Goal: Contribute content: Contribute content

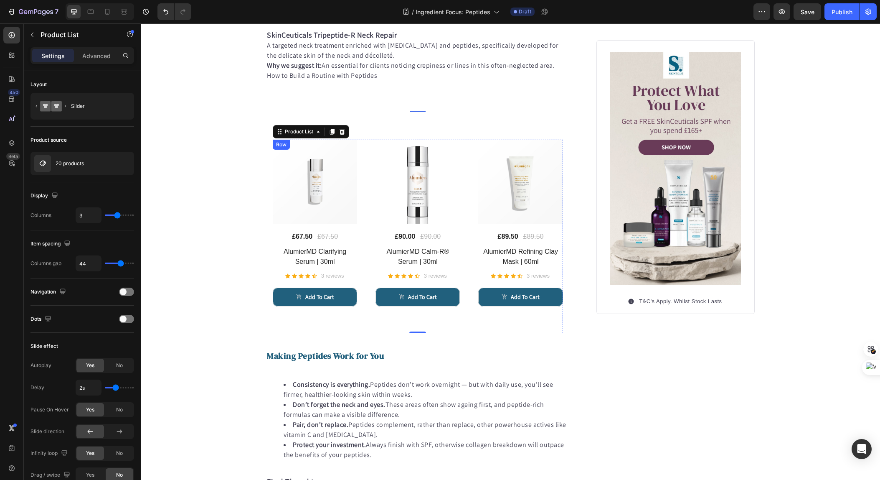
scroll to position [944, 0]
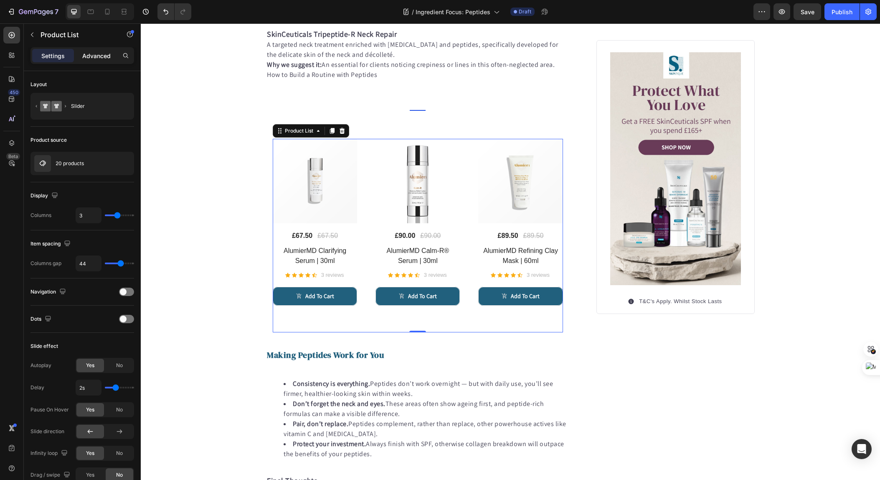
click at [97, 60] on div "Advanced" at bounding box center [97, 55] width 42 height 13
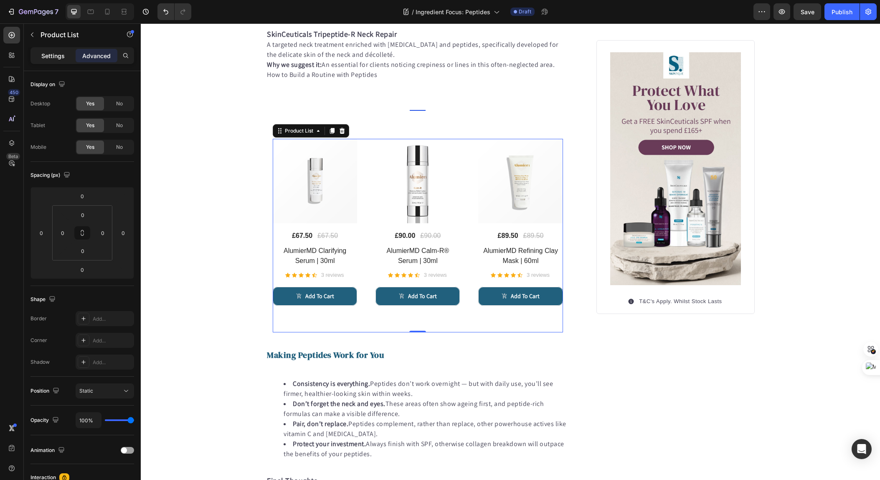
click at [46, 58] on p "Settings" at bounding box center [52, 55] width 23 height 9
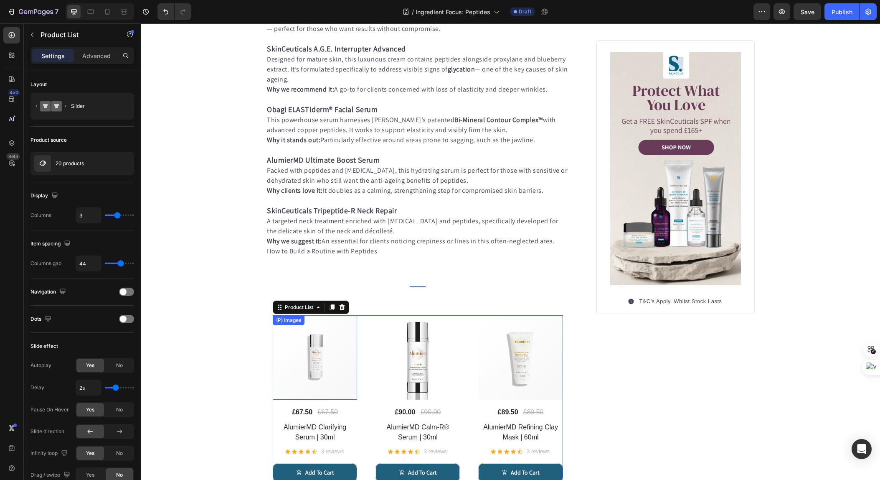
scroll to position [939, 0]
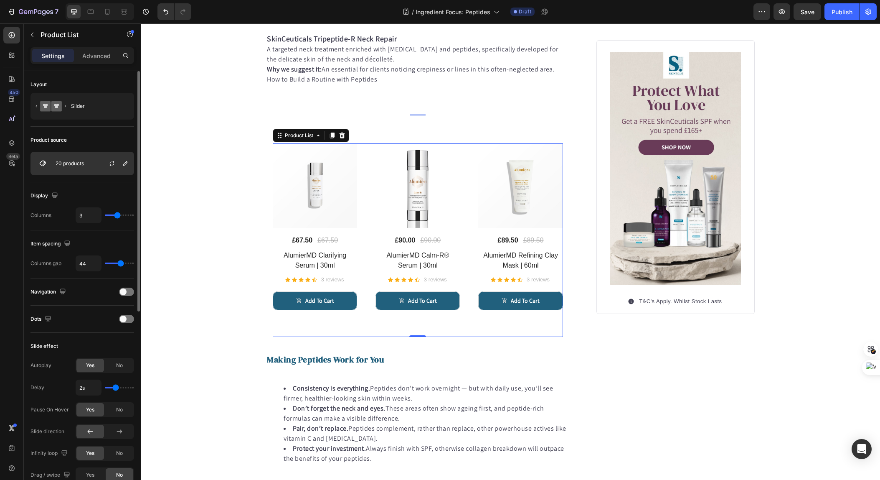
click at [81, 166] on div "20 products" at bounding box center [82, 163] width 104 height 23
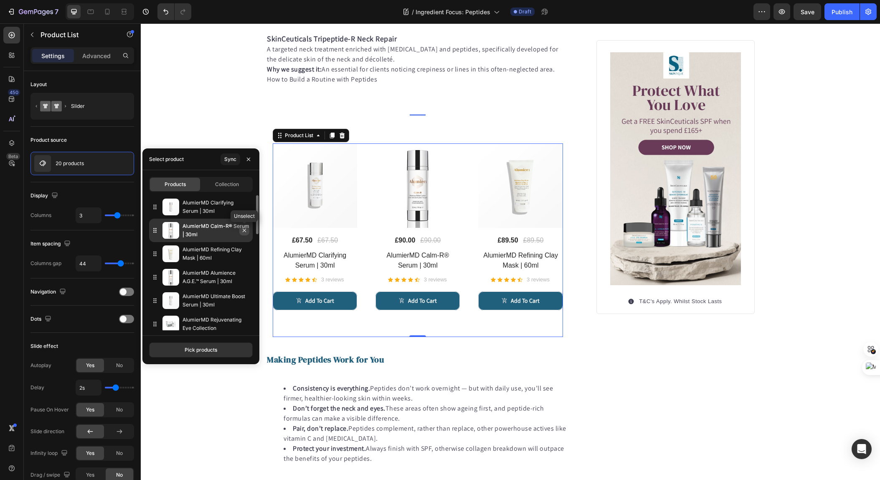
click at [244, 231] on icon "button" at bounding box center [244, 230] width 7 height 7
click at [244, 208] on icon "button" at bounding box center [244, 206] width 7 height 7
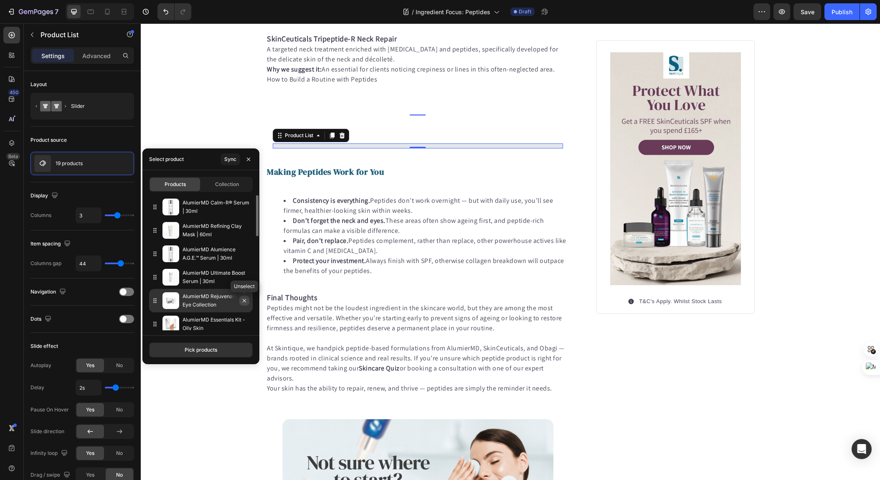
click at [244, 299] on icon "button" at bounding box center [244, 300] width 3 height 3
click at [244, 303] on icon "button" at bounding box center [244, 300] width 7 height 7
click at [0, 0] on icon "button" at bounding box center [0, 0] width 0 height 0
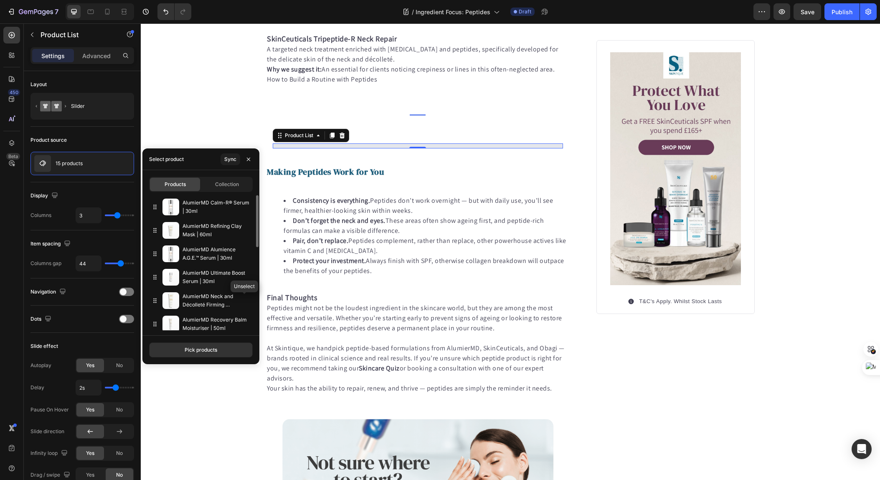
click at [0, 0] on icon "button" at bounding box center [0, 0] width 0 height 0
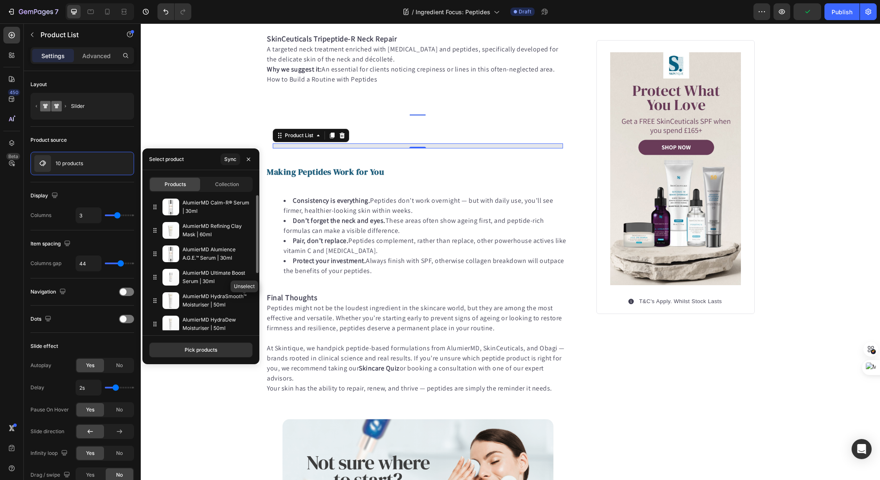
click at [0, 0] on icon "button" at bounding box center [0, 0] width 0 height 0
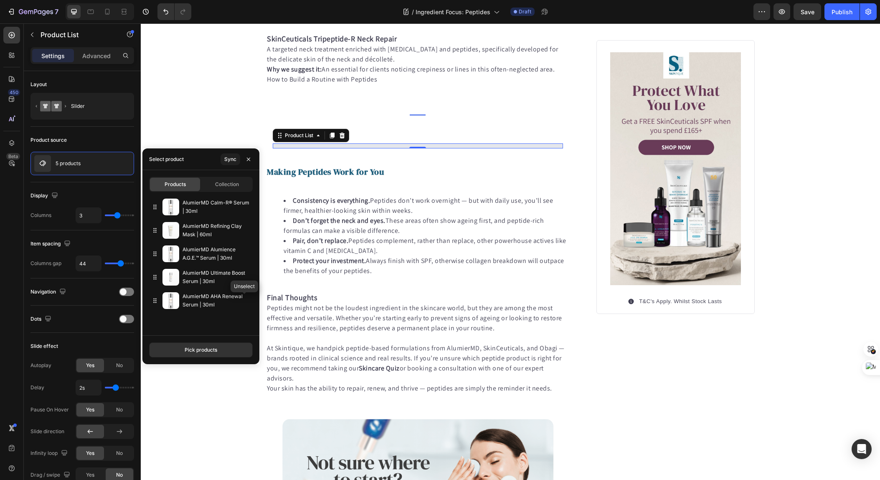
click at [0, 0] on icon "button" at bounding box center [0, 0] width 0 height 0
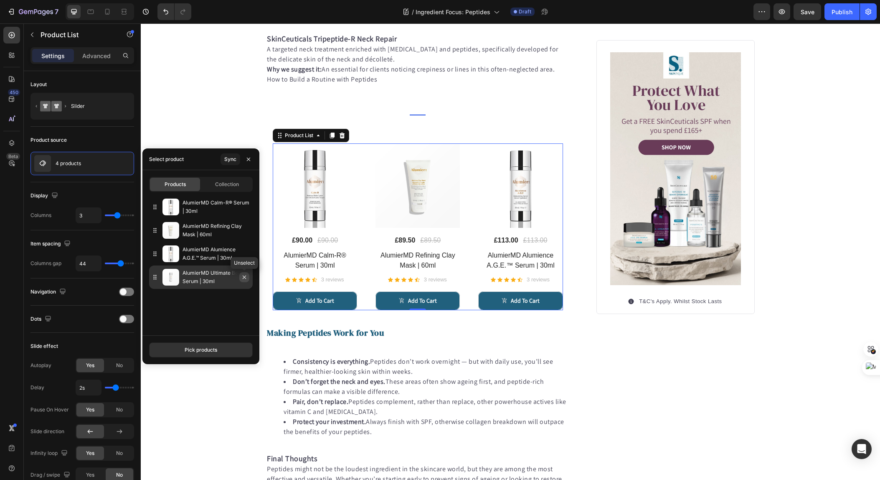
click at [245, 279] on icon "button" at bounding box center [244, 277] width 7 height 7
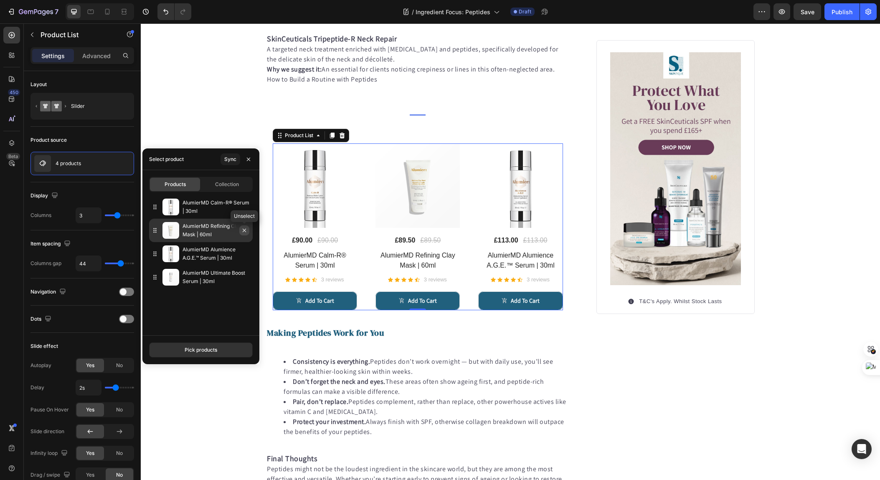
click at [246, 228] on icon "button" at bounding box center [244, 230] width 7 height 7
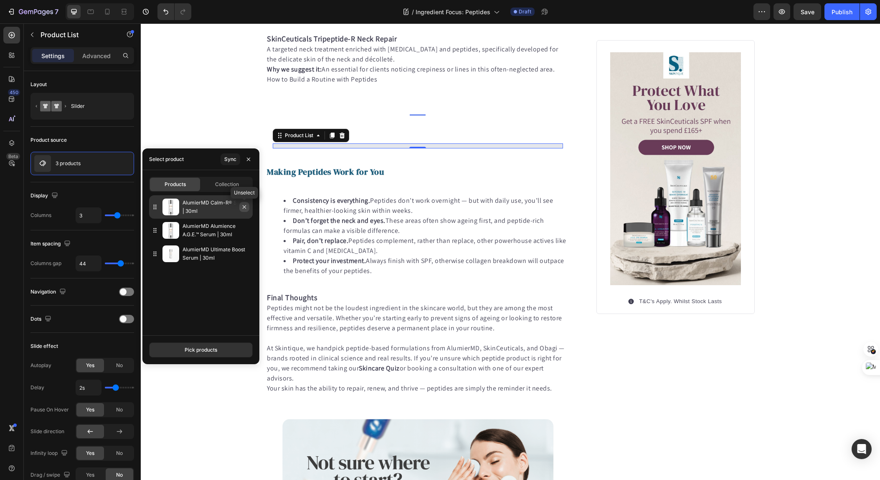
click at [246, 211] on button "button" at bounding box center [244, 207] width 10 height 10
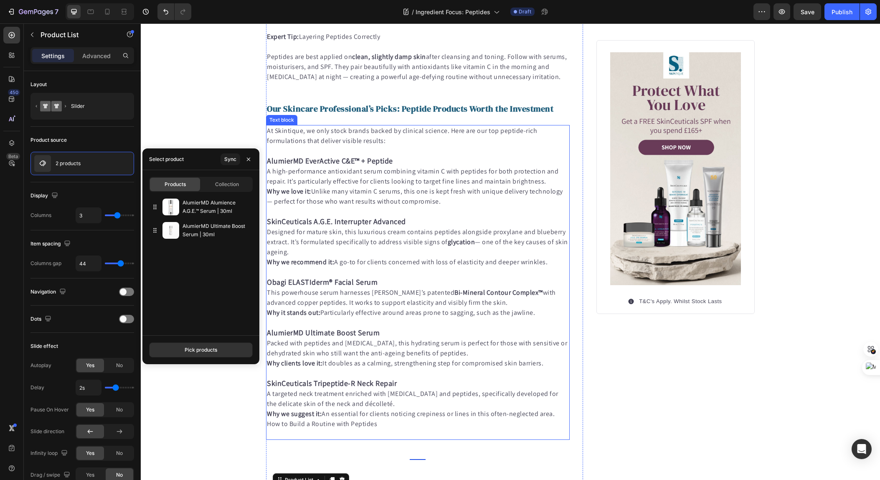
scroll to position [594, 0]
click at [193, 348] on div "Pick products" at bounding box center [201, 350] width 33 height 8
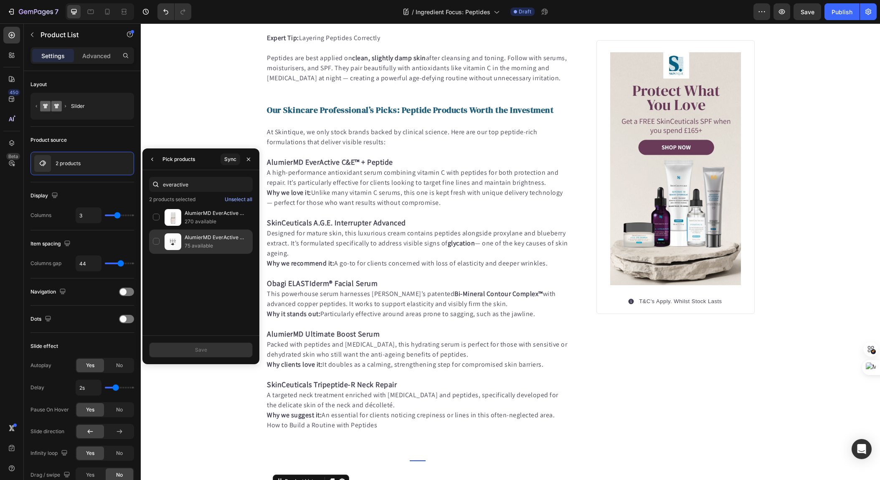
click at [155, 241] on div "AlumierMD EverActive C&E™ + Peptide | 15ml x 3 75 available" at bounding box center [201, 241] width 104 height 24
drag, startPoint x: 207, startPoint y: 187, endPoint x: 165, endPoint y: 185, distance: 41.8
click at [165, 185] on input "everactive" at bounding box center [201, 184] width 104 height 15
drag, startPoint x: 200, startPoint y: 185, endPoint x: 149, endPoint y: 183, distance: 51.0
click at [149, 183] on div "everactive" at bounding box center [201, 184] width 104 height 15
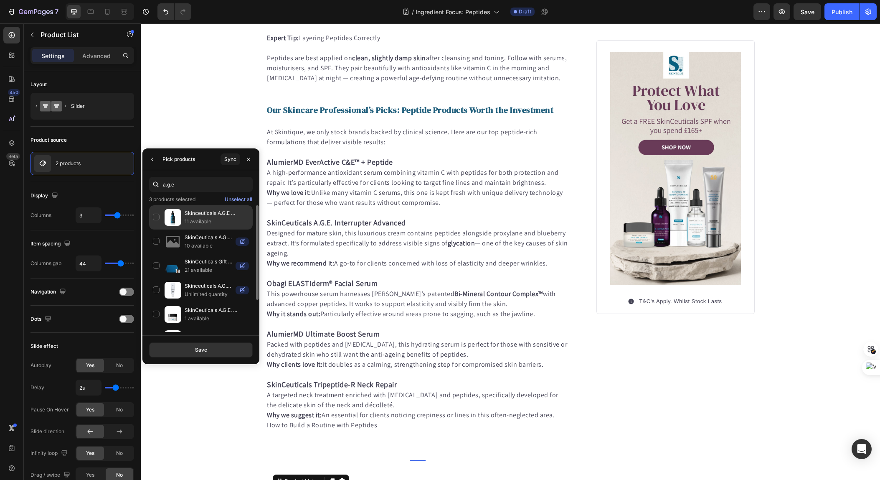
click at [197, 221] on p "11 available" at bounding box center [217, 221] width 64 height 8
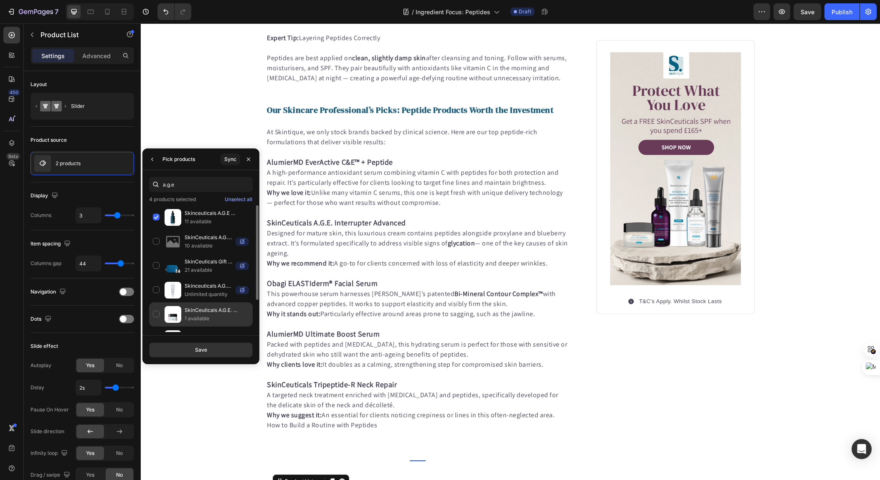
click at [156, 326] on div "SkinCeuticals A.G.E. Interrupter Advanced | 48ml 1 available" at bounding box center [201, 338] width 104 height 24
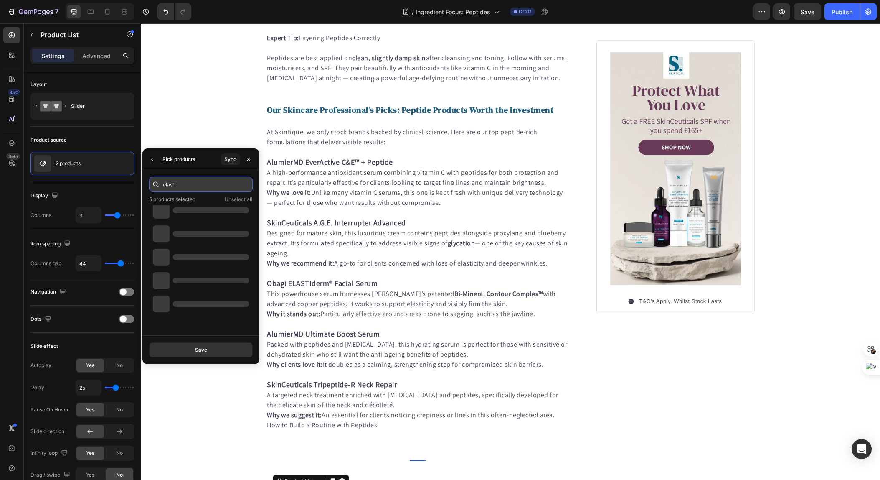
scroll to position [0, 0]
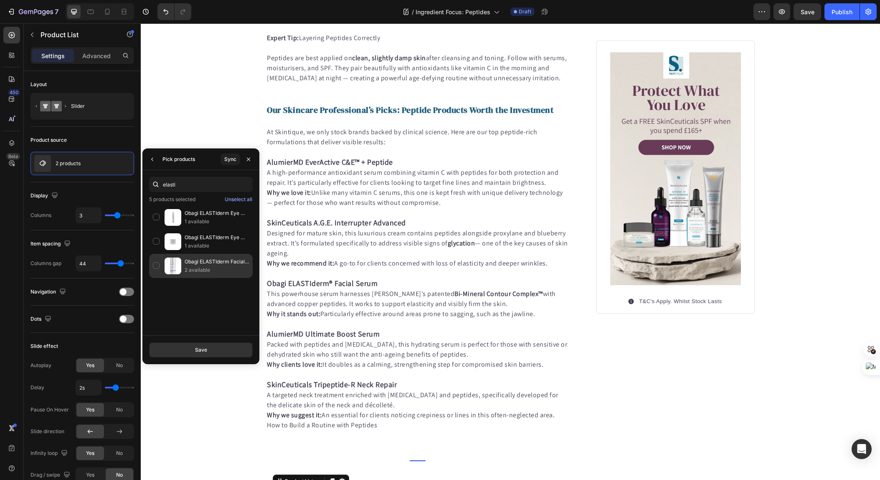
click at [158, 266] on div "Obagi ELASTIderm Facial Serum | 30ml 2 available" at bounding box center [201, 266] width 104 height 24
drag, startPoint x: 198, startPoint y: 186, endPoint x: 174, endPoint y: 187, distance: 24.2
click at [174, 187] on input "elasti" at bounding box center [201, 184] width 104 height 15
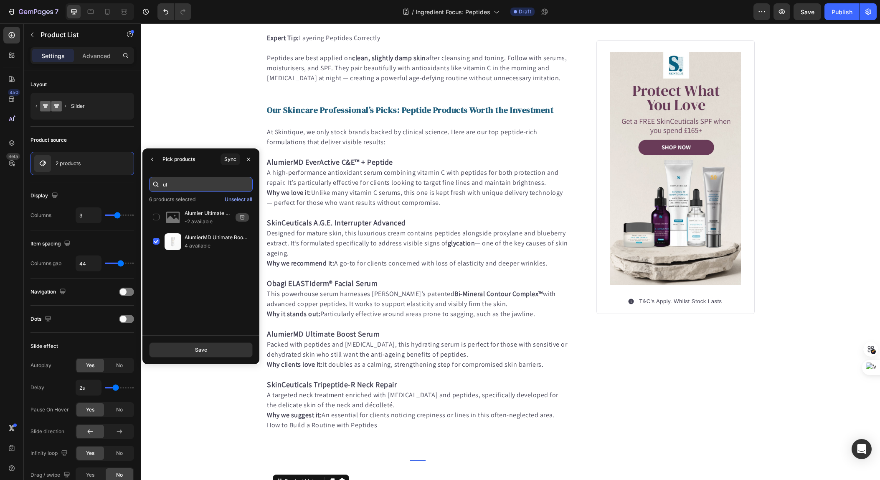
type input "u"
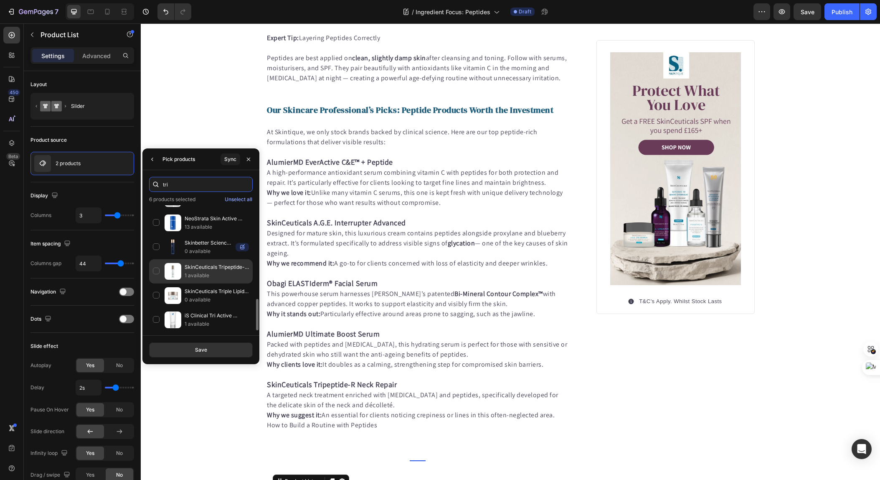
scroll to position [381, 0]
type input "tri"
click at [154, 285] on div "SkinCeuticals Tripeptide-R Neck Repair | 50ml 1 available" at bounding box center [201, 297] width 104 height 24
click at [223, 350] on button "Save" at bounding box center [201, 349] width 104 height 15
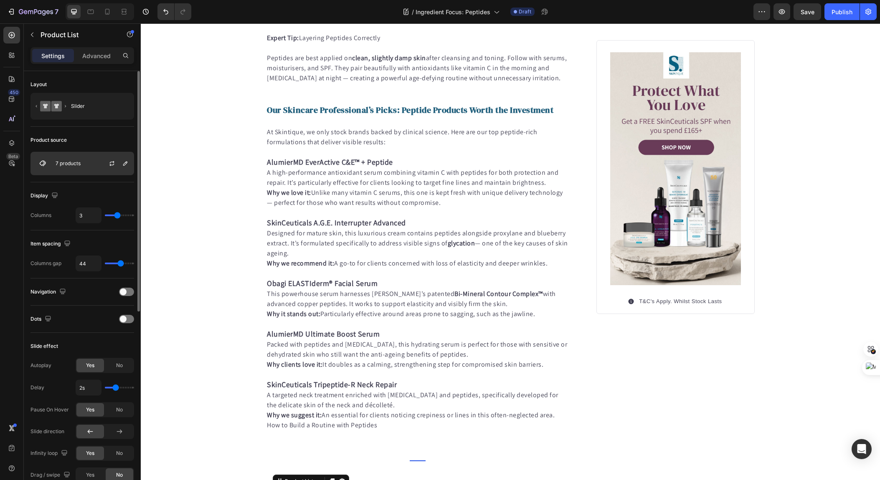
click at [67, 164] on p "7 products" at bounding box center [68, 163] width 25 height 6
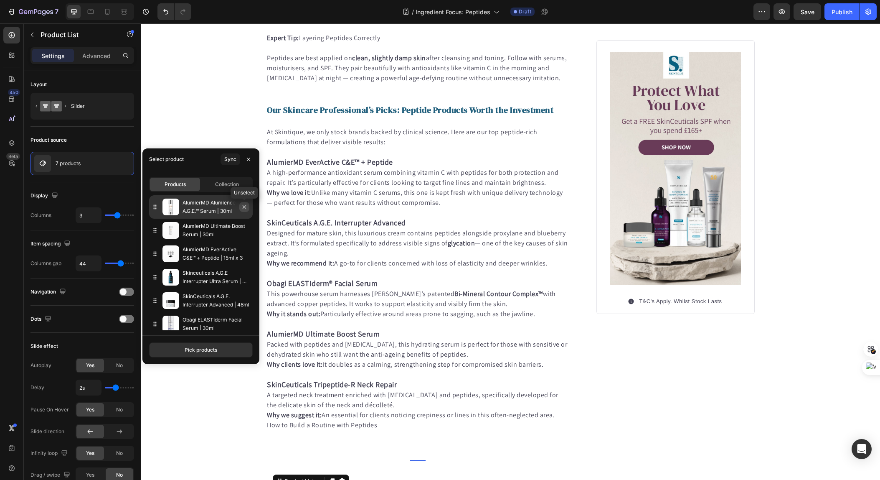
click at [244, 209] on icon "button" at bounding box center [244, 206] width 7 height 7
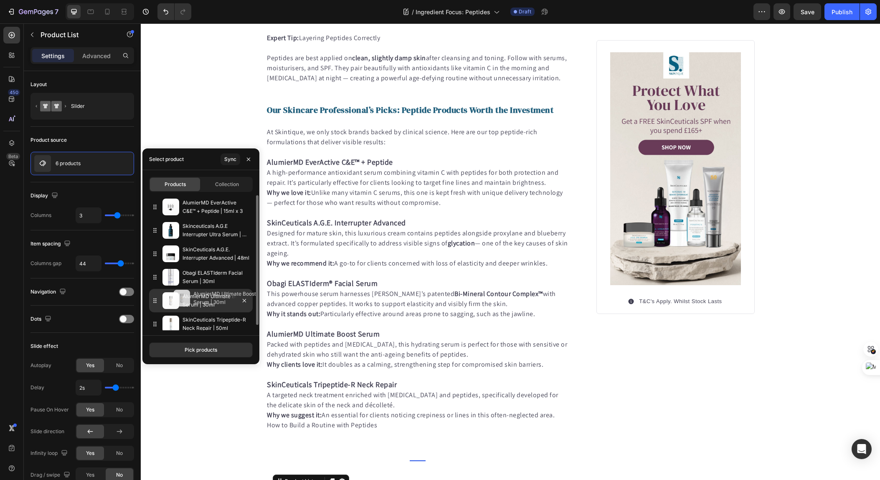
drag, startPoint x: 154, startPoint y: 206, endPoint x: 165, endPoint y: 297, distance: 91.8
click at [180, 105] on div "Published: [DATE], 18h [DATE] Text block Image Peptides in Skincare - The Unsun…" at bounding box center [510, 384] width 739 height 1820
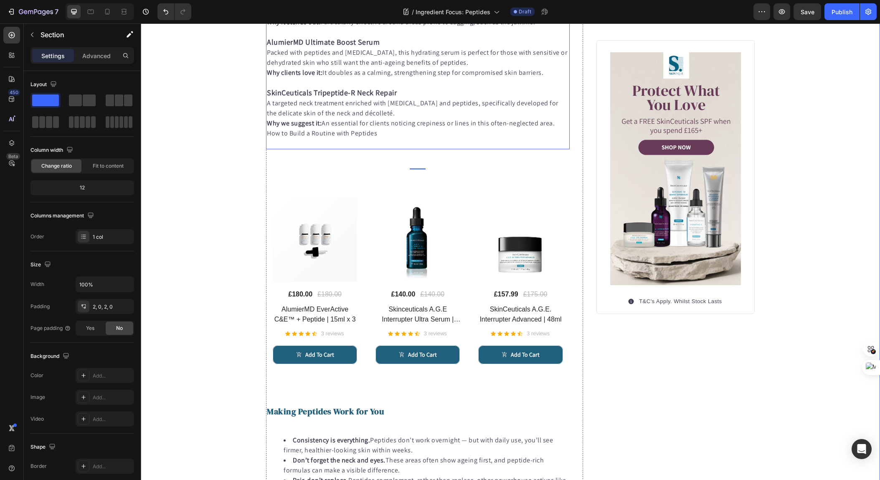
scroll to position [934, 0]
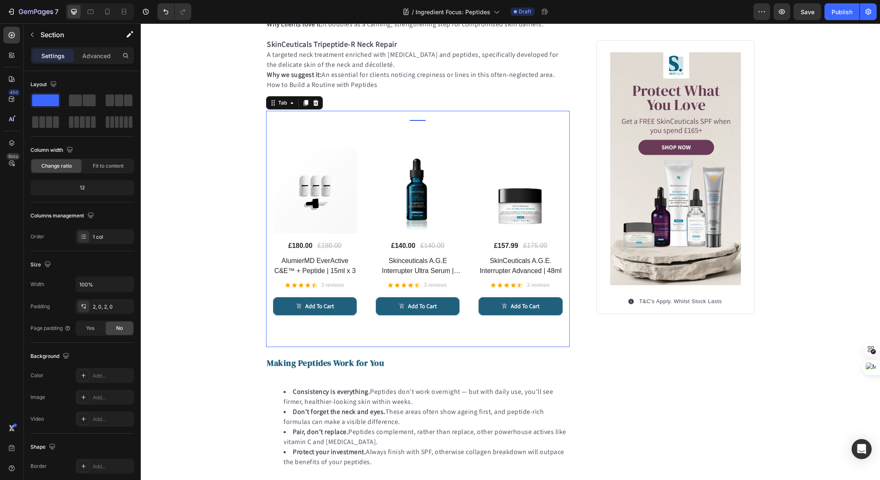
click at [566, 264] on div "Title Line (P) Images £180.00 (P) Price (P) Price £180.00 (P) Price (P) Price R…" at bounding box center [418, 234] width 304 height 226
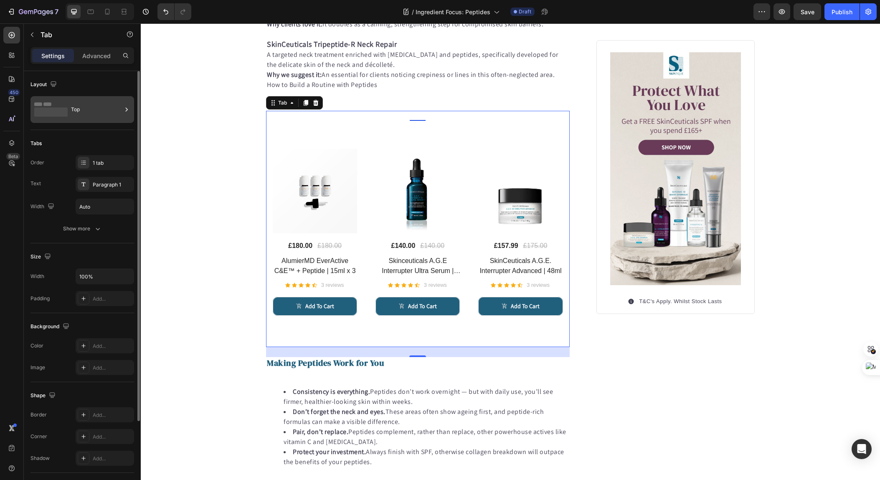
click at [92, 104] on div "Top" at bounding box center [96, 109] width 51 height 19
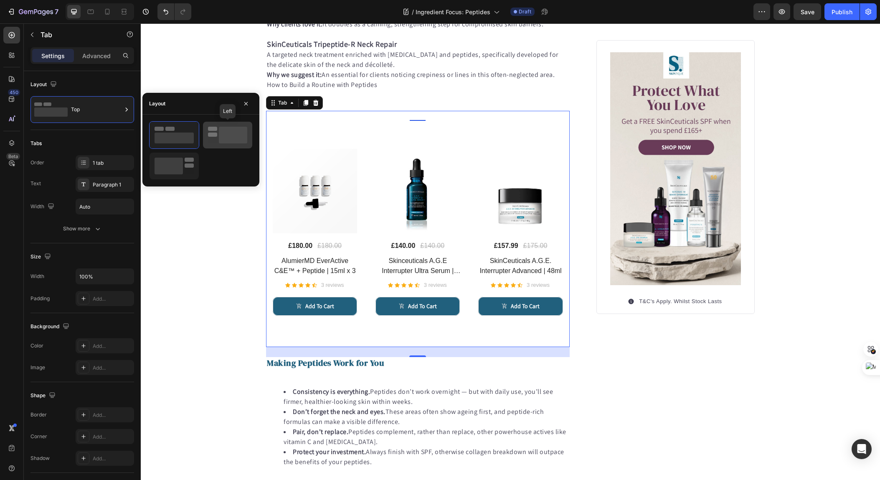
click at [206, 138] on div at bounding box center [227, 135] width 49 height 27
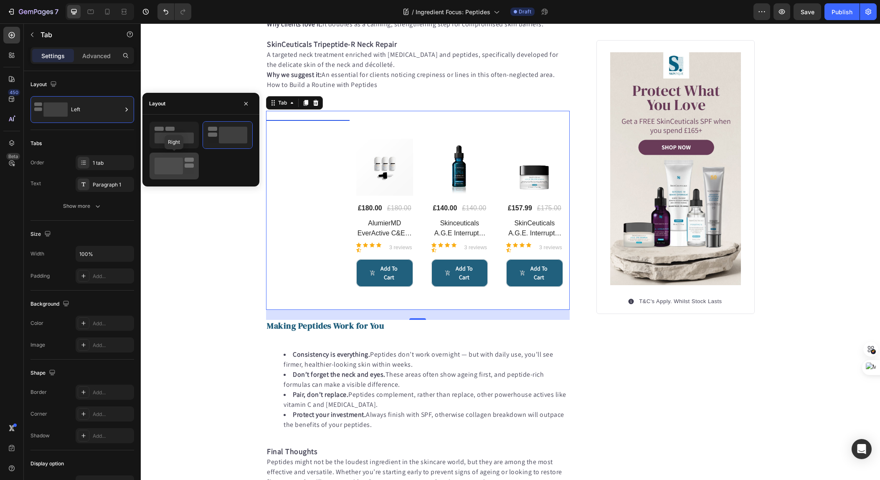
click at [188, 158] on rect at bounding box center [189, 159] width 9 height 4
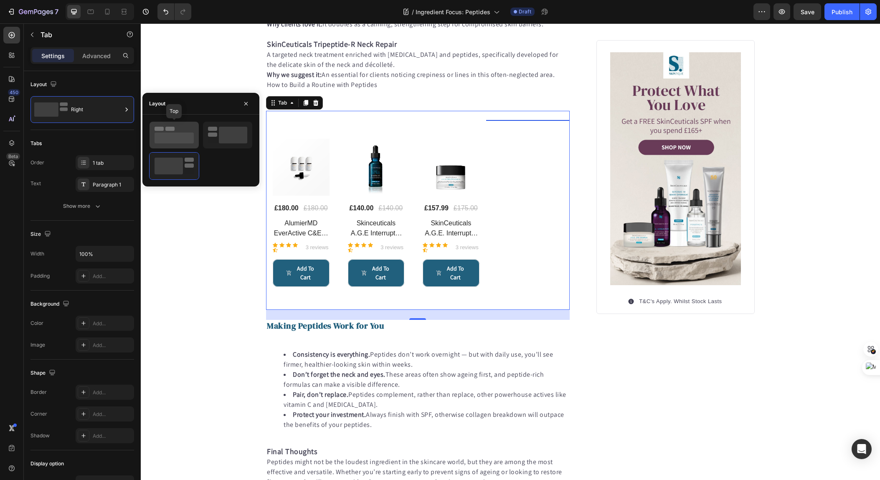
click at [184, 130] on icon at bounding box center [174, 135] width 39 height 17
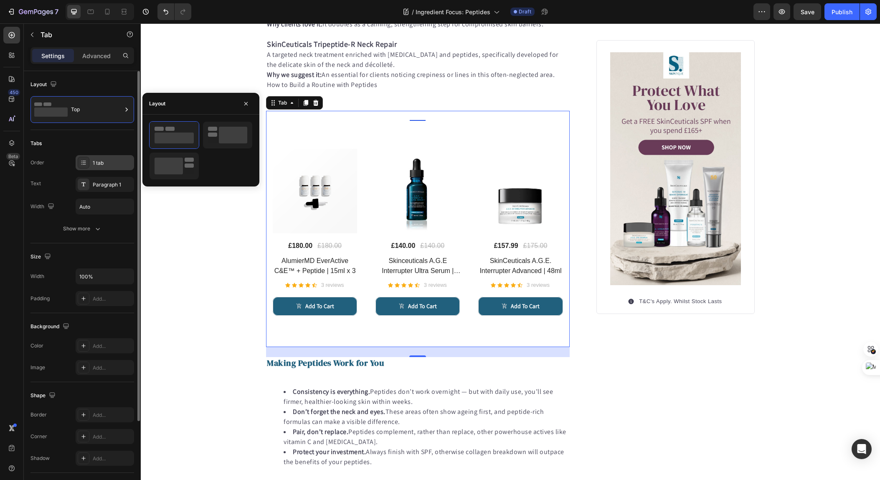
click at [95, 163] on div "1 tab" at bounding box center [112, 163] width 39 height 8
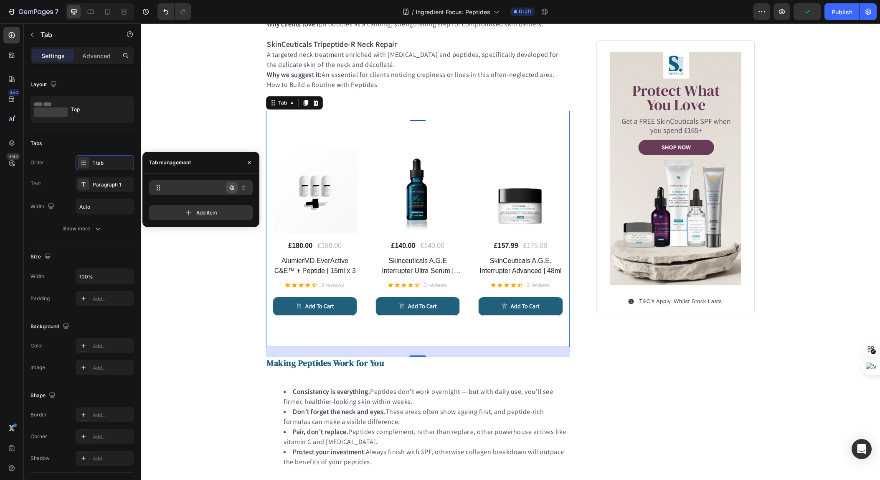
click at [231, 188] on icon "button" at bounding box center [231, 187] width 7 height 7
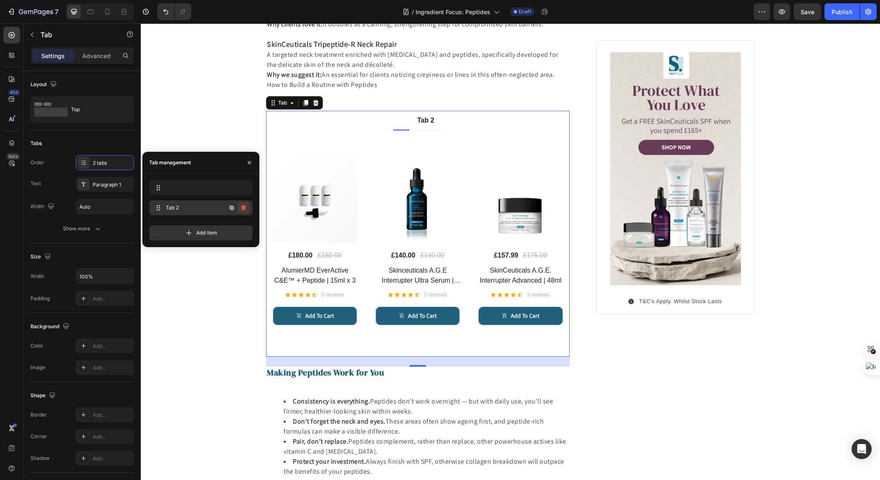
click at [247, 208] on button "button" at bounding box center [244, 208] width 12 height 12
click at [244, 208] on div "Delete" at bounding box center [237, 208] width 15 height 8
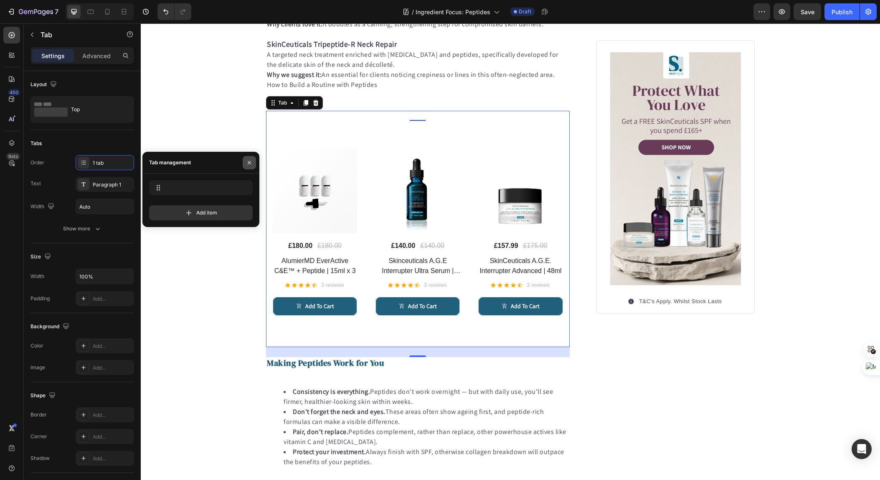
click at [249, 161] on icon "button" at bounding box center [249, 162] width 7 height 7
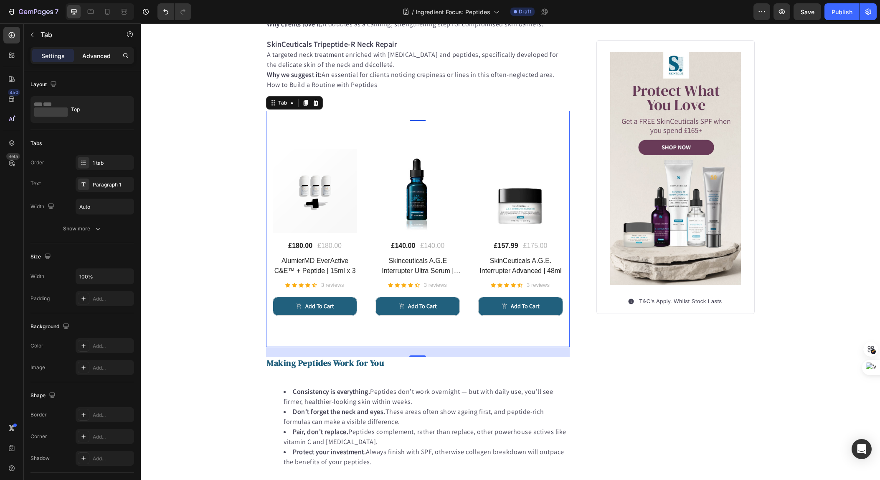
click at [94, 57] on p "Advanced" at bounding box center [96, 55] width 28 height 9
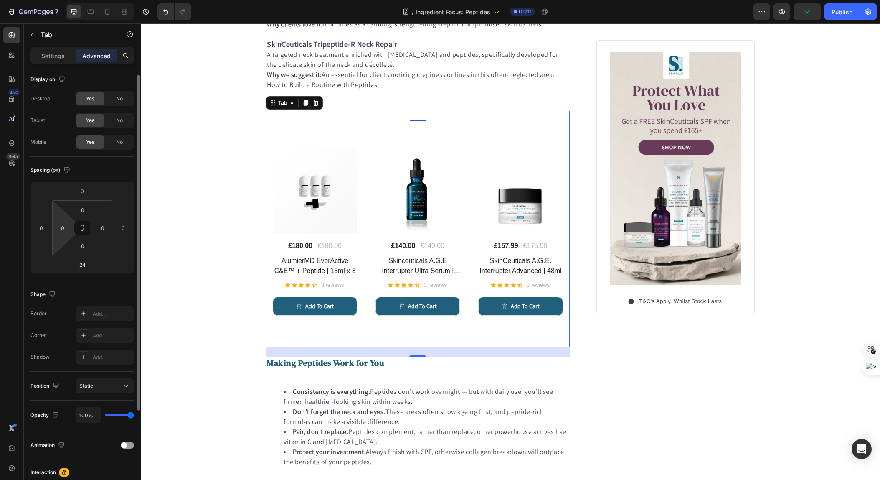
scroll to position [0, 0]
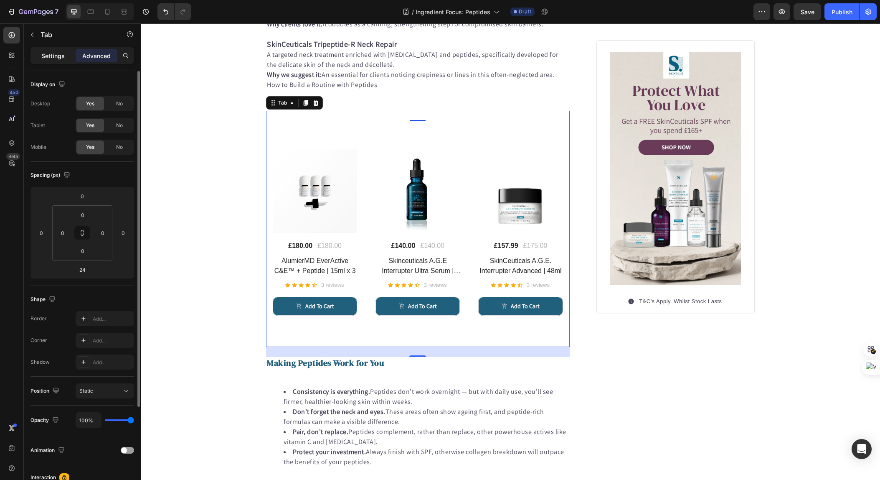
click at [54, 59] on p "Settings" at bounding box center [52, 55] width 23 height 9
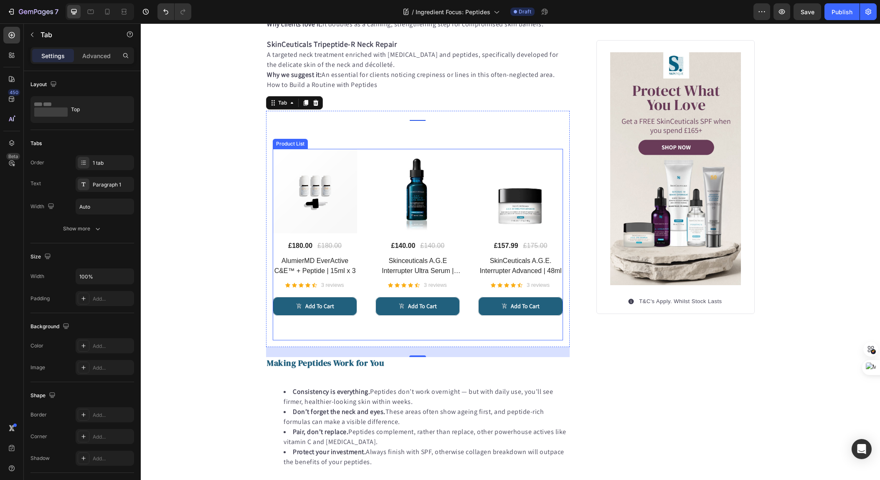
click at [360, 239] on div "(P) Images £180.00 (P) Price (P) Price £180.00 (P) Price (P) Price Row AlumierM…" at bounding box center [418, 244] width 290 height 191
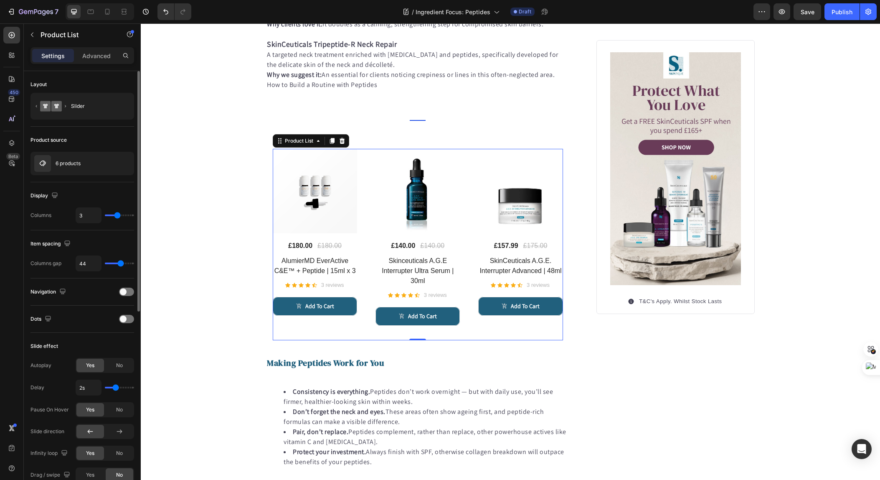
click at [118, 216] on input "range" at bounding box center [119, 215] width 29 height 2
type input "0"
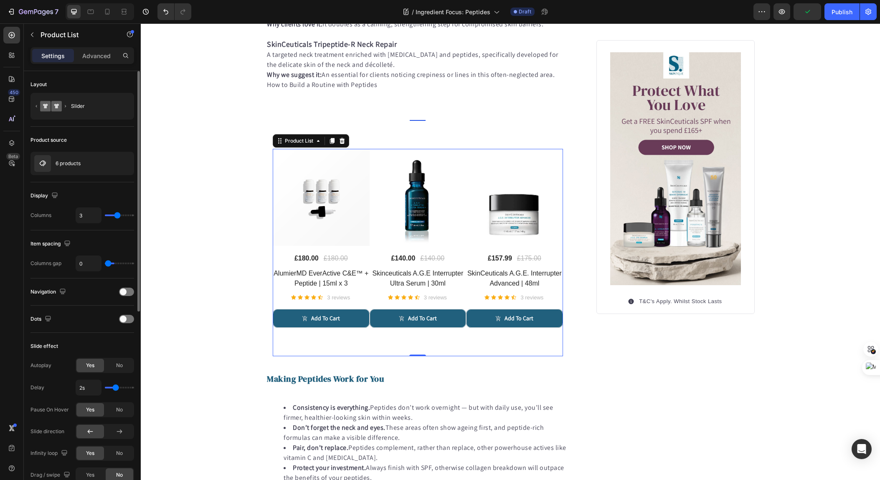
type input "20"
type input "36"
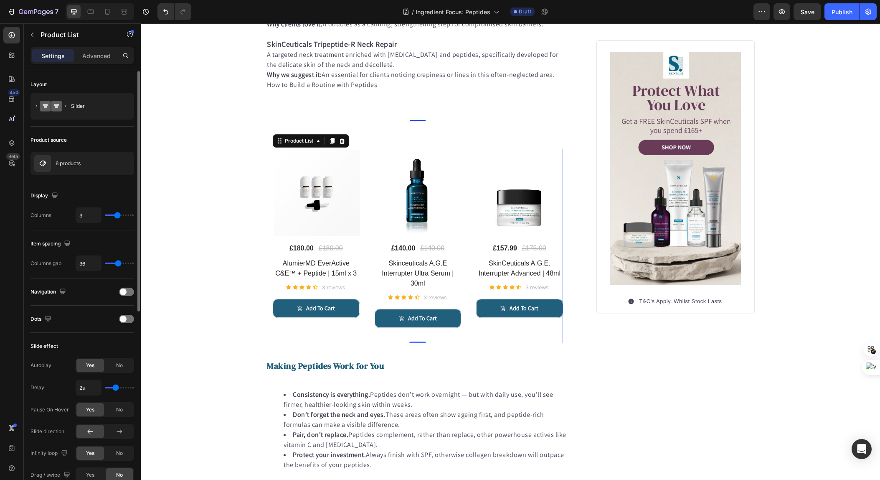
type input "19"
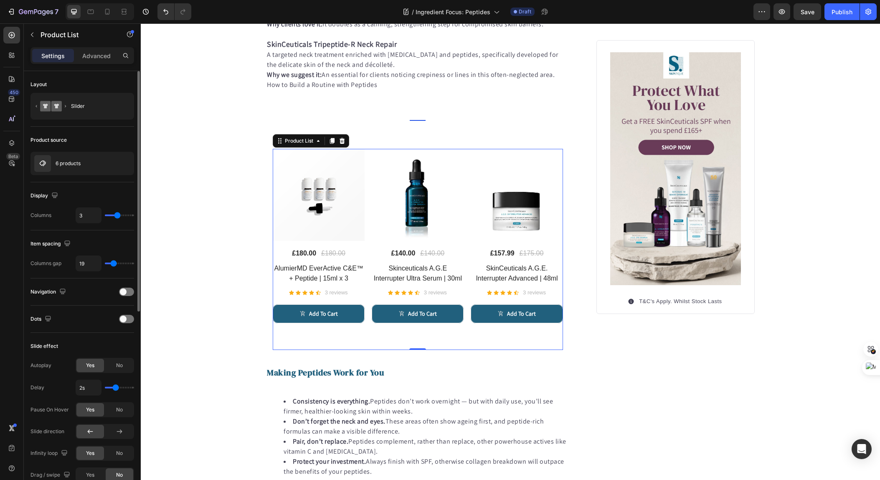
type input "17"
drag, startPoint x: 121, startPoint y: 264, endPoint x: 113, endPoint y: 264, distance: 8.4
type input "17"
click at [113, 264] on input "range" at bounding box center [119, 263] width 29 height 2
type input "4"
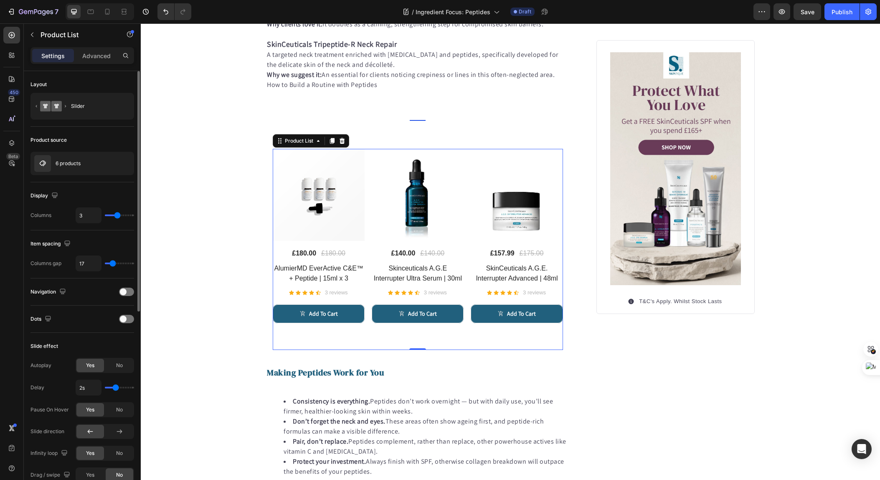
type input "4"
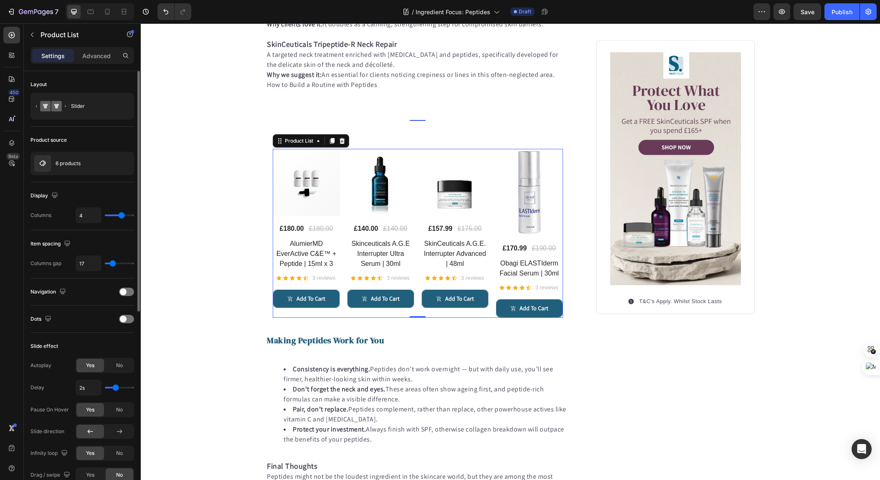
type input "5"
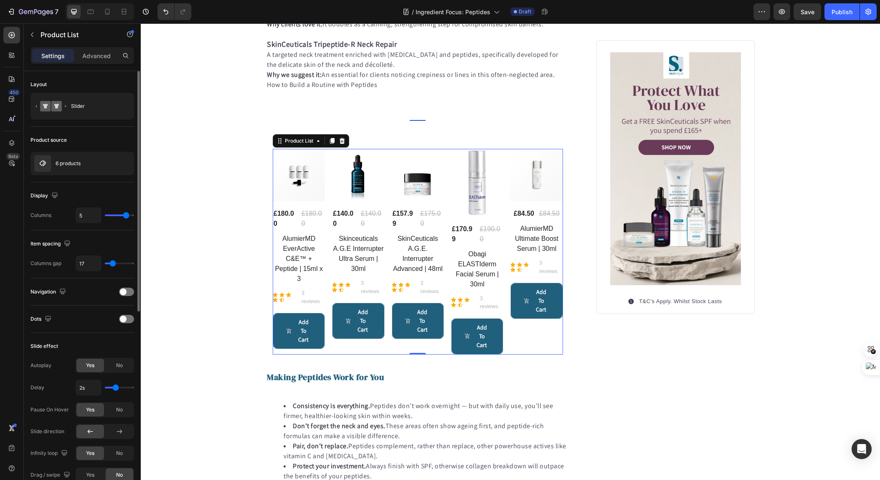
type input "6"
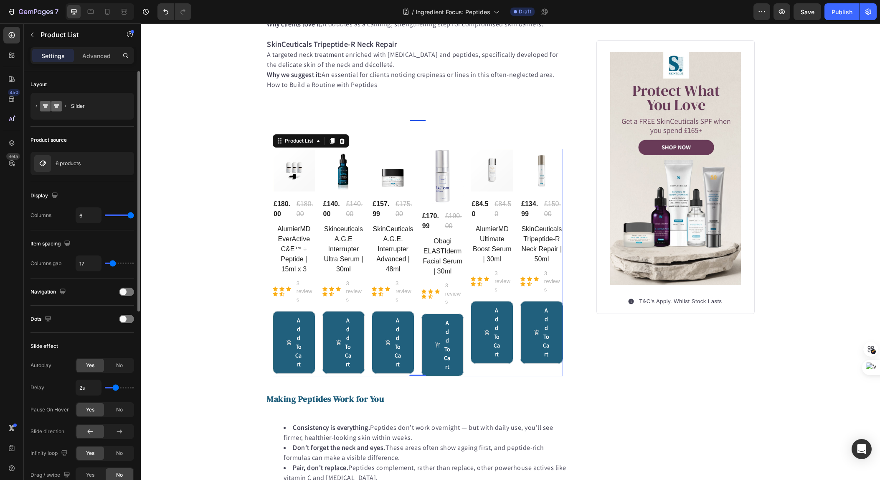
drag, startPoint x: 117, startPoint y: 217, endPoint x: 136, endPoint y: 217, distance: 18.4
type input "6"
click at [134, 216] on input "range" at bounding box center [119, 215] width 29 height 2
type input "0"
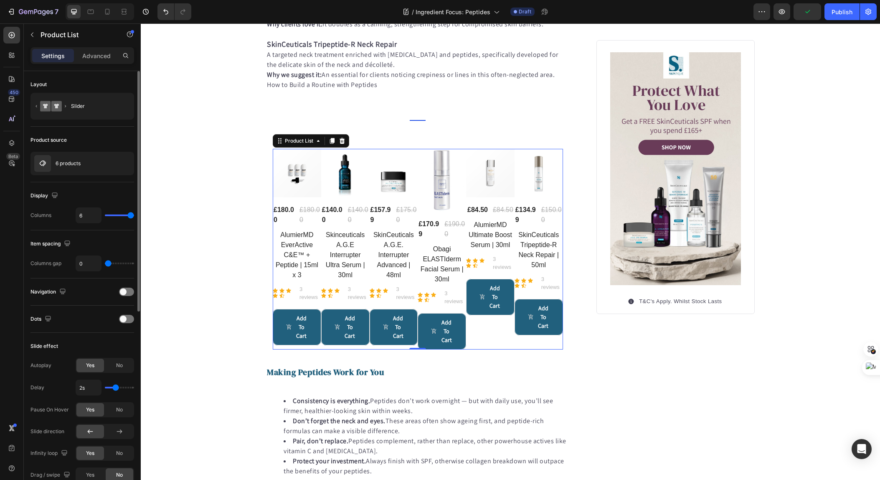
drag, startPoint x: 114, startPoint y: 264, endPoint x: 98, endPoint y: 264, distance: 16.7
type input "0"
click at [105, 264] on input "range" at bounding box center [119, 263] width 29 height 2
click at [125, 290] on span at bounding box center [123, 291] width 7 height 7
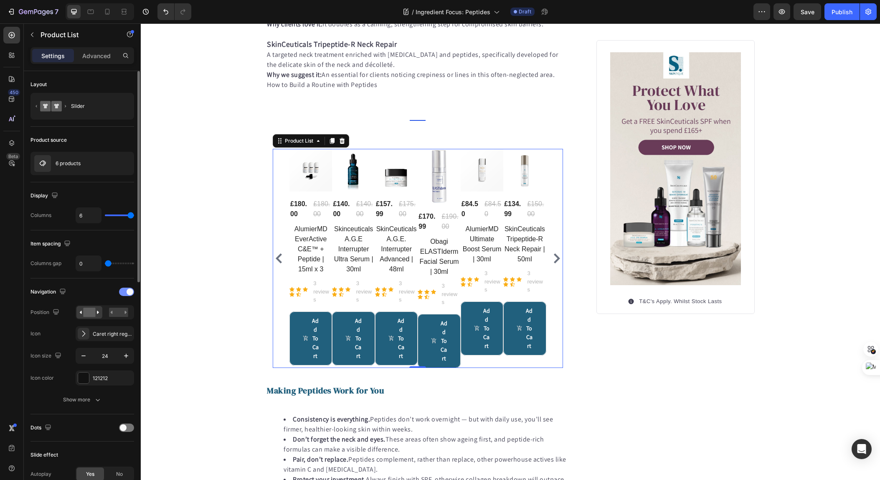
click at [125, 291] on div at bounding box center [126, 291] width 15 height 8
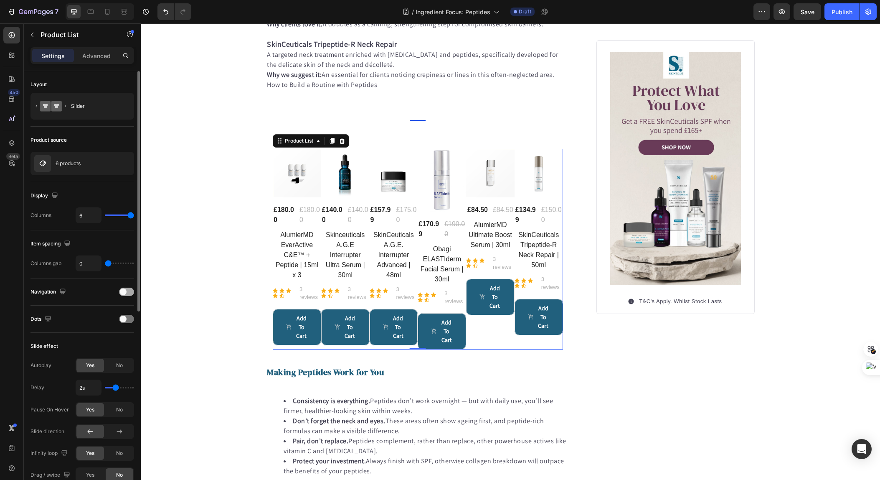
click at [125, 291] on span at bounding box center [123, 291] width 7 height 7
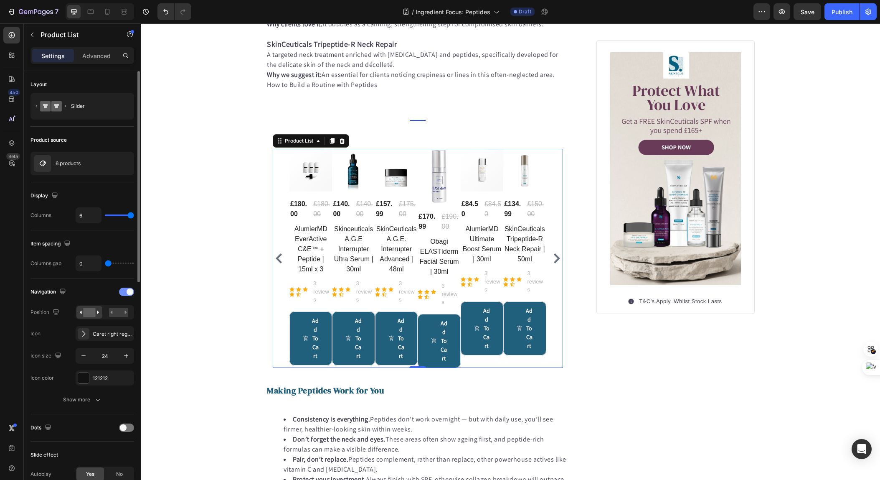
click at [125, 291] on div at bounding box center [126, 291] width 15 height 8
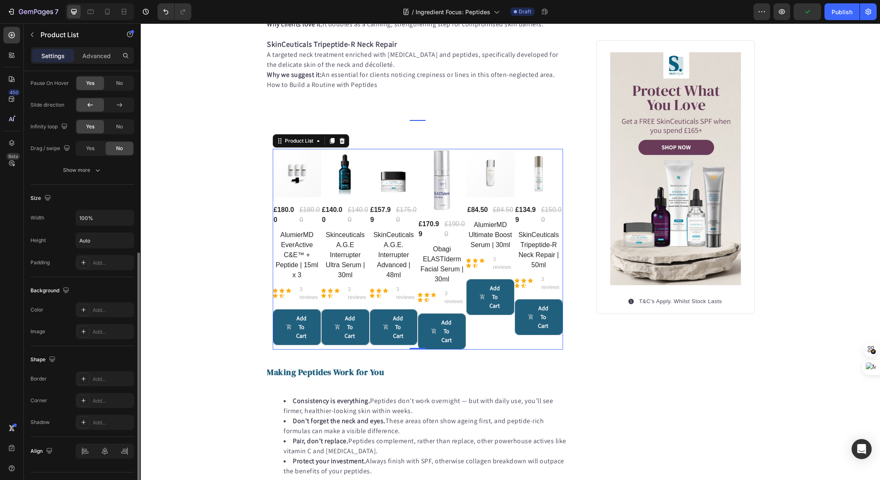
scroll to position [327, 0]
click at [125, 217] on icon "button" at bounding box center [125, 217] width 3 height 2
click at [109, 256] on span "1200px" at bounding box center [118, 255] width 18 height 8
click at [124, 218] on icon "button" at bounding box center [126, 217] width 8 height 8
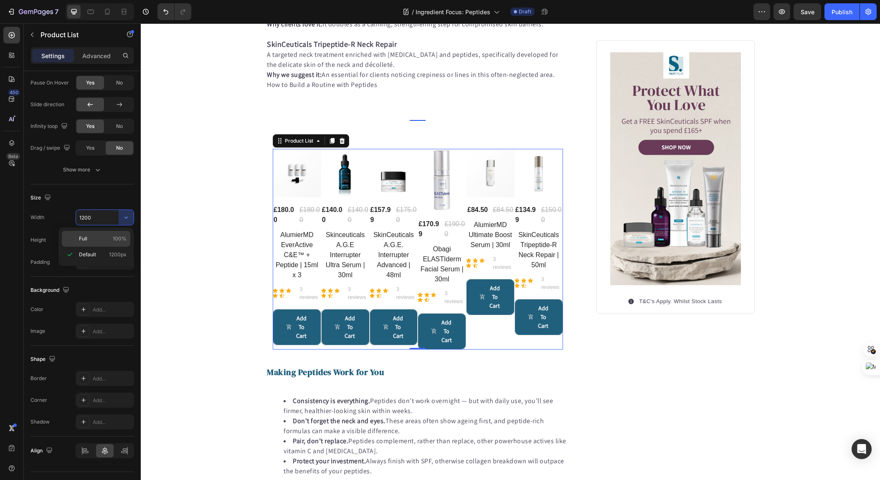
click at [107, 236] on p "Full 100%" at bounding box center [103, 239] width 48 height 8
type input "100%"
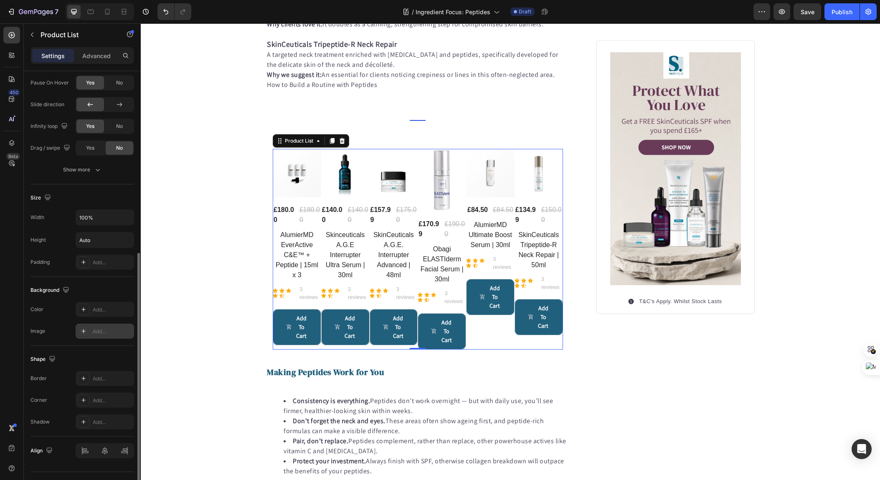
scroll to position [345, 0]
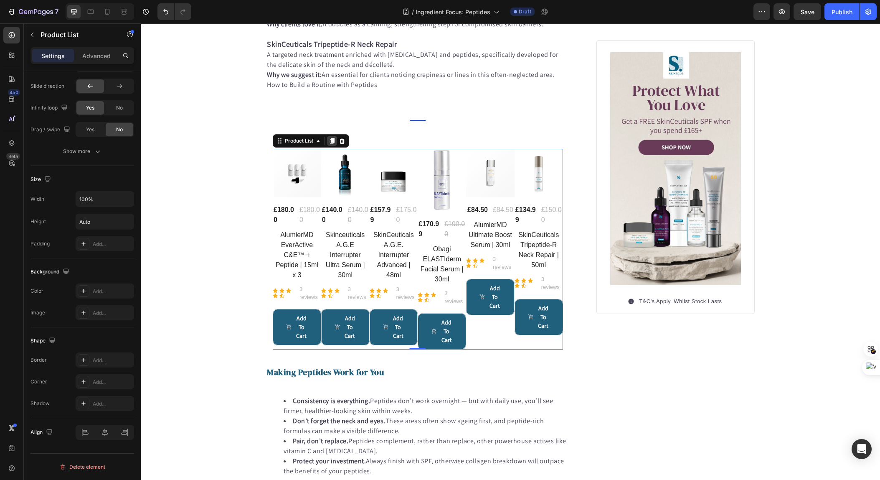
click at [335, 142] on icon at bounding box center [332, 140] width 7 height 7
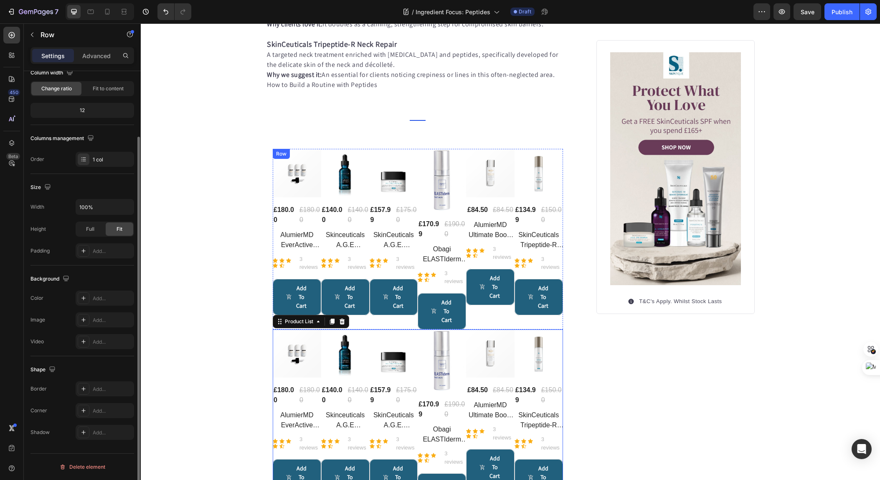
click at [284, 274] on div "(P) Images £180.00 (P) Price (P) Price £180.00 (P) Price (P) Price Row AlumierM…" at bounding box center [297, 232] width 48 height 166
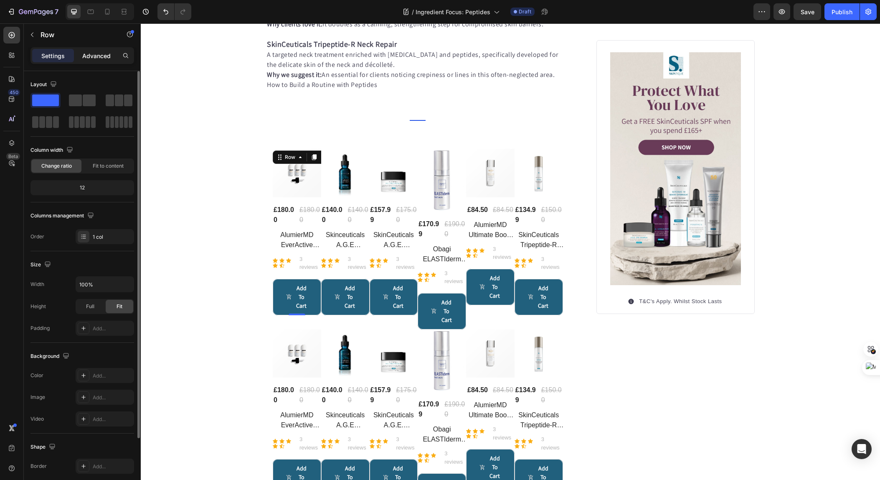
click at [88, 58] on p "Advanced" at bounding box center [96, 55] width 28 height 9
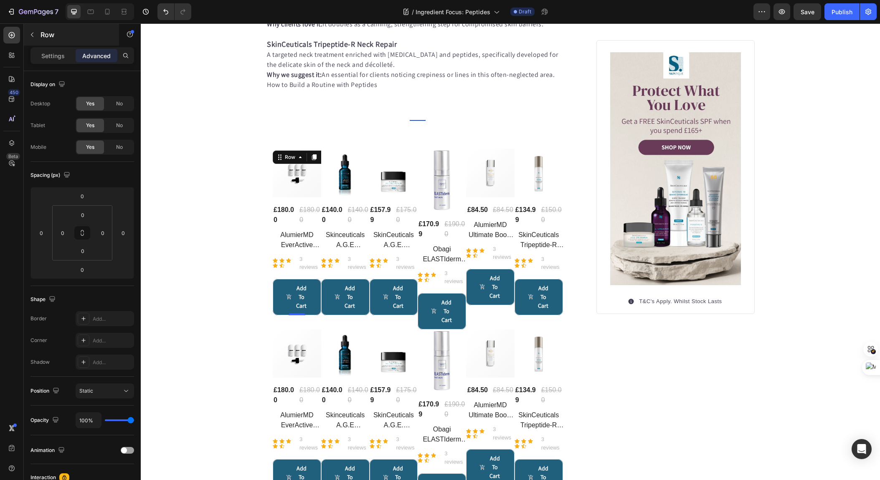
drag, startPoint x: 50, startPoint y: 53, endPoint x: 36, endPoint y: 39, distance: 19.5
click at [49, 53] on p "Settings" at bounding box center [52, 55] width 23 height 9
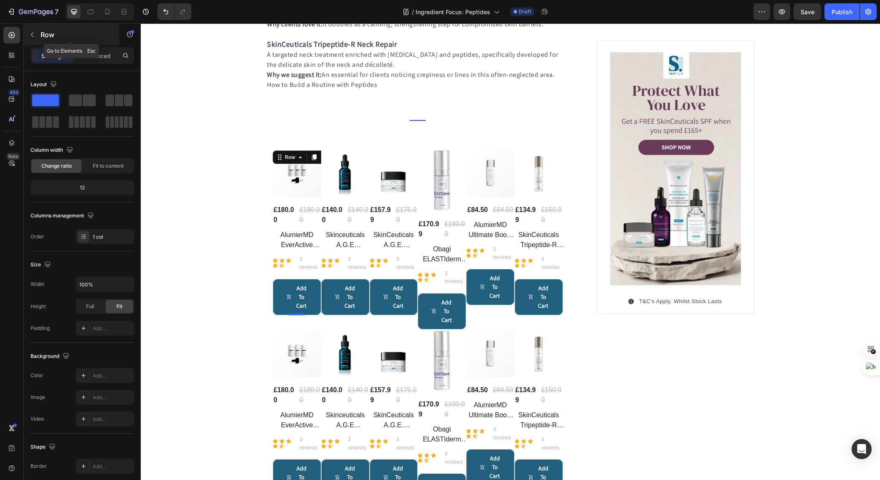
click at [34, 36] on icon "button" at bounding box center [32, 34] width 7 height 7
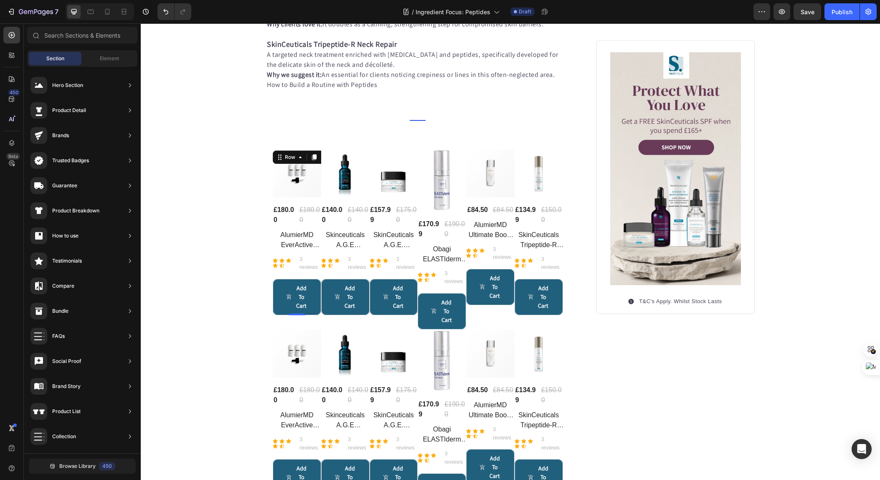
click at [278, 274] on div "(P) Images £180.00 (P) Price (P) Price £180.00 (P) Price (P) Price Row AlumierM…" at bounding box center [297, 232] width 48 height 166
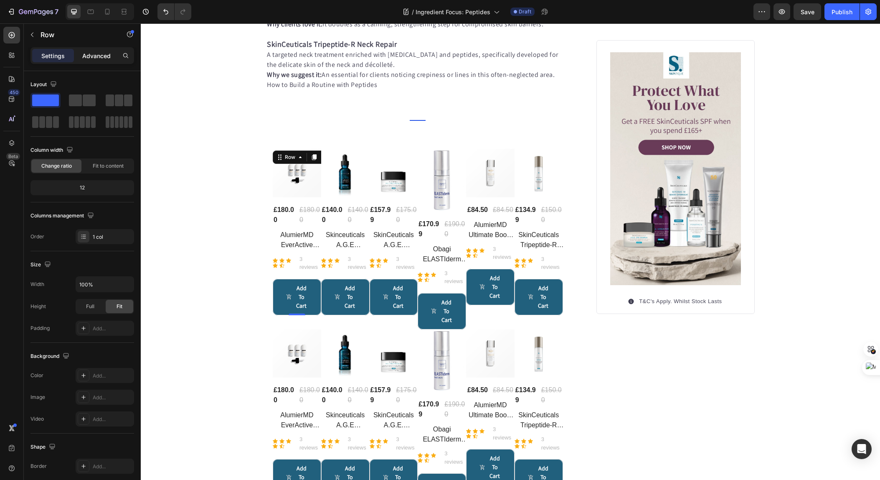
click at [98, 59] on p "Advanced" at bounding box center [96, 55] width 28 height 9
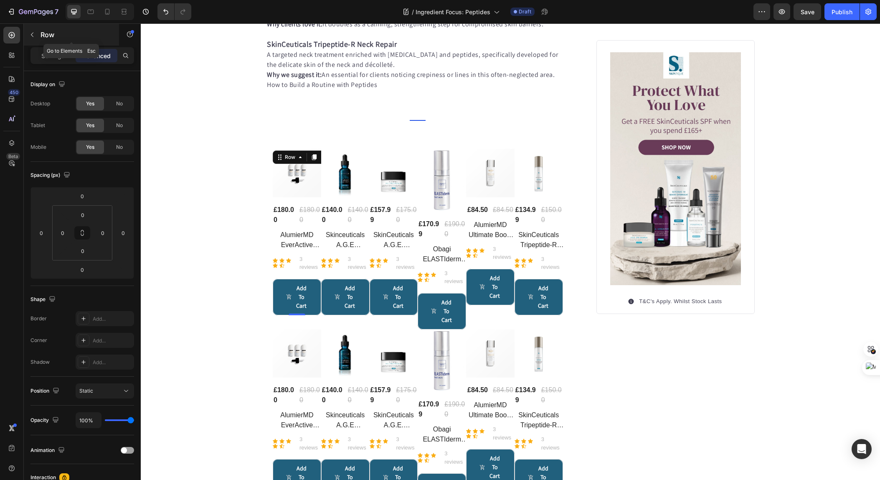
click at [32, 33] on icon "button" at bounding box center [32, 34] width 7 height 7
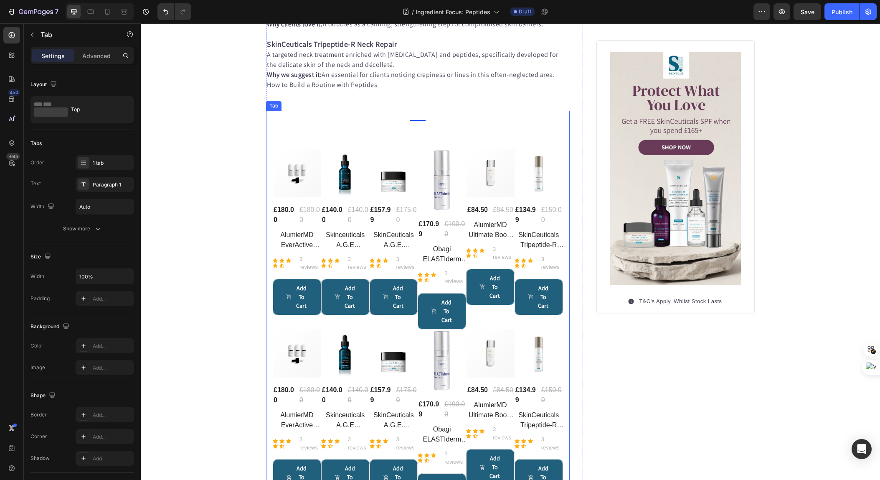
click at [318, 139] on div "Title Line (P) Images £180.00 (P) Price (P) Price £180.00 (P) Price (P) Price R…" at bounding box center [418, 318] width 290 height 382
click at [309, 316] on div "(P) Images £180.00 (P) Price (P) Price £180.00 (P) Price (P) Price Row AlumierM…" at bounding box center [297, 239] width 48 height 180
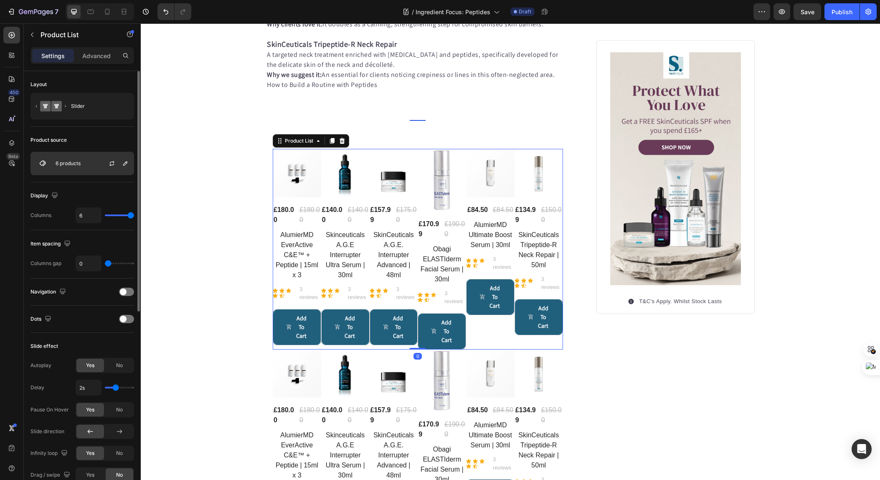
click at [80, 165] on p "6 products" at bounding box center [68, 163] width 25 height 6
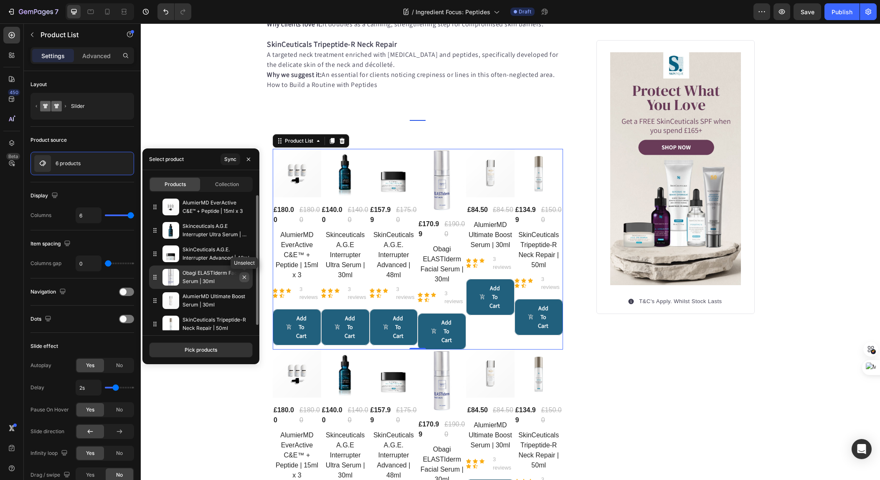
click at [244, 278] on icon "button" at bounding box center [244, 277] width 7 height 7
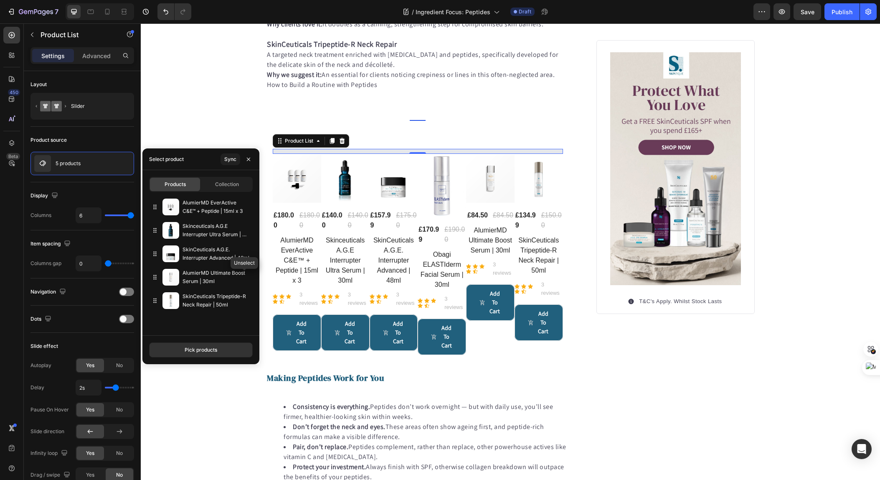
click at [0, 0] on icon "button" at bounding box center [0, 0] width 0 height 0
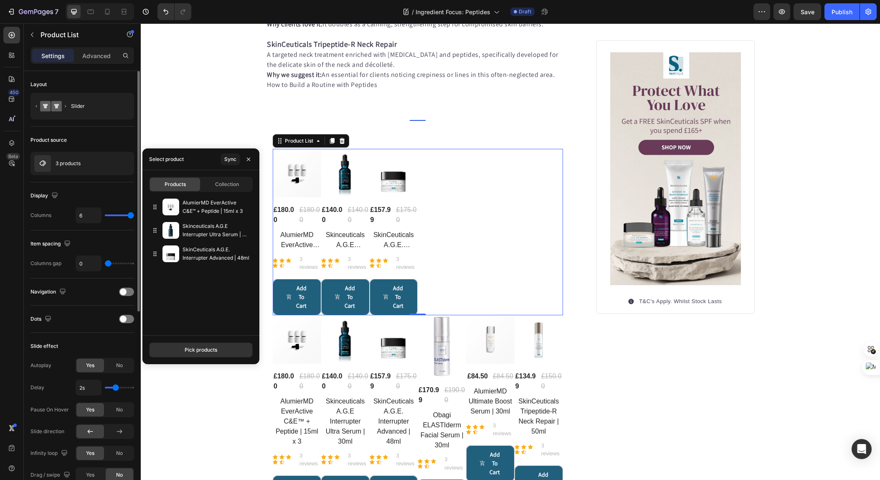
type input "5"
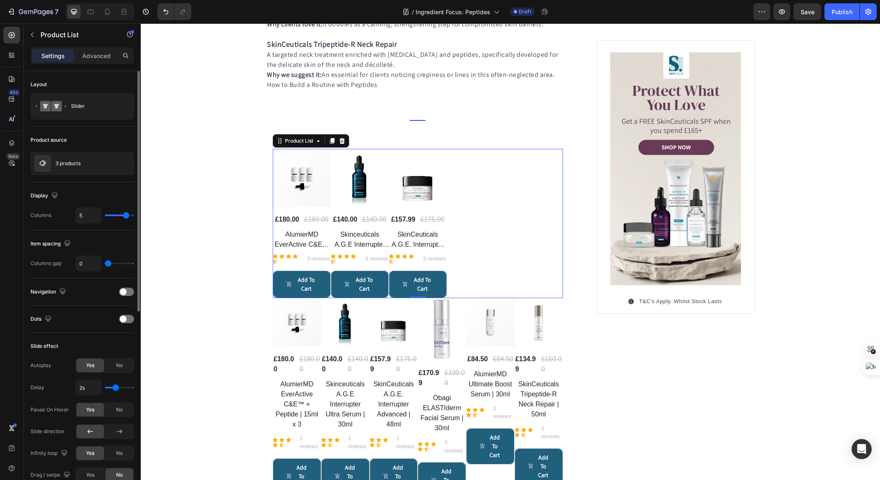
type input "4"
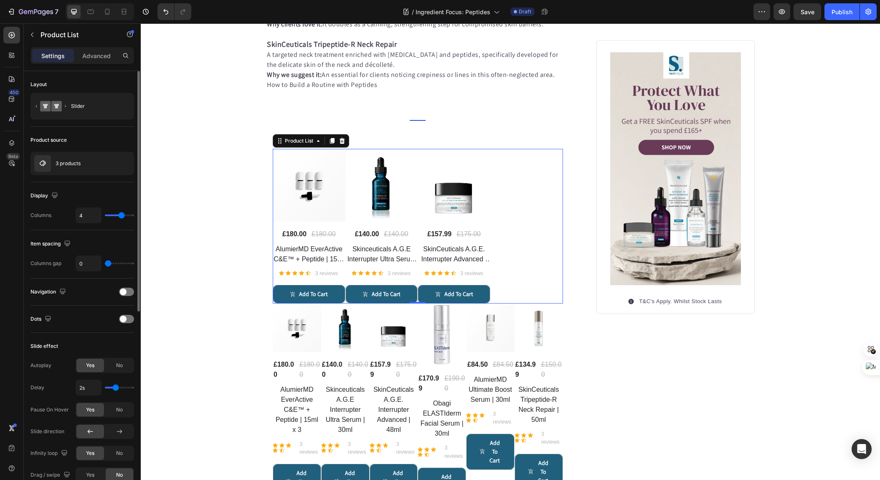
type input "3"
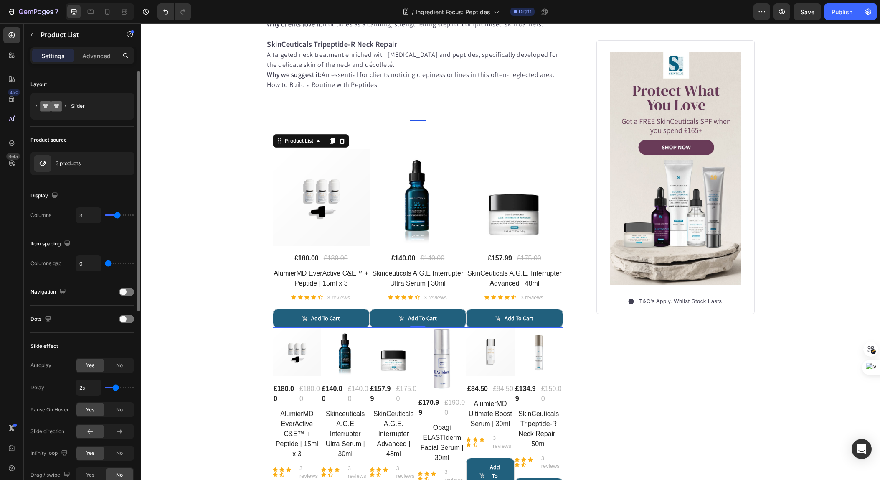
drag, startPoint x: 129, startPoint y: 217, endPoint x: 118, endPoint y: 218, distance: 11.7
type input "3"
click at [118, 216] on input "range" at bounding box center [119, 215] width 29 height 2
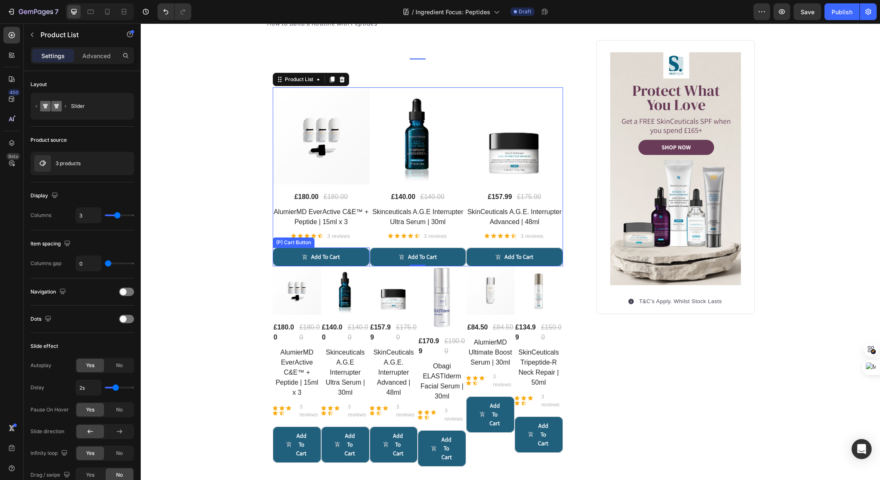
scroll to position [998, 0]
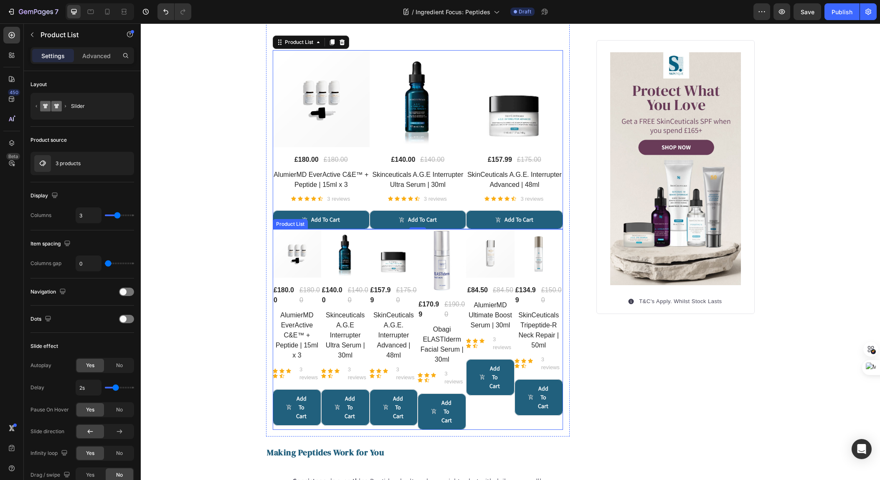
click at [490, 418] on div "(P) Images £84.50 (P) Price (P) Price £84.50 (P) Price (P) Price Row AlumierMD …" at bounding box center [490, 329] width 48 height 200
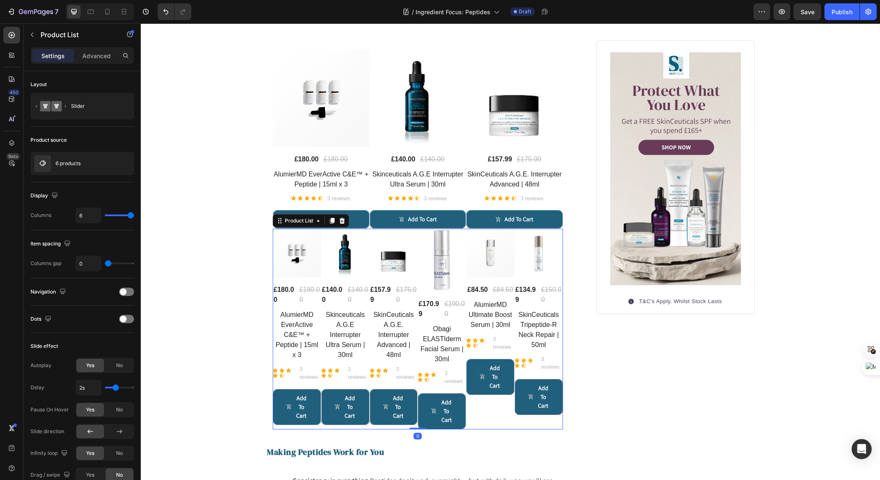
scroll to position [1033, 0]
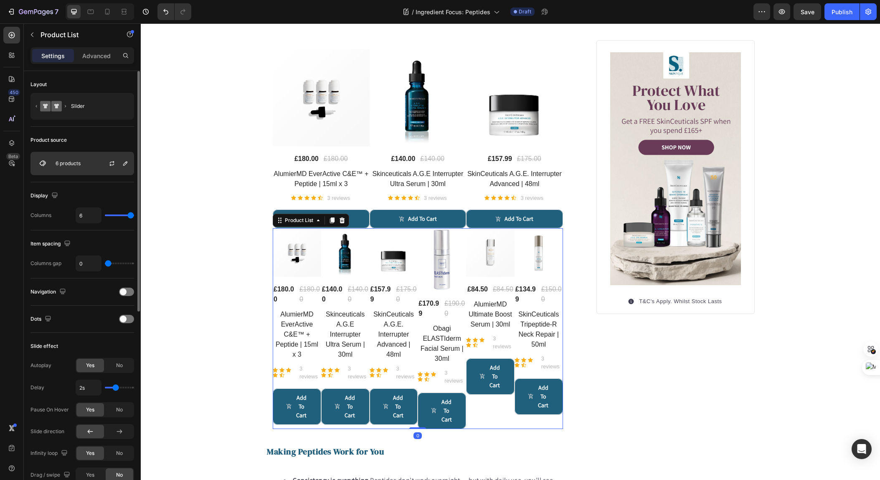
click at [93, 167] on div "6 products" at bounding box center [82, 163] width 104 height 23
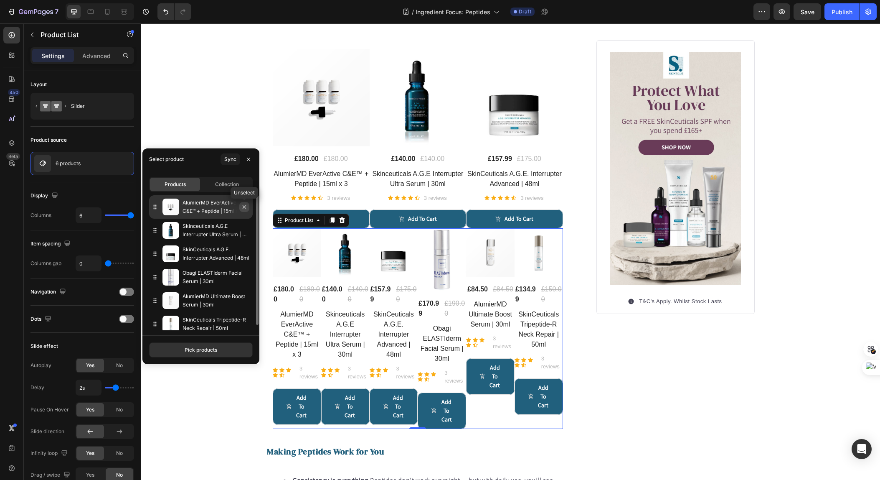
click at [245, 206] on icon "button" at bounding box center [244, 206] width 3 height 3
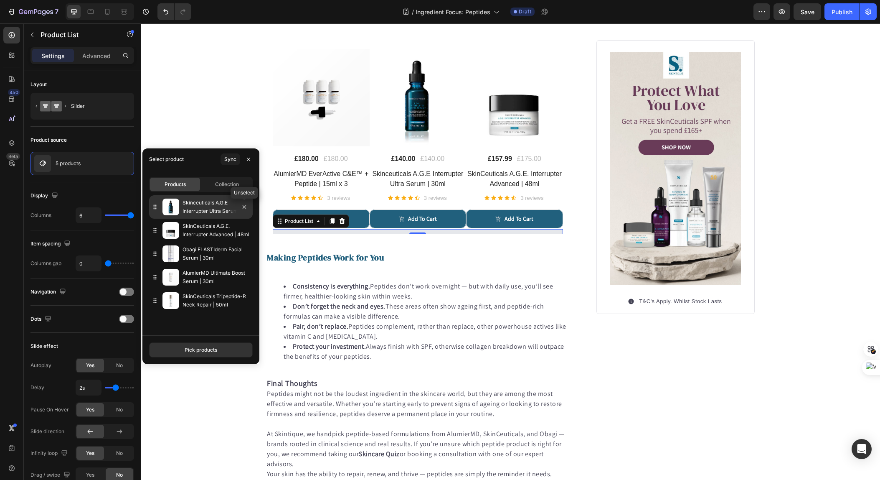
click at [245, 206] on icon "button" at bounding box center [244, 206] width 3 height 3
click at [0, 0] on icon "button" at bounding box center [0, 0] width 0 height 0
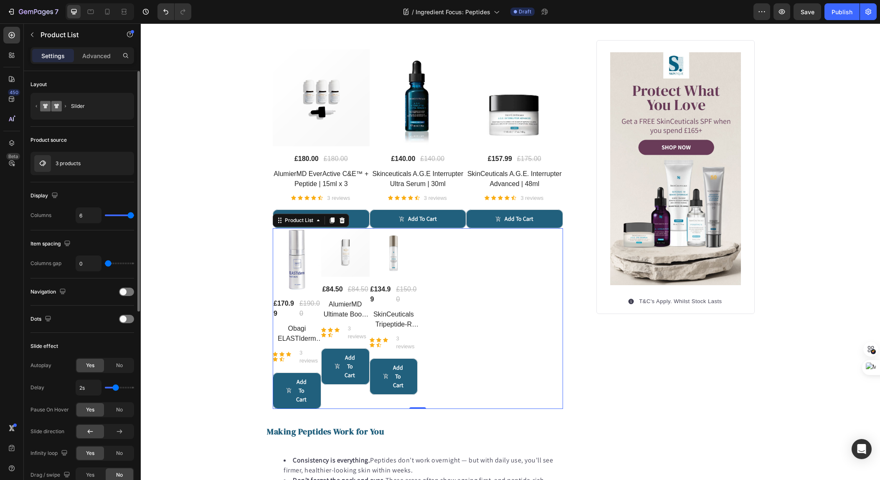
type input "5"
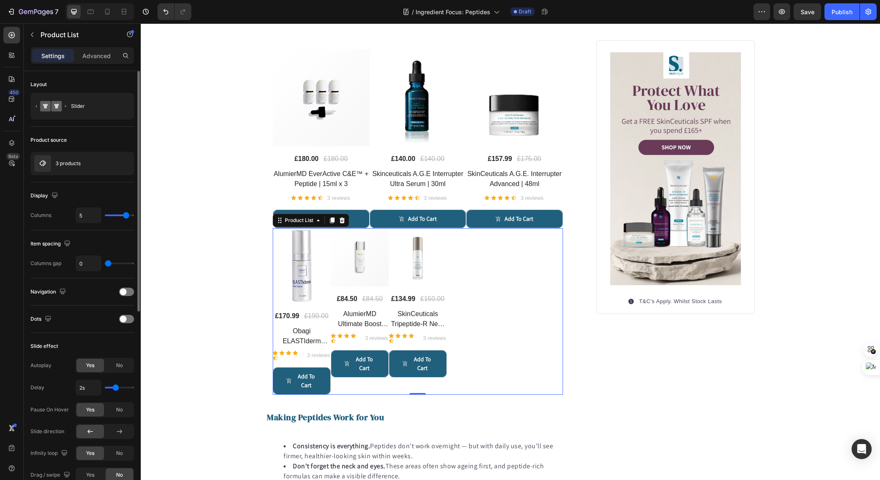
type input "4"
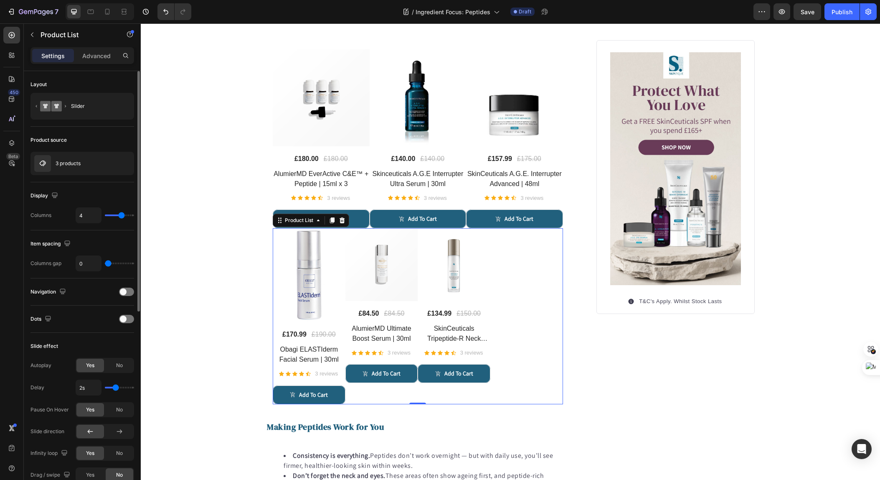
type input "3"
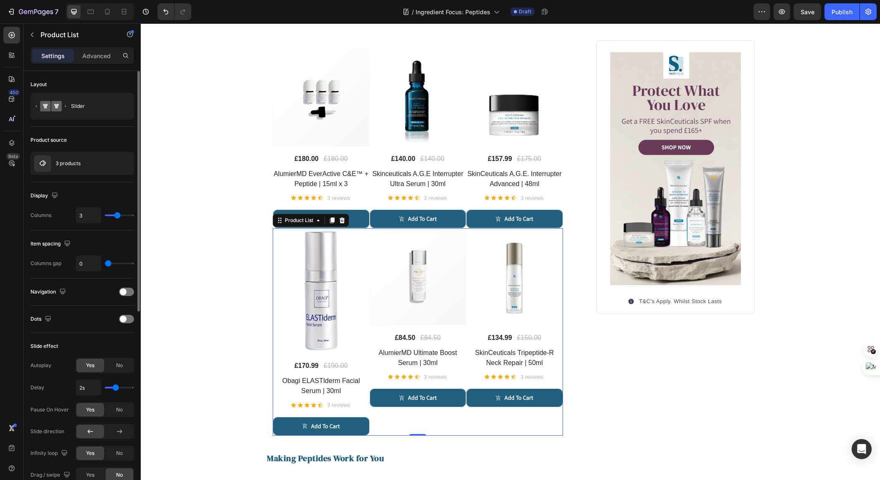
drag, startPoint x: 129, startPoint y: 216, endPoint x: 119, endPoint y: 216, distance: 10.5
type input "3"
click at [119, 216] on input "range" at bounding box center [119, 215] width 29 height 2
click at [360, 332] on img at bounding box center [321, 290] width 97 height 125
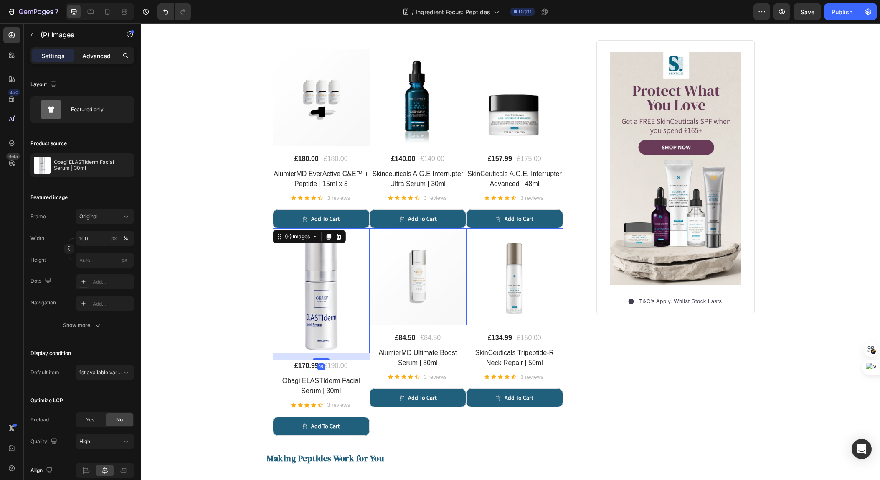
click at [87, 58] on p "Advanced" at bounding box center [96, 55] width 28 height 9
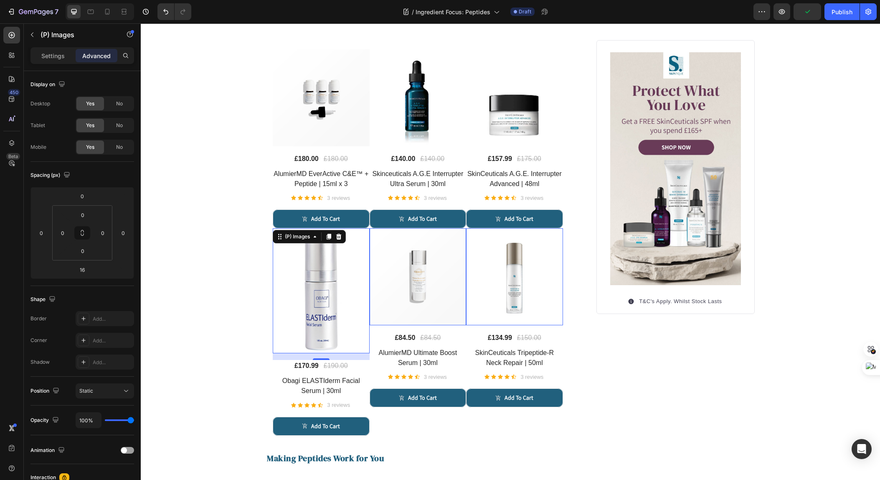
click at [307, 272] on img at bounding box center [321, 290] width 97 height 125
click at [58, 60] on div "Settings" at bounding box center [53, 55] width 42 height 13
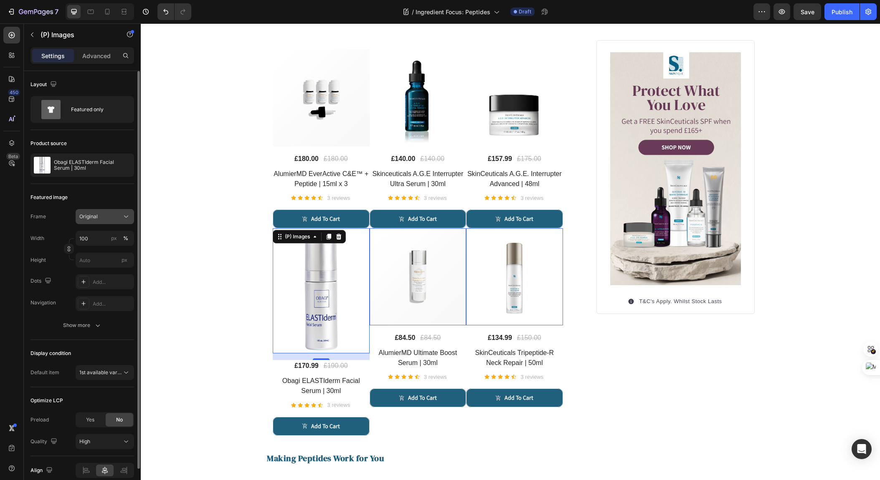
click at [108, 221] on button "Original" at bounding box center [105, 216] width 58 height 15
click at [104, 238] on div "Square" at bounding box center [103, 237] width 48 height 8
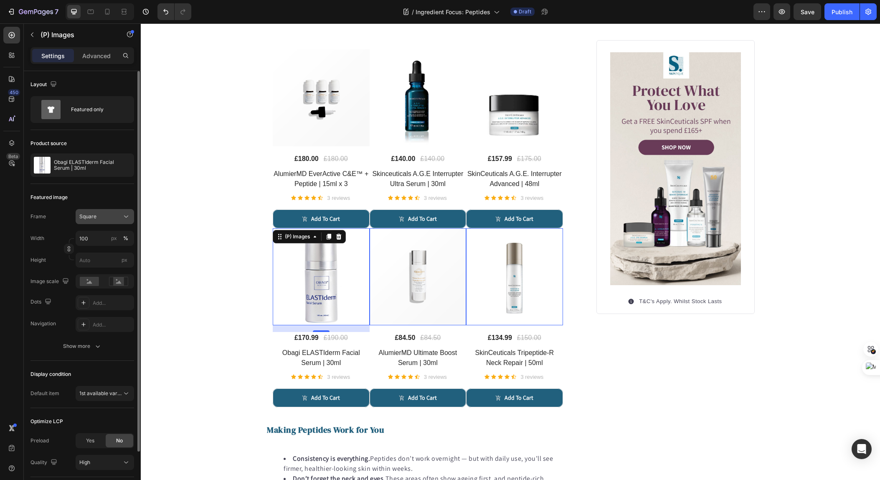
click at [109, 220] on div "Square" at bounding box center [99, 217] width 41 height 8
click at [104, 282] on div "Original" at bounding box center [103, 284] width 48 height 8
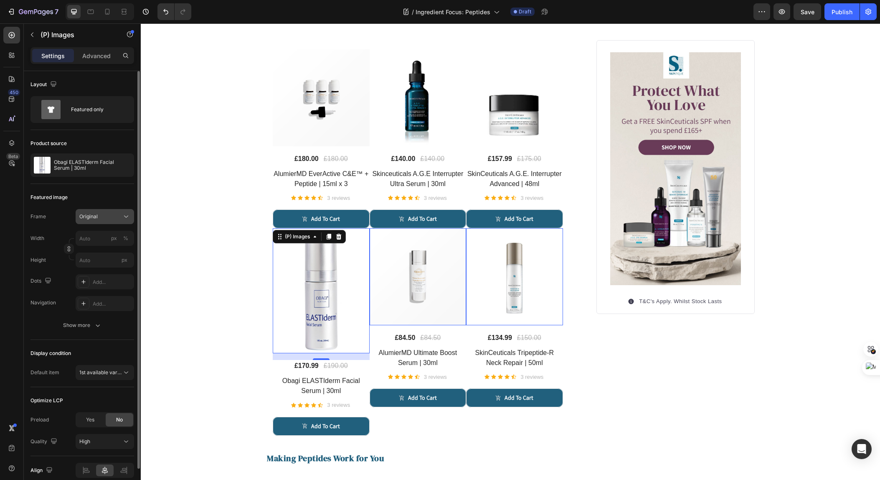
click at [119, 213] on div "Original" at bounding box center [99, 217] width 41 height 8
click at [91, 302] on span "Custom" at bounding box center [88, 299] width 18 height 8
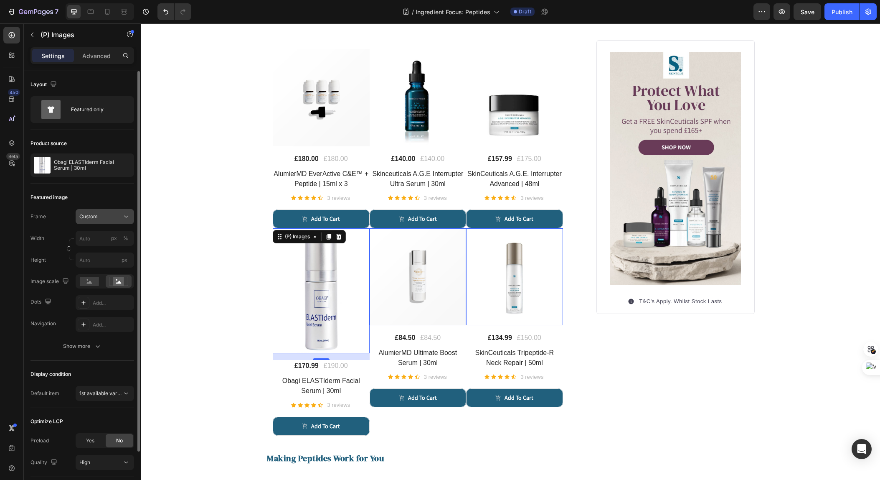
click at [109, 218] on div "Custom" at bounding box center [99, 217] width 41 height 8
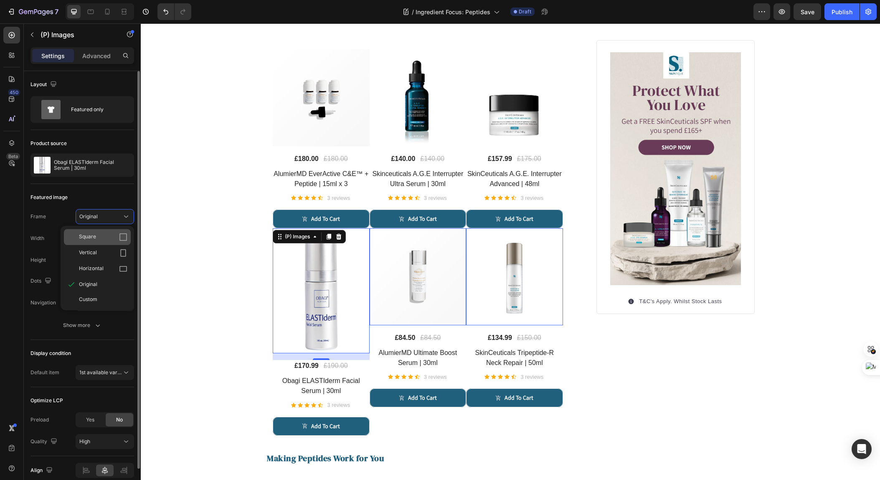
click at [103, 234] on div "Square" at bounding box center [103, 237] width 48 height 8
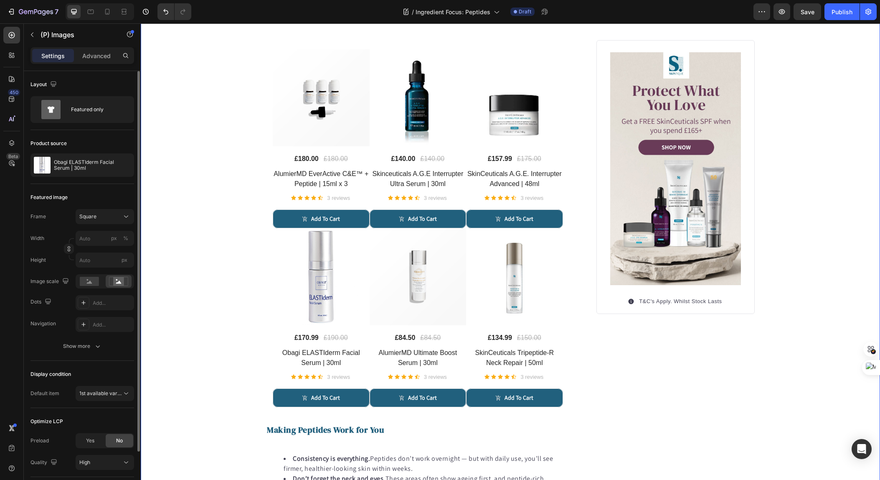
click at [212, 273] on div "Published: [DATE], 18h [DATE] Text block Image Peptides in Skincare - The Unsun…" at bounding box center [510, 28] width 739 height 1987
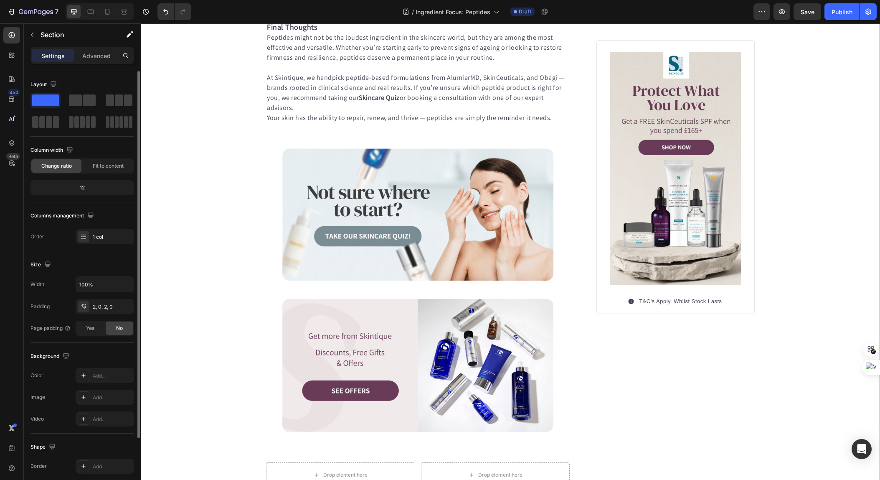
scroll to position [665, 0]
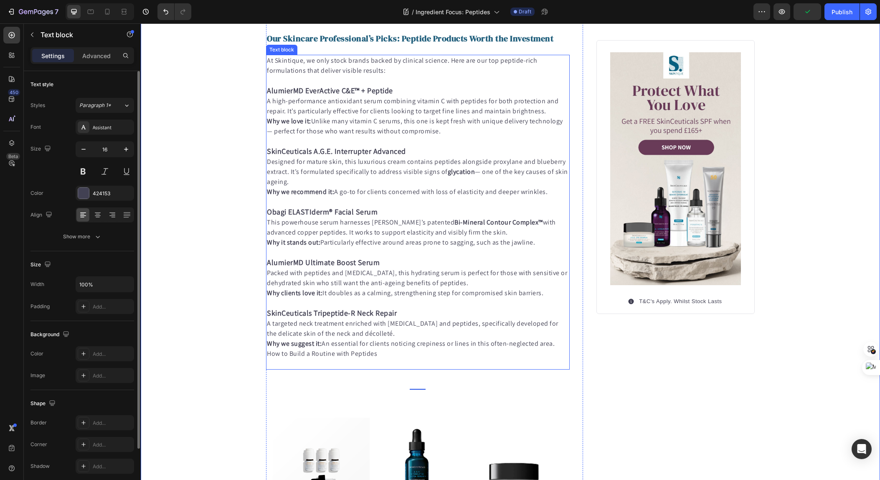
click at [356, 96] on p "AlumierMD EverActive C&E™ + Peptide" at bounding box center [418, 91] width 302 height 10
click at [378, 92] on strong "AlumierMD EverActive C&E™ + Peptide" at bounding box center [330, 91] width 126 height 10
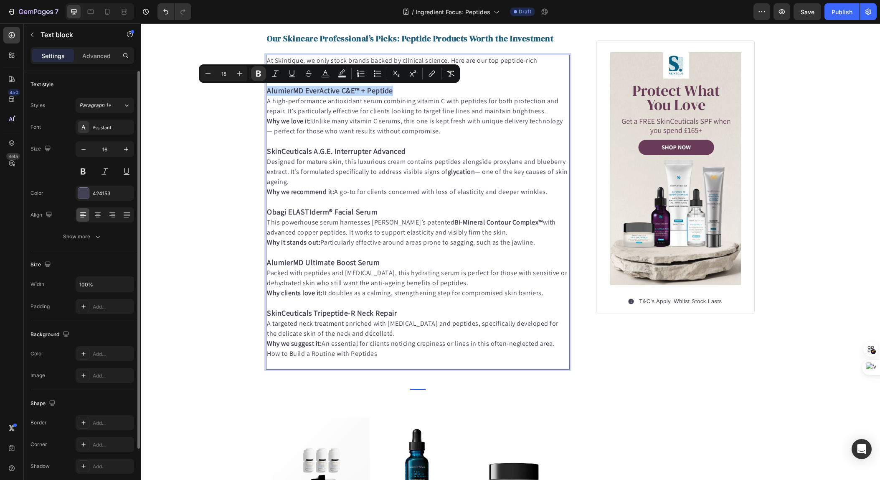
drag, startPoint x: 391, startPoint y: 91, endPoint x: 268, endPoint y: 91, distance: 123.6
click at [268, 91] on strong "AlumierMD EverActive C&E™ + Peptide" at bounding box center [330, 91] width 126 height 10
click at [425, 76] on button "link" at bounding box center [431, 73] width 15 height 15
click at [351, 92] on strong "AlumierMD EverActive C&E™ + Peptide" at bounding box center [330, 91] width 126 height 10
drag, startPoint x: 393, startPoint y: 91, endPoint x: 264, endPoint y: 91, distance: 129.1
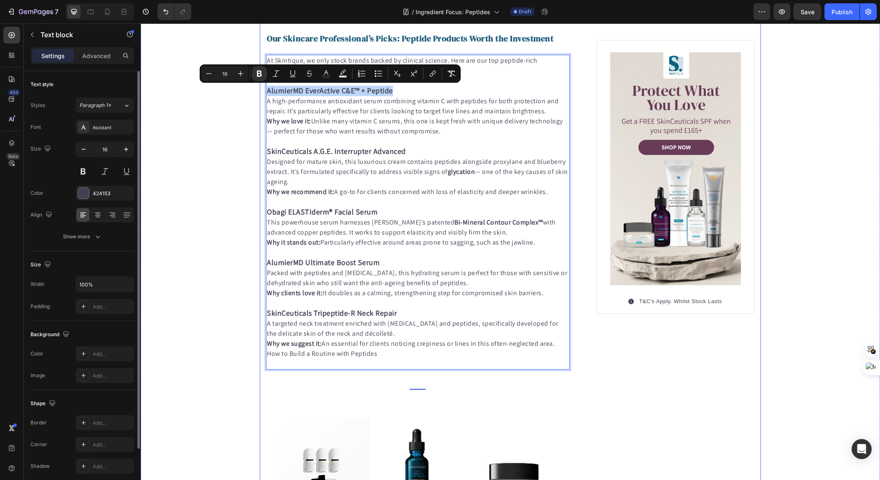
click at [264, 91] on div "Published: [DATE], 18h [DATE] Text block Image Peptides in Skincare - The Unsun…" at bounding box center [510, 396] width 501 height 1987
click at [431, 73] on icon "Editor contextual toolbar" at bounding box center [432, 75] width 4 height 4
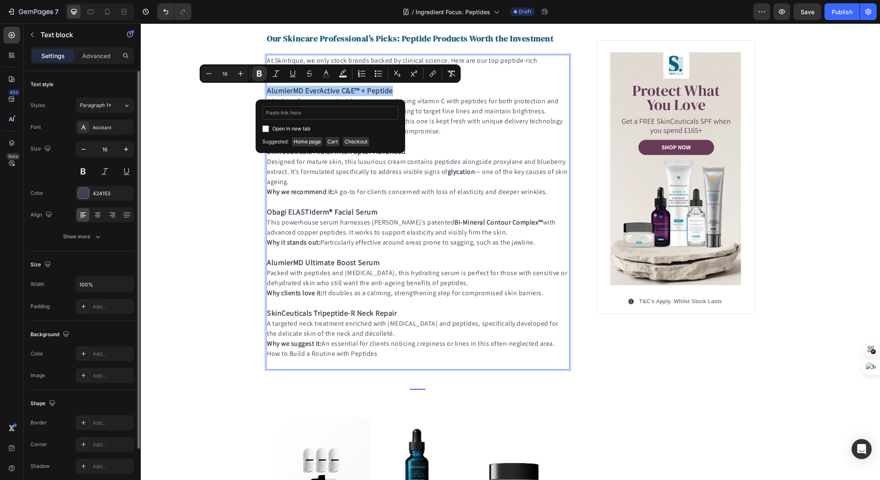
type input "[URL][DOMAIN_NAME]"
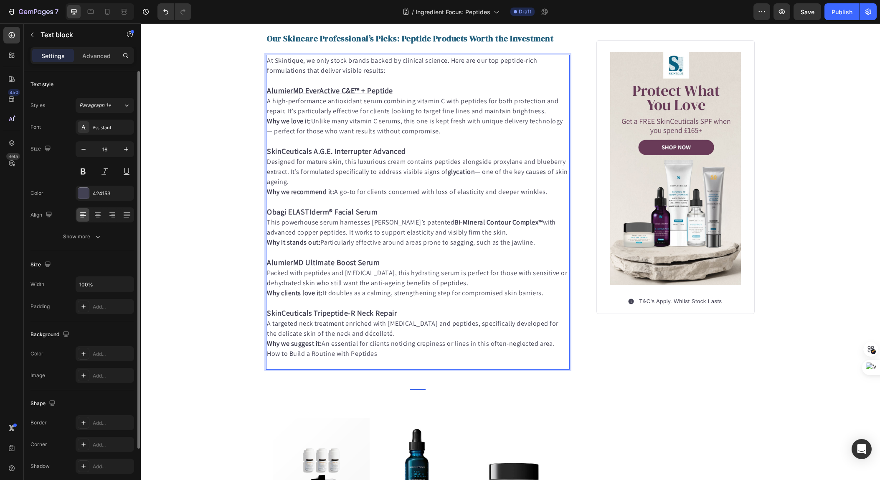
click at [419, 147] on p "SkinCeuticals A.G.E. Interrupter Advanced" at bounding box center [418, 151] width 302 height 10
drag, startPoint x: 406, startPoint y: 152, endPoint x: 268, endPoint y: 152, distance: 137.4
click at [268, 152] on p "SkinCeuticals A.G.E. Interrupter Advanced" at bounding box center [418, 151] width 302 height 10
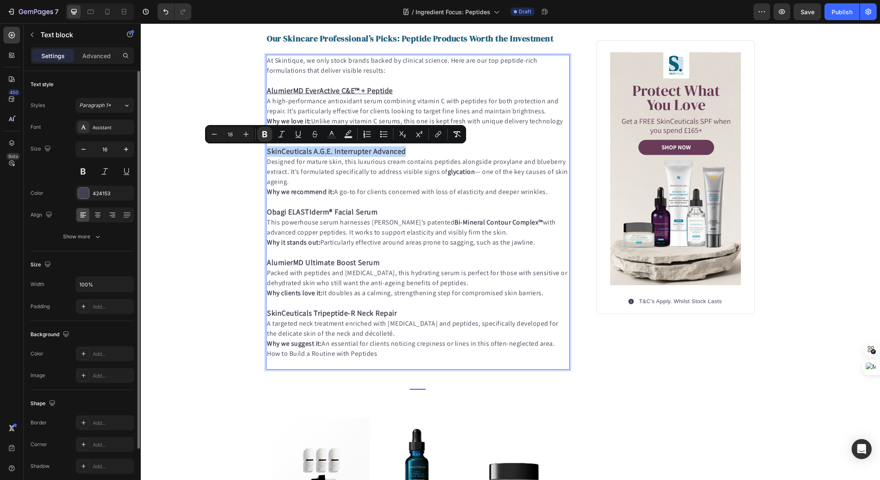
copy strong "SkinCeuticals A.G.E. Interrupter Advanced"
click at [431, 135] on button "link" at bounding box center [438, 134] width 15 height 15
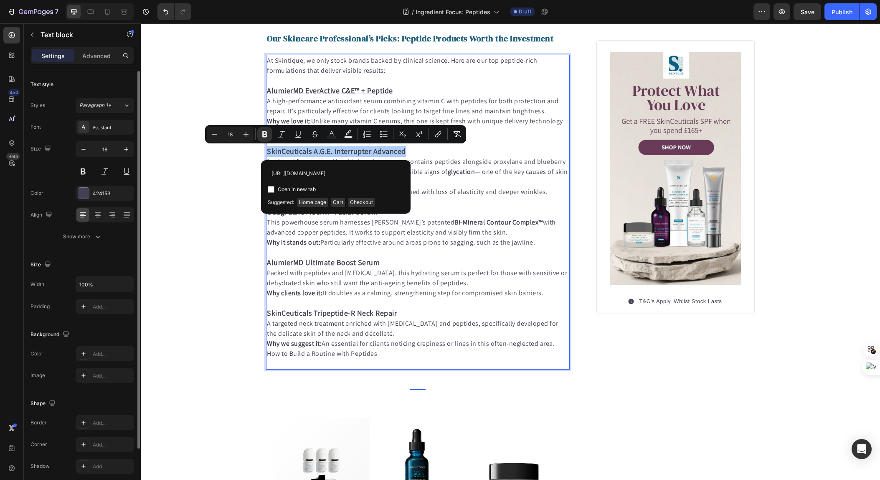
scroll to position [0, 231]
type input "[URL][DOMAIN_NAME]"
click at [308, 187] on span "Open in new tab" at bounding box center [297, 189] width 38 height 10
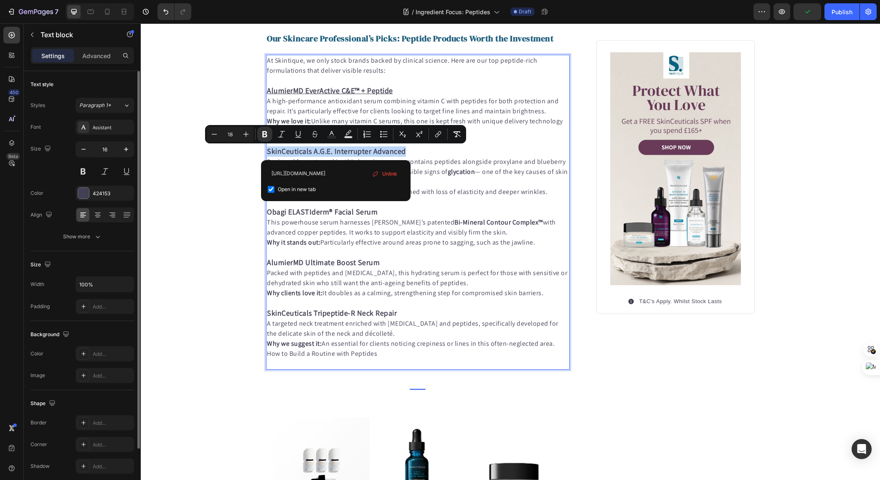
checkbox input "true"
type input "16"
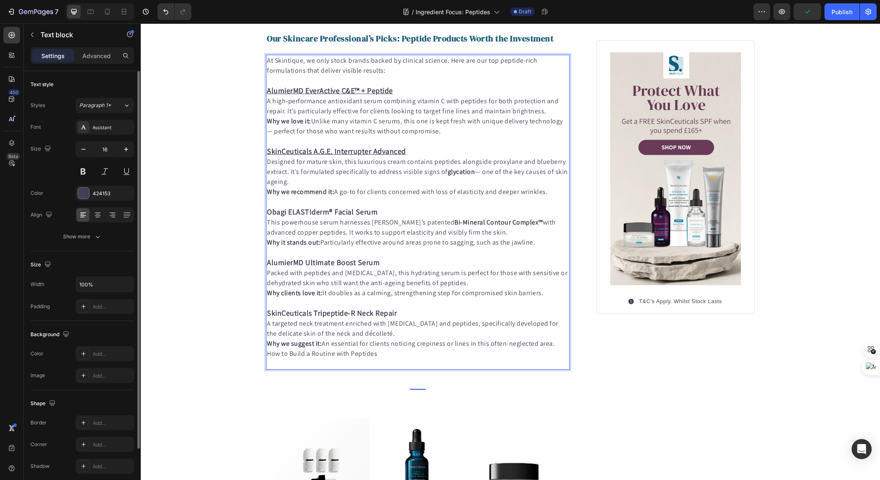
click at [458, 175] on strong "glycation" at bounding box center [462, 171] width 28 height 9
drag, startPoint x: 378, startPoint y: 214, endPoint x: 267, endPoint y: 213, distance: 110.7
click at [267, 213] on p "Obagi ELASTIderm® Facial Serum" at bounding box center [418, 212] width 302 height 10
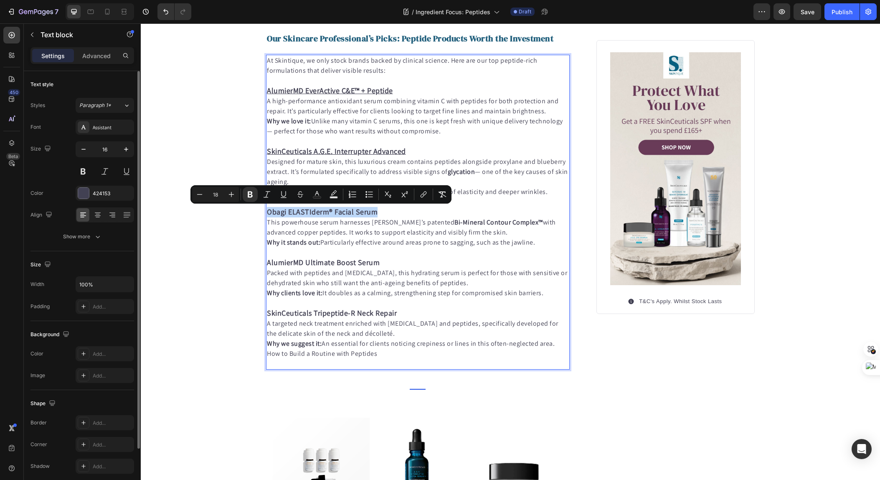
copy strong "Obagi ELASTIderm® Facial Serum"
click at [421, 197] on icon "Editor contextual toolbar" at bounding box center [423, 195] width 4 height 4
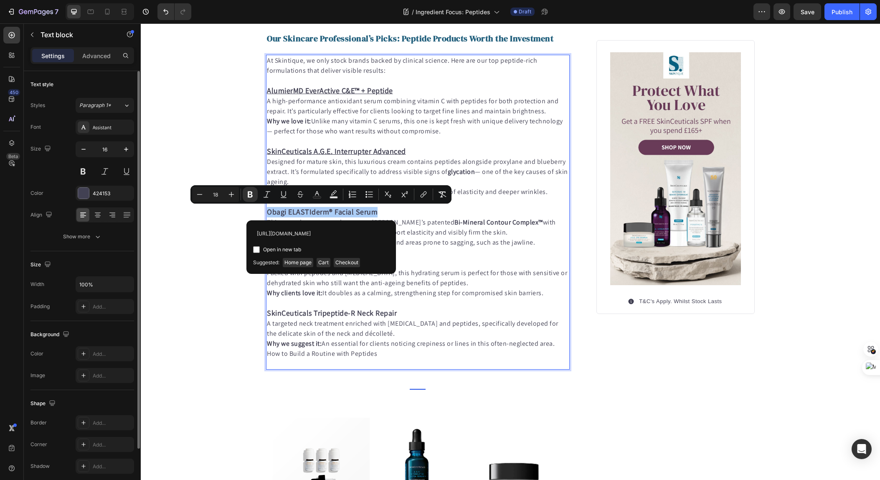
scroll to position [0, 218]
type input "[URL][DOMAIN_NAME]"
drag, startPoint x: 258, startPoint y: 249, endPoint x: 265, endPoint y: 249, distance: 6.7
click at [258, 249] on input "Editor contextual toolbar" at bounding box center [256, 249] width 7 height 7
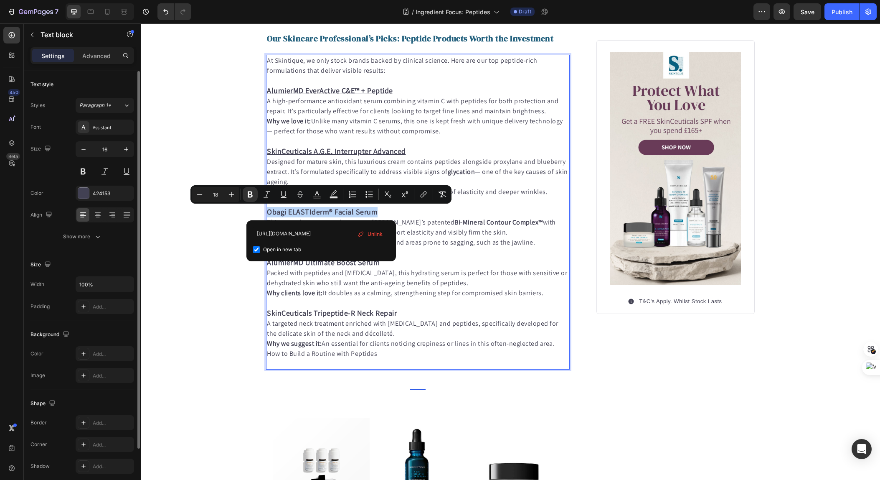
checkbox input "true"
type input "16"
click at [454, 219] on strong "Bi-Mineral Contour Complex™" at bounding box center [498, 222] width 89 height 9
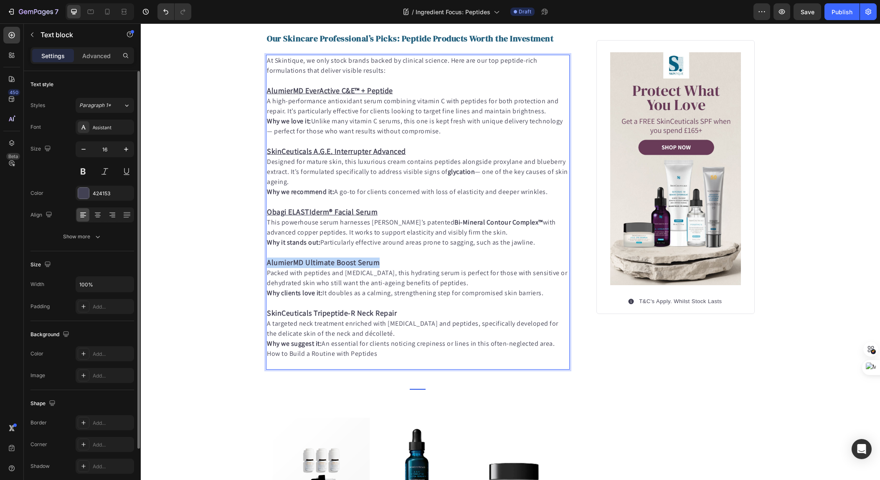
drag, startPoint x: 375, startPoint y: 264, endPoint x: 267, endPoint y: 264, distance: 107.8
click at [267, 264] on strong "AlumierMD Ultimate Boost Serum" at bounding box center [323, 262] width 113 height 10
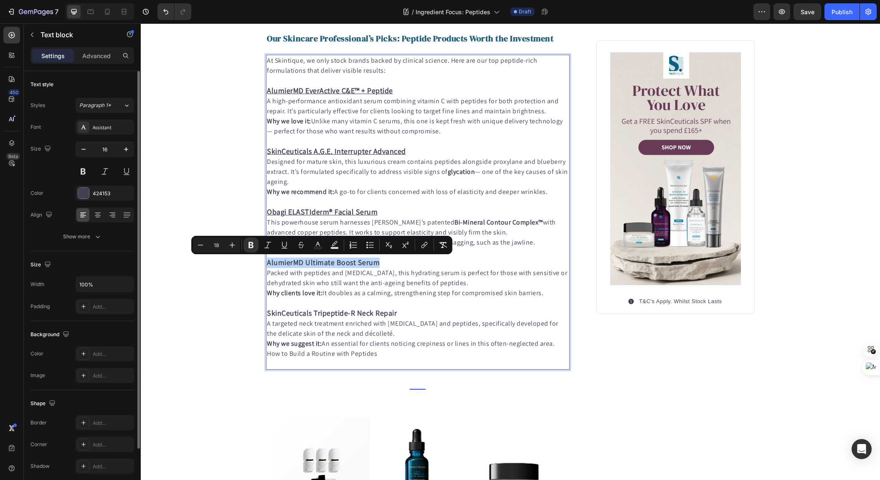
copy strong "AlumierMD Ultimate Boost Serum"
click at [420, 247] on icon "Editor contextual toolbar" at bounding box center [424, 245] width 8 height 8
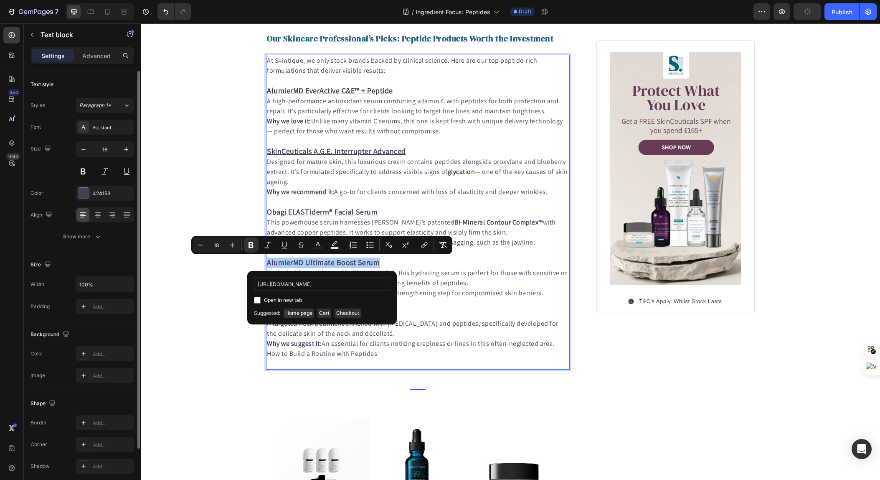
scroll to position [0, 174]
type input "[URL][DOMAIN_NAME]"
click at [265, 303] on span "Open in new tab" at bounding box center [283, 300] width 38 height 10
checkbox input "true"
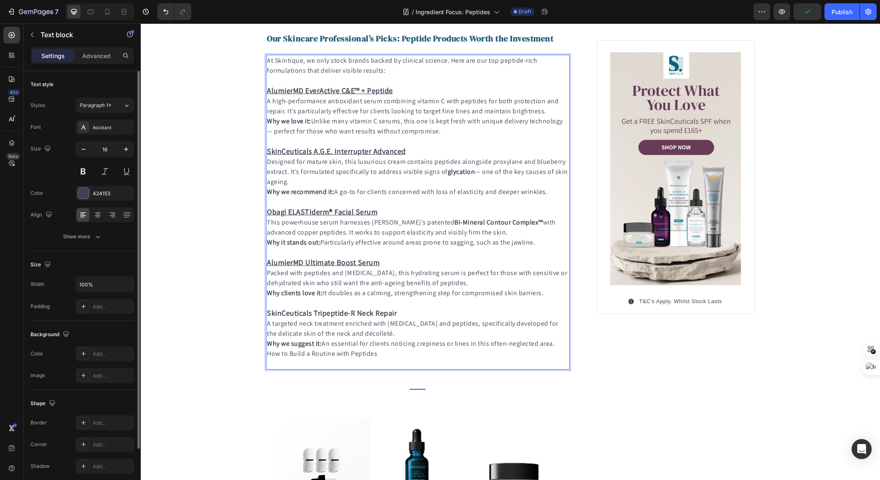
click at [439, 296] on p "Why clients love it: It doubles as a calming, strengthening step for compromise…" at bounding box center [418, 293] width 302 height 10
drag, startPoint x: 384, startPoint y: 314, endPoint x: 265, endPoint y: 308, distance: 118.8
click at [265, 308] on div "Published: [DATE], 18h [DATE] Text block Image Peptides in Skincare - The Unsun…" at bounding box center [510, 396] width 501 height 1987
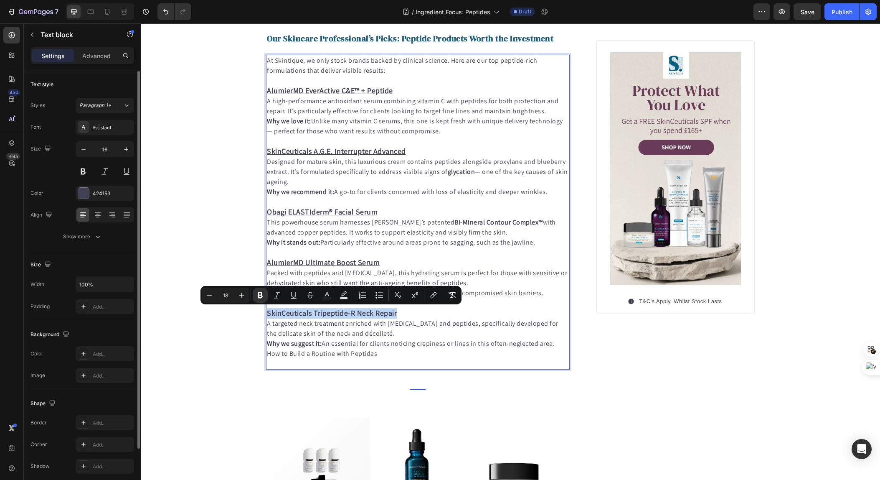
copy strong "SkinCeuticals Tripeptide-R Neck Repair"
click at [434, 295] on icon "Editor contextual toolbar" at bounding box center [433, 295] width 8 height 8
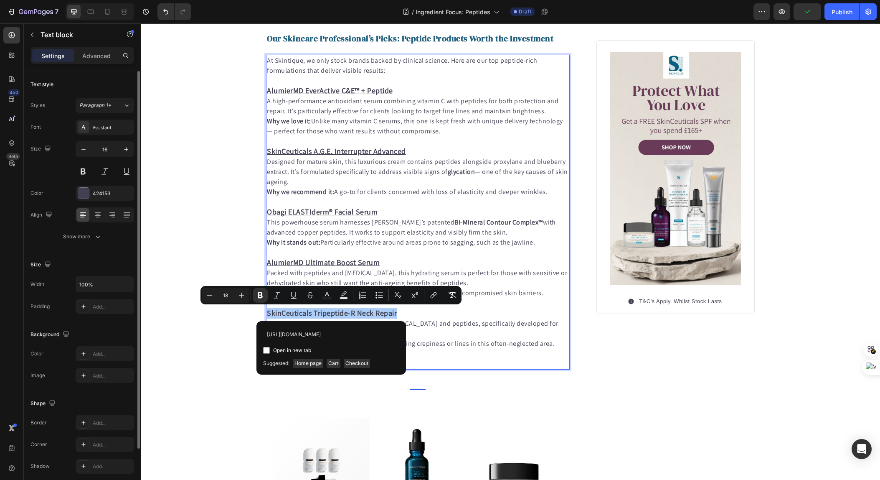
scroll to position [0, 210]
type input "[URL][DOMAIN_NAME]"
click at [287, 350] on span "Open in new tab" at bounding box center [292, 350] width 38 height 10
checkbox input "true"
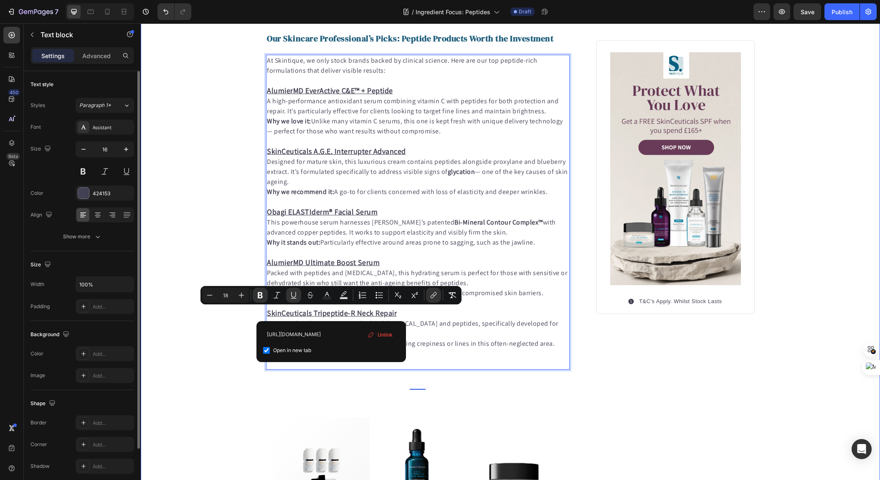
click at [212, 324] on div "Published: [DATE], 18h [DATE] Text block Image Peptides in Skincare - The Unsun…" at bounding box center [510, 396] width 739 height 1987
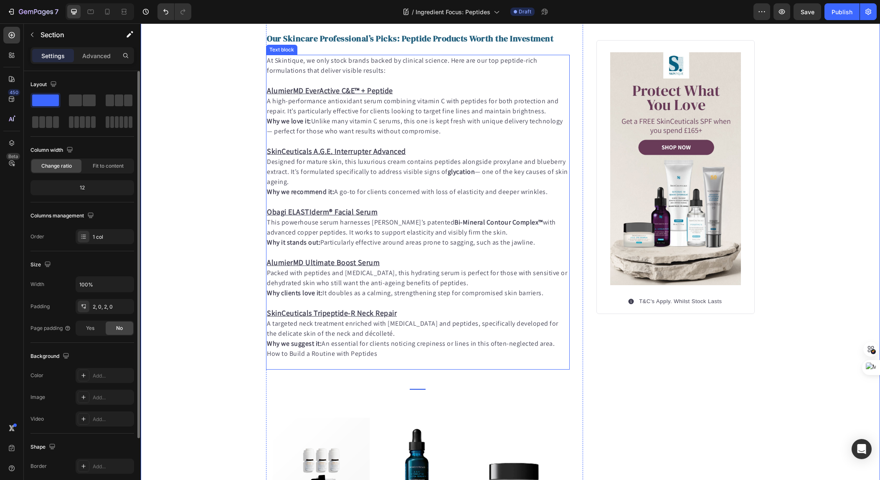
click at [507, 230] on p "This powerhouse serum harnesses [PERSON_NAME]’s patented Bi-Mineral Contour Com…" at bounding box center [418, 227] width 302 height 20
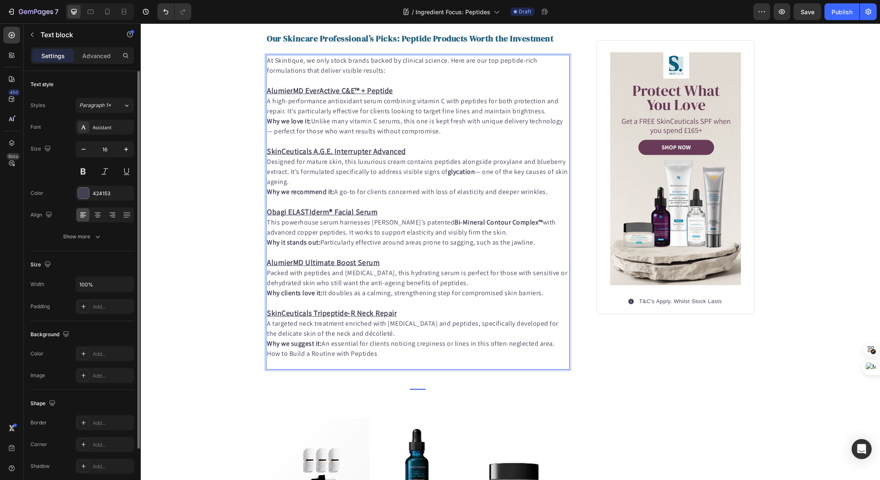
click at [548, 112] on p "A high-performance antioxidant serum combining vitamin C with peptides for both…" at bounding box center [418, 106] width 302 height 20
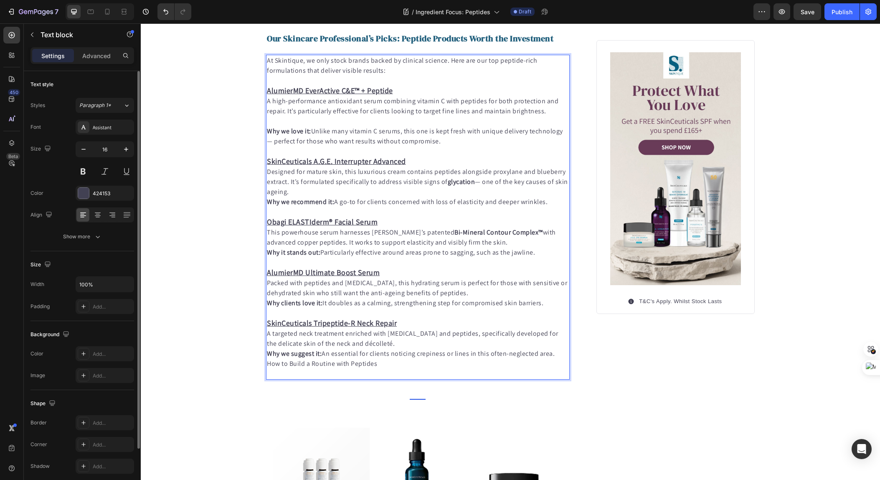
click at [503, 188] on p "Designed for mature skin, this luxurious cream contains peptides alongside prox…" at bounding box center [418, 182] width 302 height 30
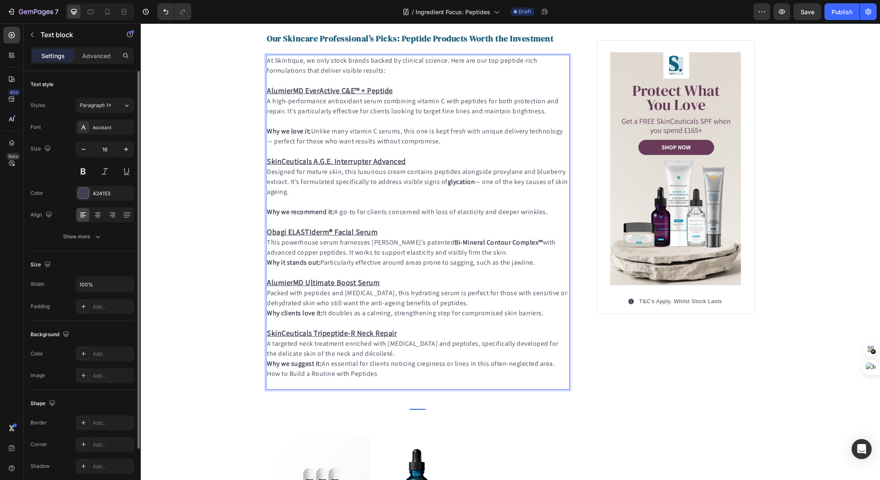
click at [521, 250] on p "This powerhouse serum harnesses [PERSON_NAME]’s patented Bi-Mineral Contour Com…" at bounding box center [418, 247] width 302 height 20
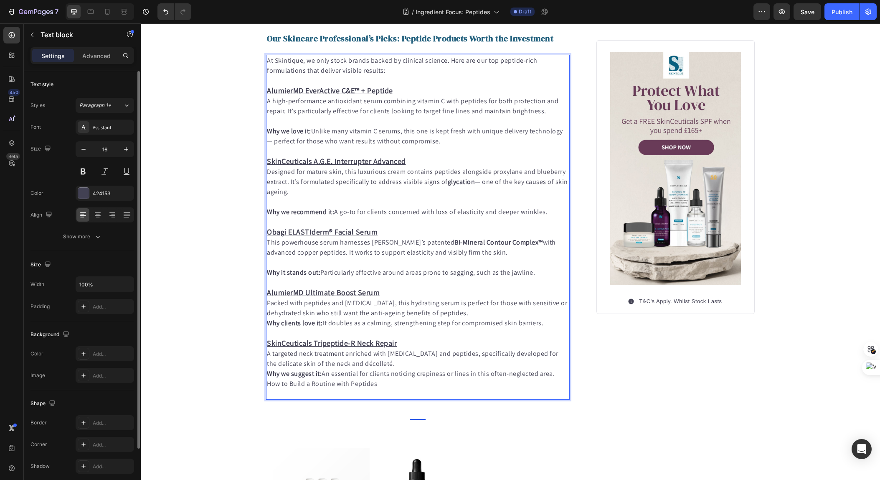
click at [479, 315] on p "Packed with peptides and [MEDICAL_DATA], this hydrating serum is perfect for th…" at bounding box center [418, 308] width 302 height 20
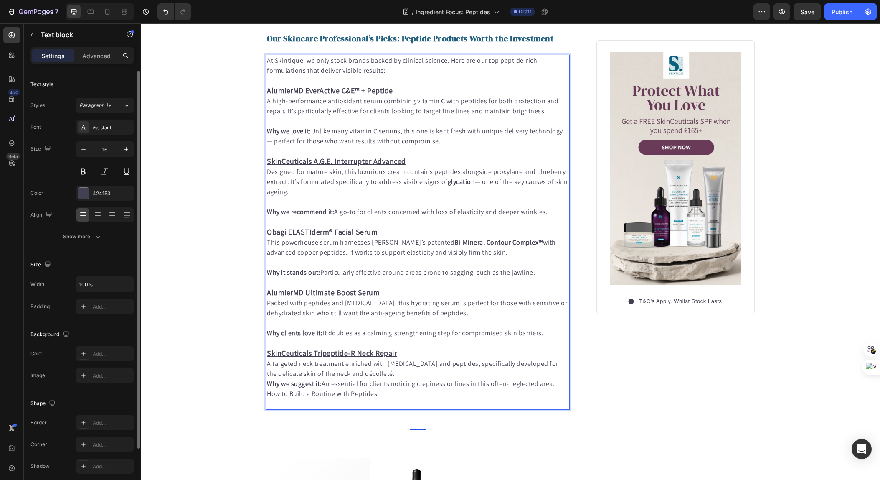
click at [476, 377] on p "A targeted neck treatment enriched with [MEDICAL_DATA] and peptides, specifical…" at bounding box center [418, 368] width 302 height 20
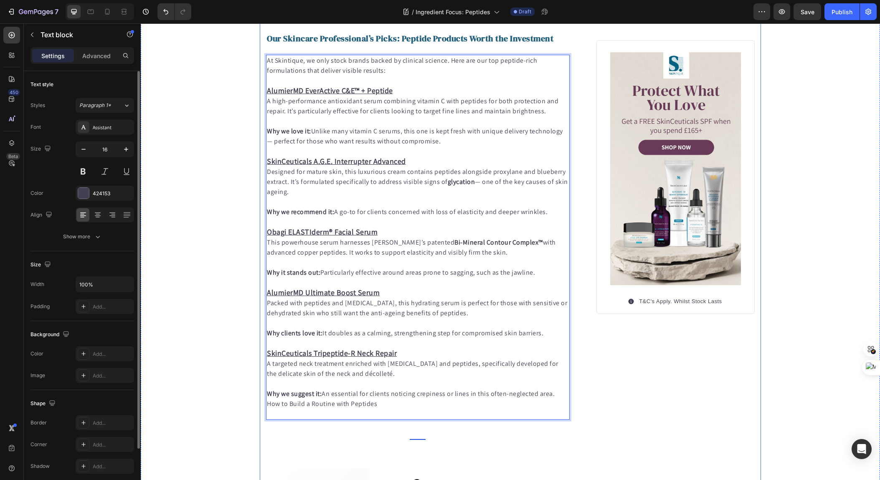
click at [638, 373] on div "Image T&C's Apply. Whilst Stock Lasts Item list Row" at bounding box center [675, 421] width 158 height 2037
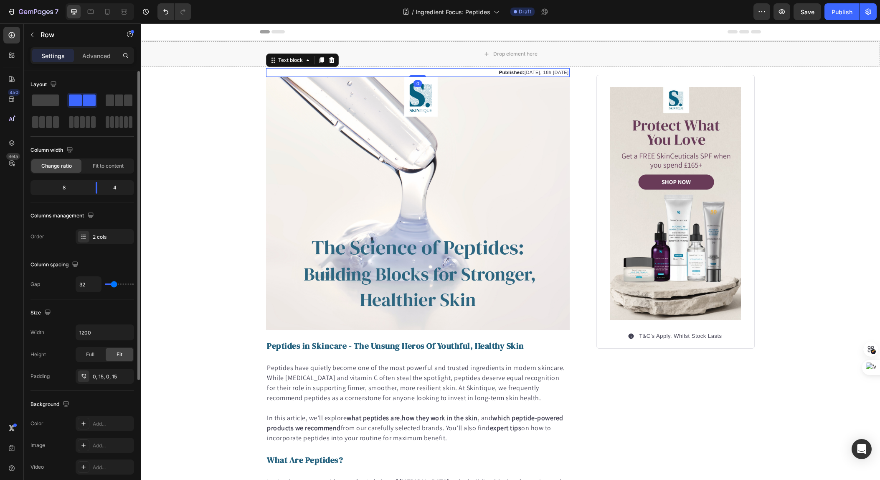
click at [523, 74] on p "Published: [DATE], 18h [DATE]" at bounding box center [418, 72] width 302 height 7
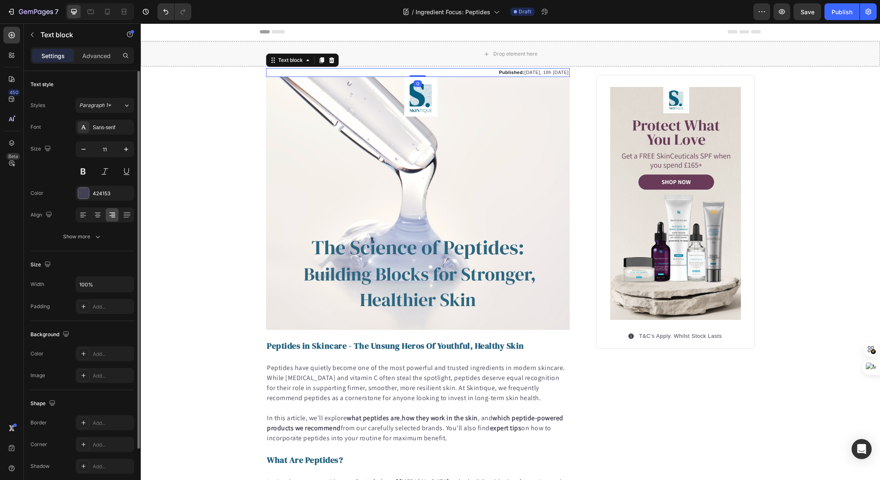
click at [528, 73] on p "Published: [DATE], 18h [DATE]" at bounding box center [418, 72] width 302 height 7
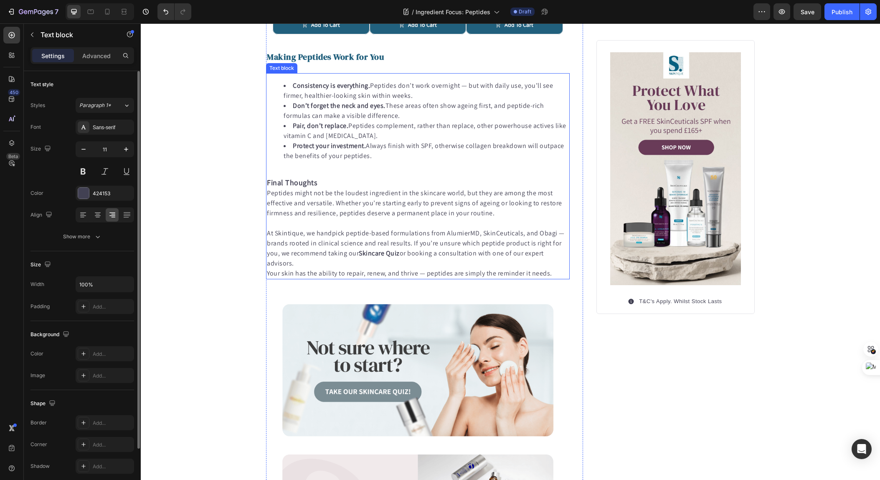
scroll to position [1599, 0]
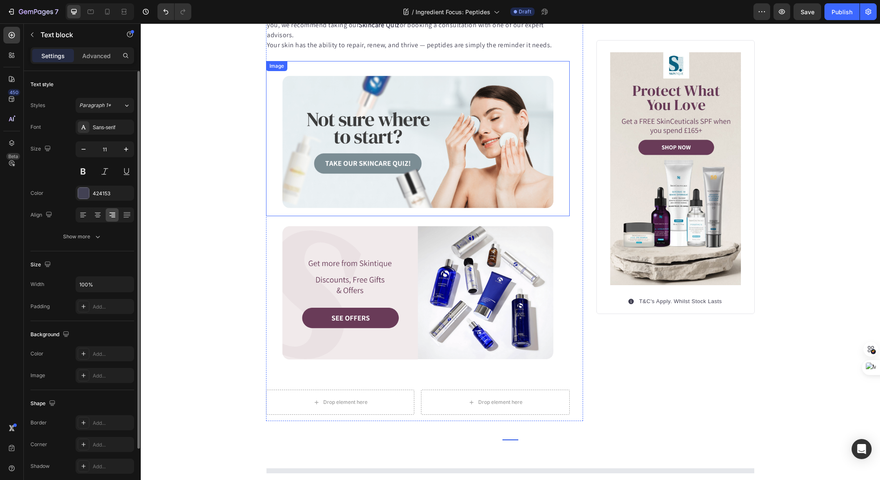
click at [424, 162] on img at bounding box center [418, 138] width 304 height 155
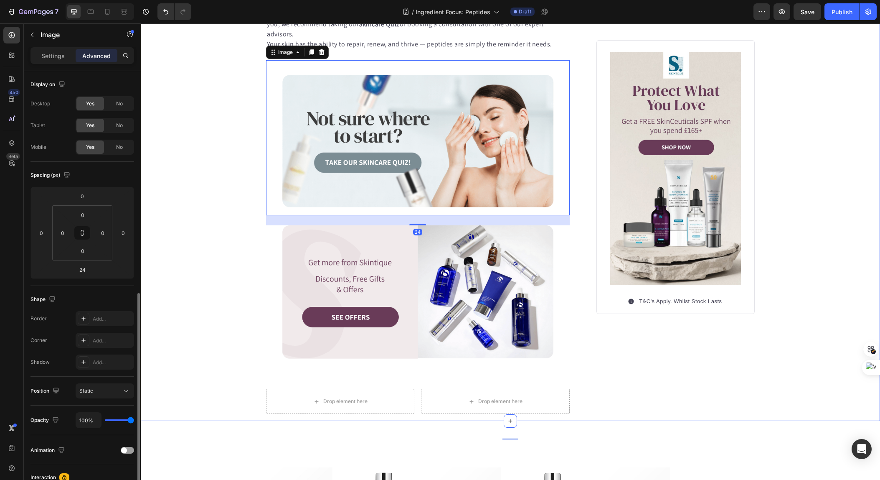
scroll to position [125, 0]
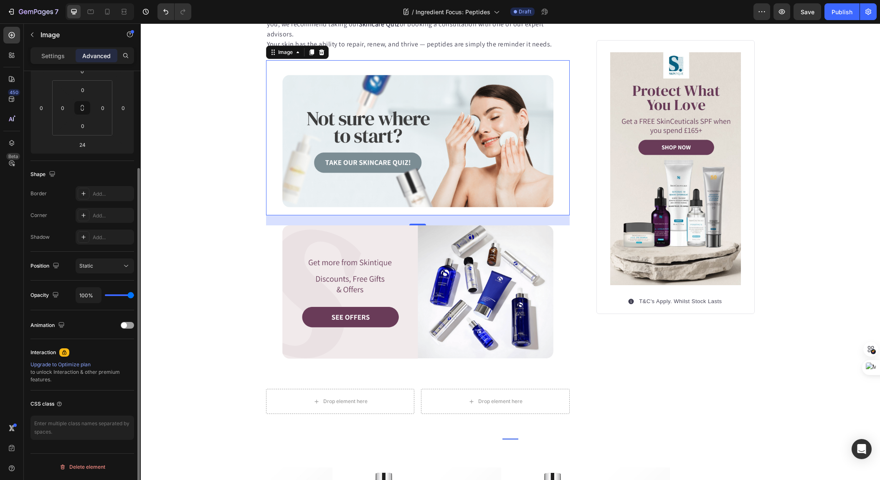
click at [404, 129] on img at bounding box center [418, 137] width 304 height 155
click at [52, 58] on p "Settings" at bounding box center [52, 55] width 23 height 9
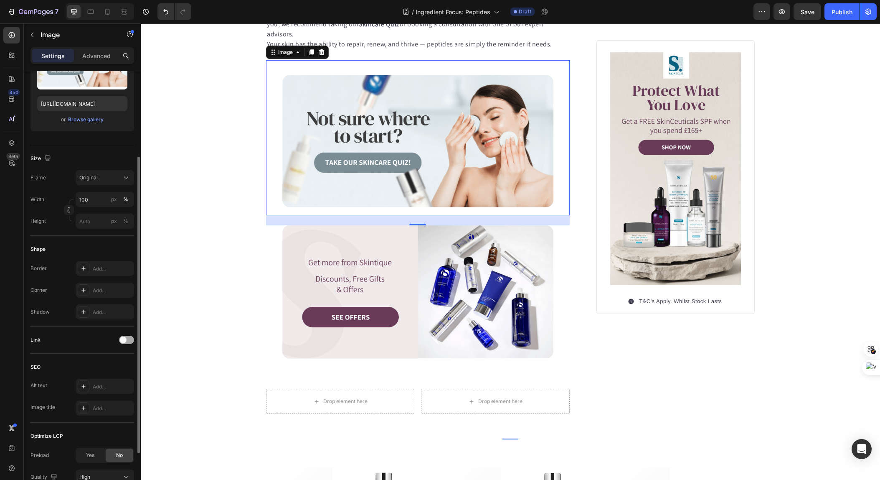
click at [125, 339] on span at bounding box center [123, 339] width 7 height 7
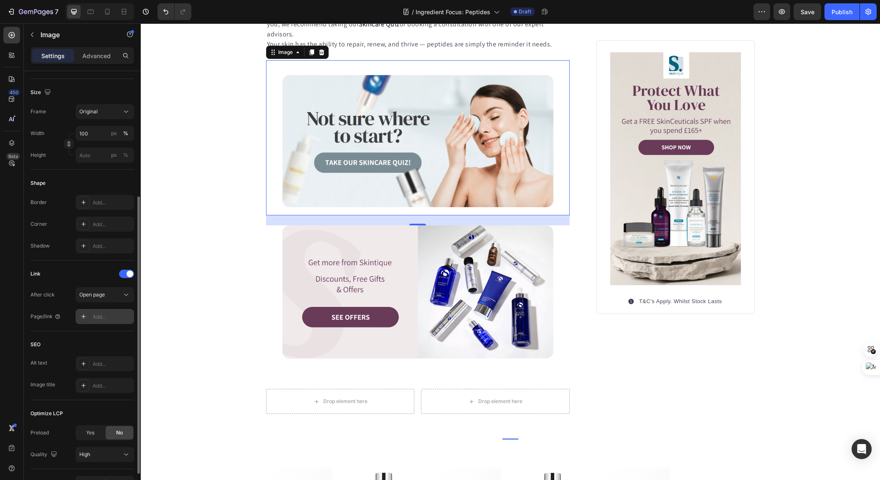
scroll to position [193, 0]
click at [108, 290] on div "Open page" at bounding box center [100, 293] width 43 height 8
click at [102, 312] on div "Add..." at bounding box center [112, 315] width 39 height 8
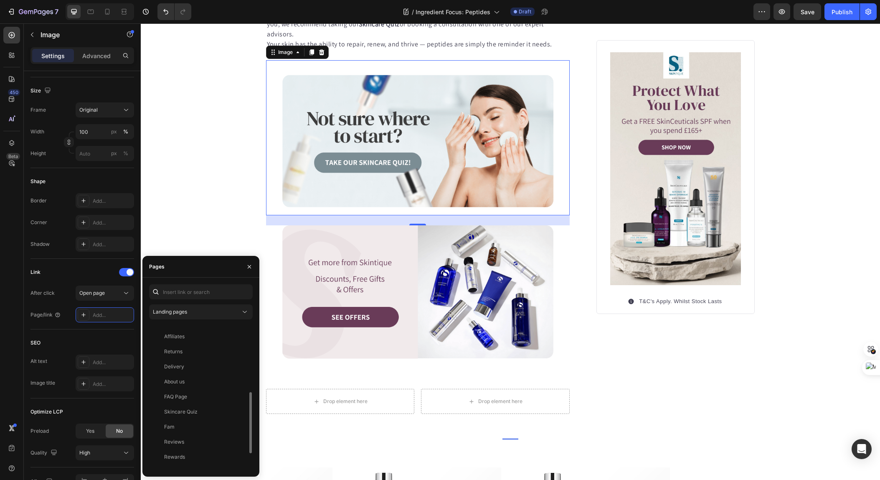
scroll to position [200, 0]
click at [214, 313] on div "Landing pages" at bounding box center [197, 312] width 88 height 8
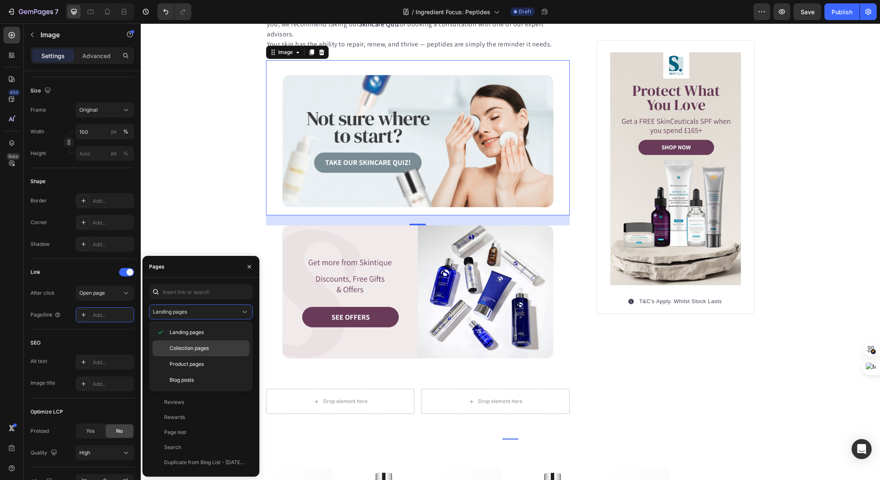
click at [195, 348] on span "Collection pages" at bounding box center [189, 348] width 39 height 8
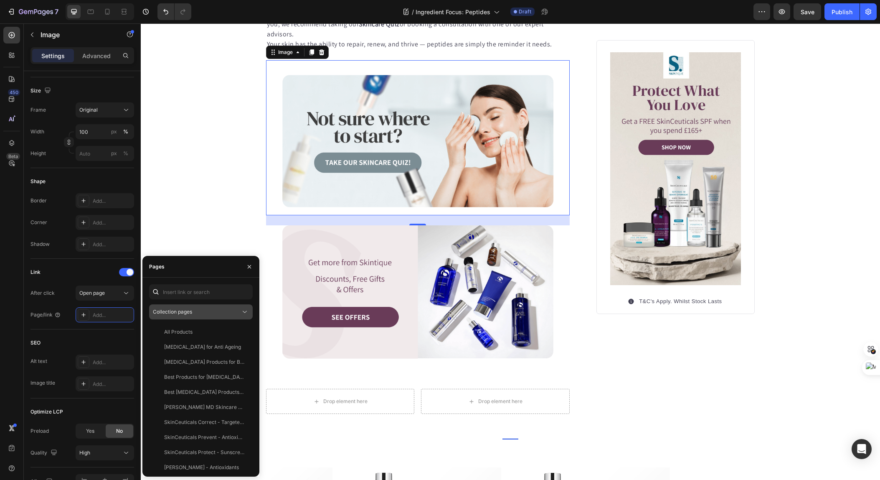
click at [215, 315] on div "Collection pages" at bounding box center [197, 312] width 88 height 8
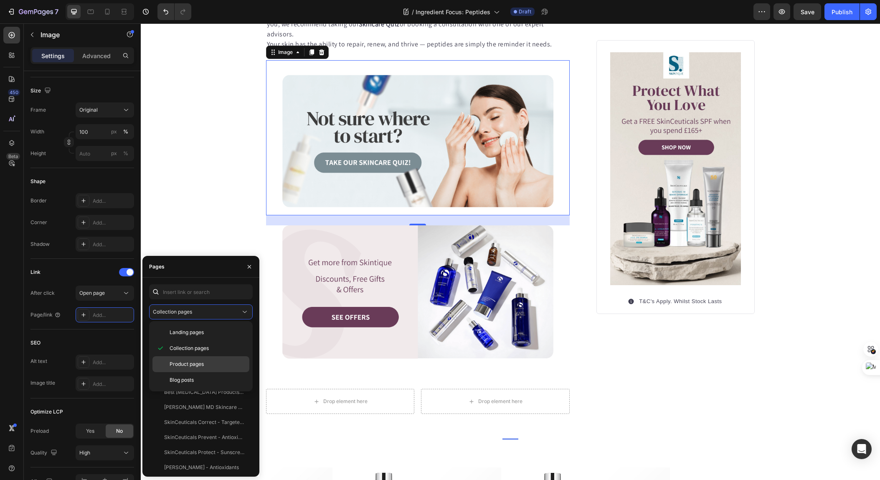
click at [196, 366] on span "Product pages" at bounding box center [187, 364] width 34 height 8
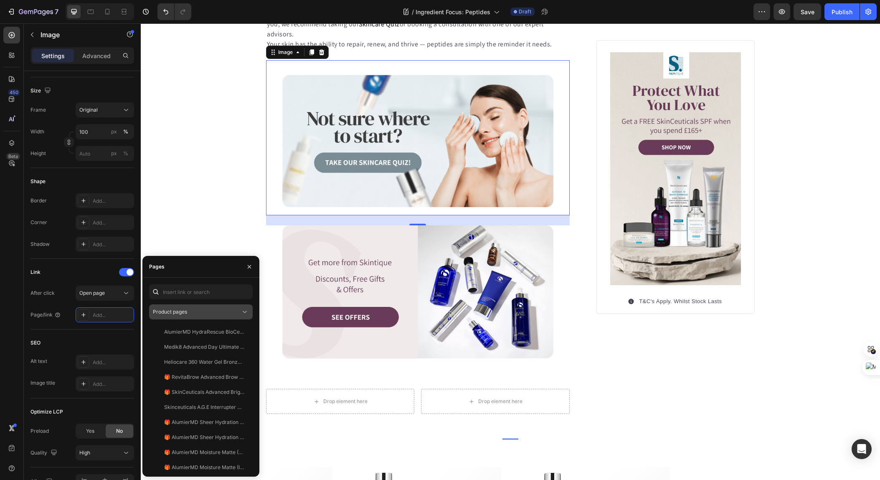
click at [218, 314] on div "Product pages" at bounding box center [197, 312] width 88 height 8
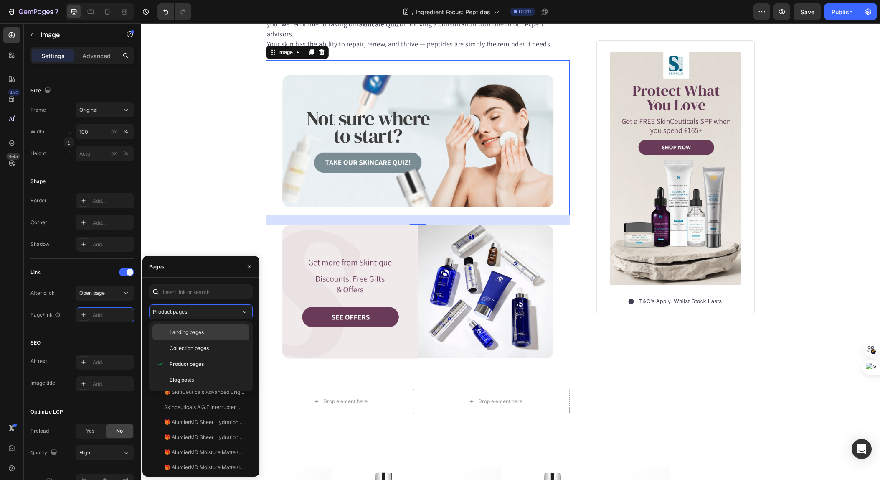
click at [199, 331] on span "Landing pages" at bounding box center [187, 332] width 34 height 8
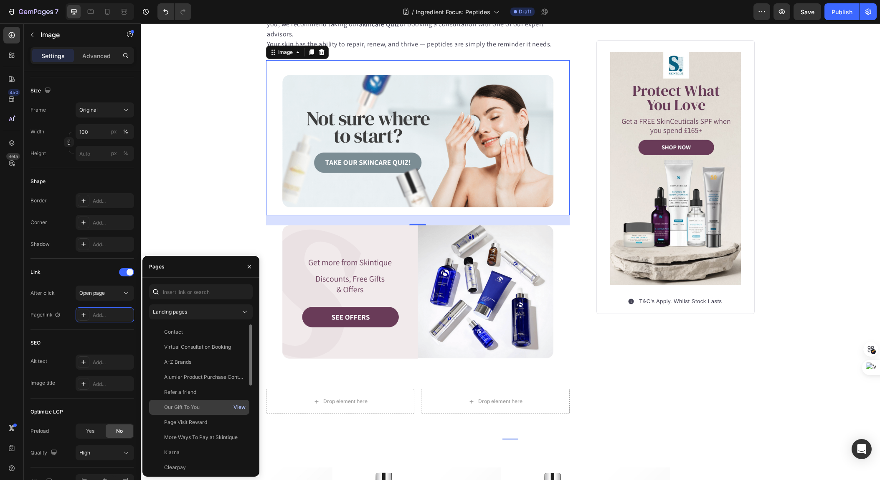
click at [238, 406] on div "View" at bounding box center [239, 407] width 12 height 8
click at [201, 413] on div "Offers" at bounding box center [199, 411] width 94 height 8
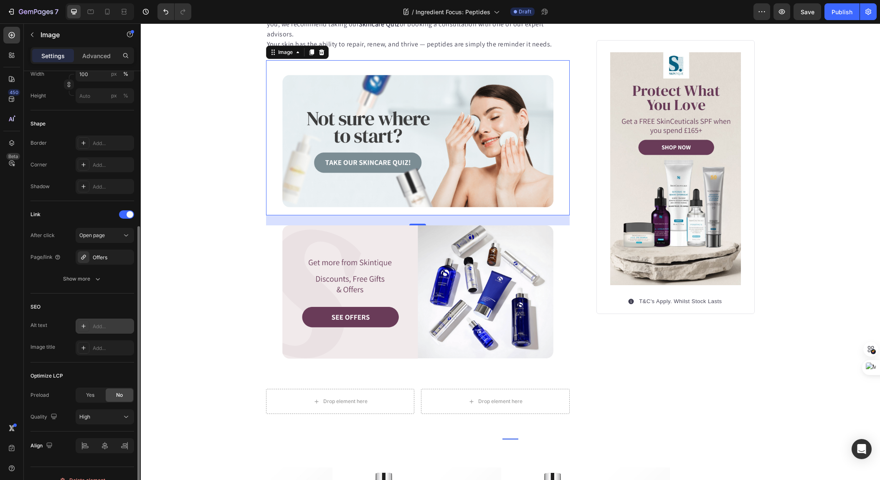
scroll to position [250, 0]
click at [106, 329] on div "Add..." at bounding box center [112, 327] width 39 height 8
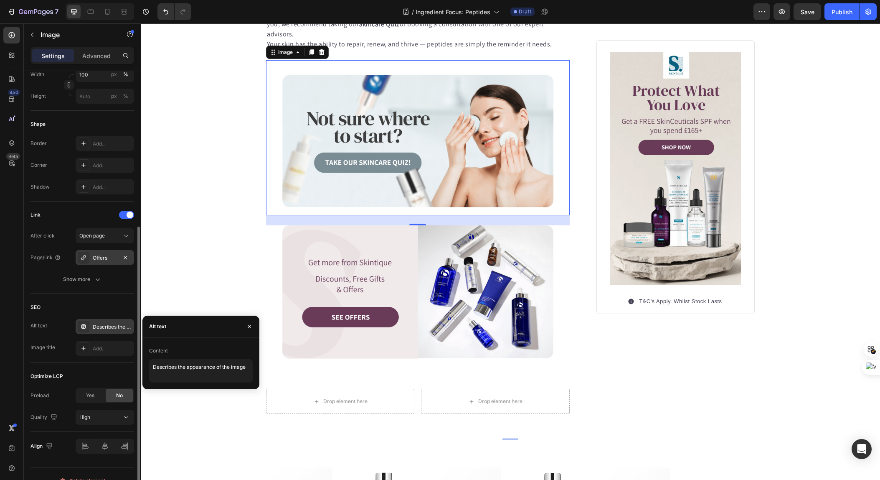
click at [112, 259] on div "Offers" at bounding box center [105, 258] width 24 height 8
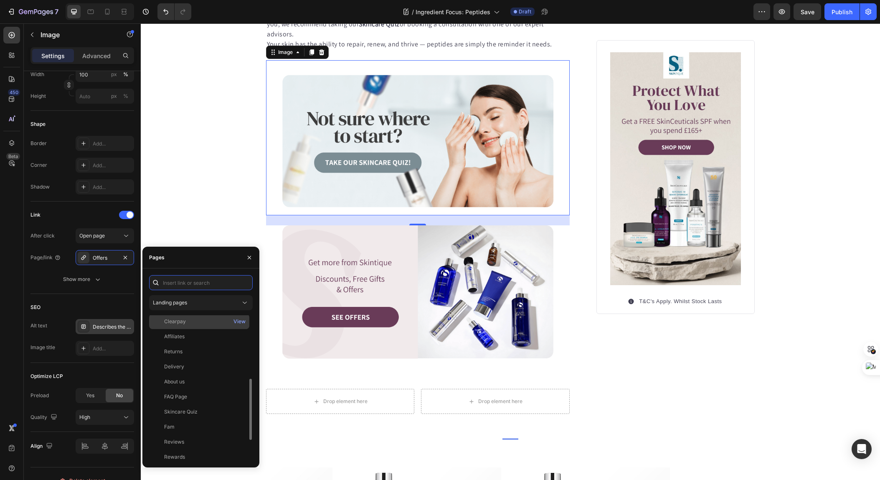
scroll to position [152, 0]
click at [211, 418] on div "Skincare Quiz View" at bounding box center [199, 425] width 100 height 15
click at [104, 325] on div "Describes the appearance of the image" at bounding box center [112, 327] width 39 height 8
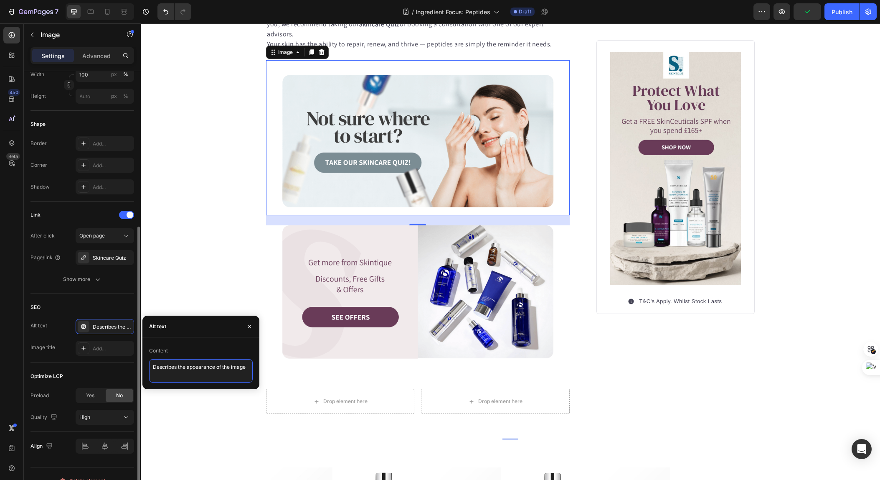
drag, startPoint x: 248, startPoint y: 368, endPoint x: 134, endPoint y: 361, distance: 114.3
click at [134, 361] on div "450 Beta Sections(18) Elements(83) Section Element Hero Section Product Detail …" at bounding box center [70, 251] width 141 height 456
type textarea "Take our skincare quiz"
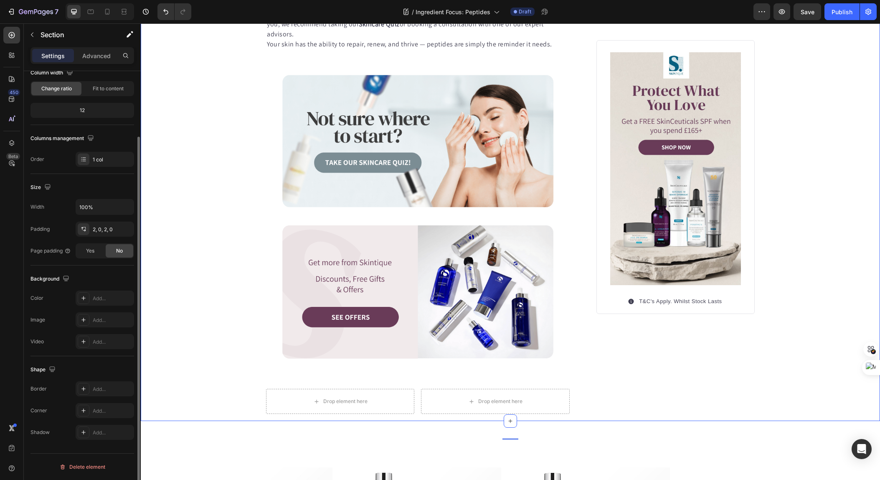
scroll to position [0, 0]
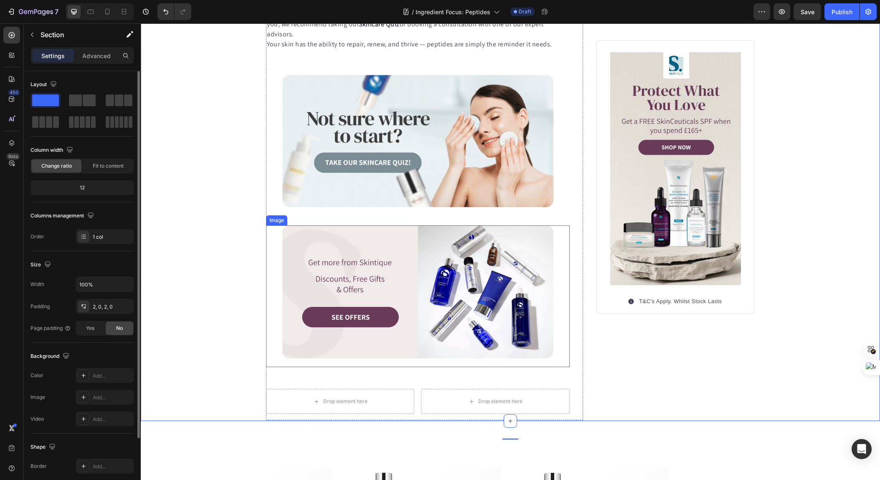
click at [404, 265] on img at bounding box center [418, 296] width 304 height 142
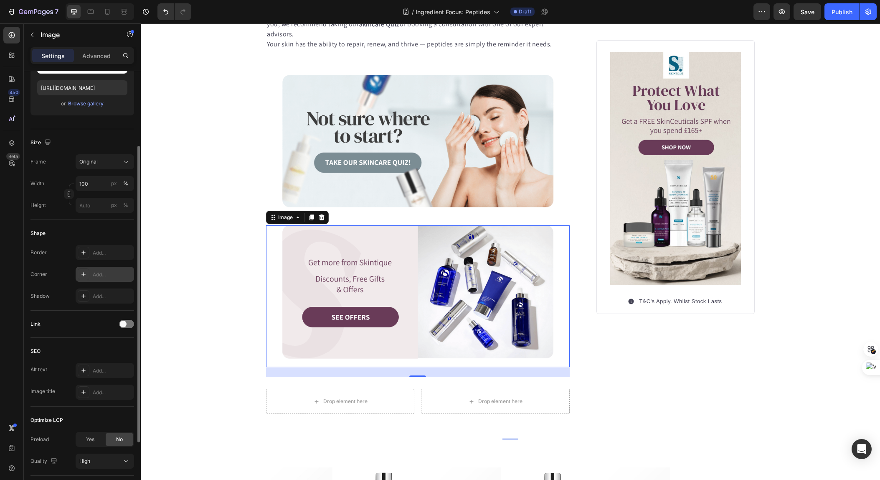
scroll to position [162, 0]
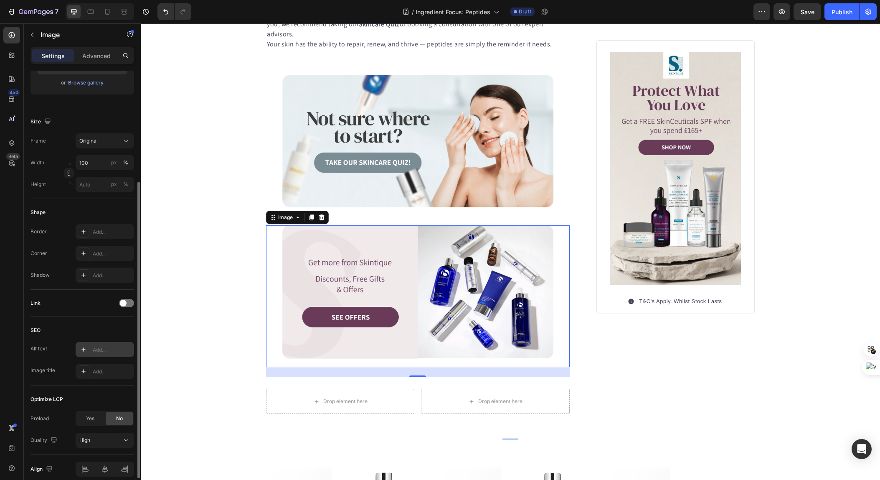
click at [105, 350] on div "Add..." at bounding box center [112, 350] width 39 height 8
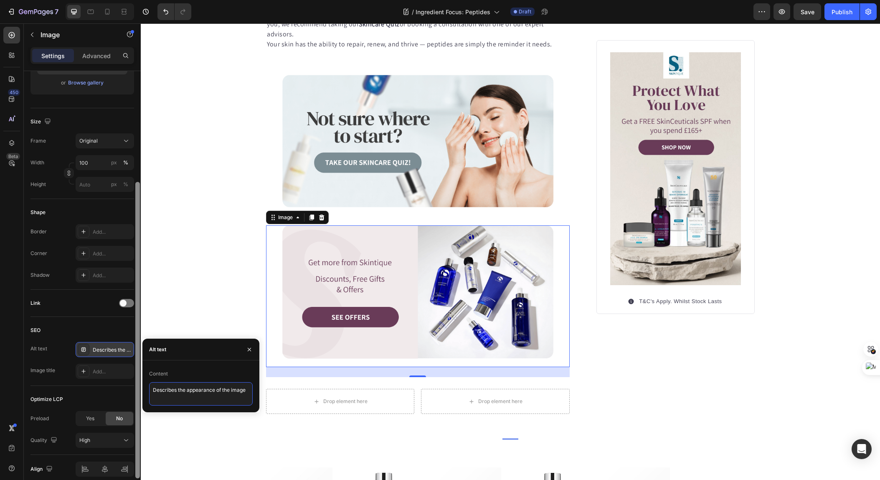
drag, startPoint x: 249, startPoint y: 395, endPoint x: 137, endPoint y: 388, distance: 112.6
click at [137, 388] on div "450 Beta Sections(18) Elements(83) Section Element Hero Section Product Detail …" at bounding box center [70, 251] width 141 height 456
type textarea "Get more from Skintique"
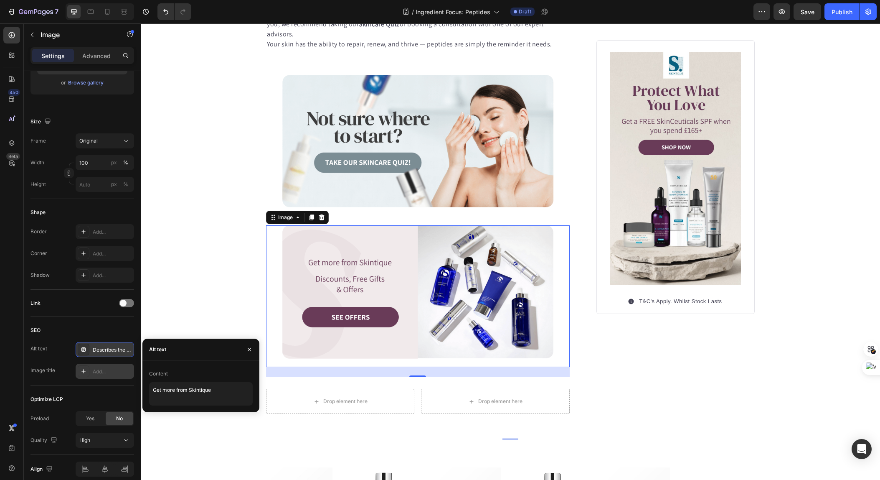
click at [103, 373] on div "Add..." at bounding box center [112, 372] width 39 height 8
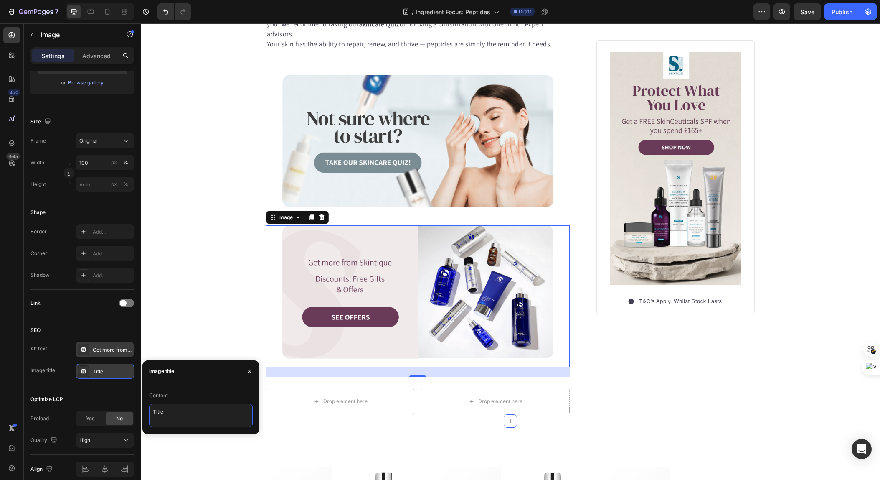
drag, startPoint x: 307, startPoint y: 435, endPoint x: 141, endPoint y: 407, distance: 168.6
type textarea "Offers"
click at [127, 303] on div at bounding box center [126, 303] width 15 height 8
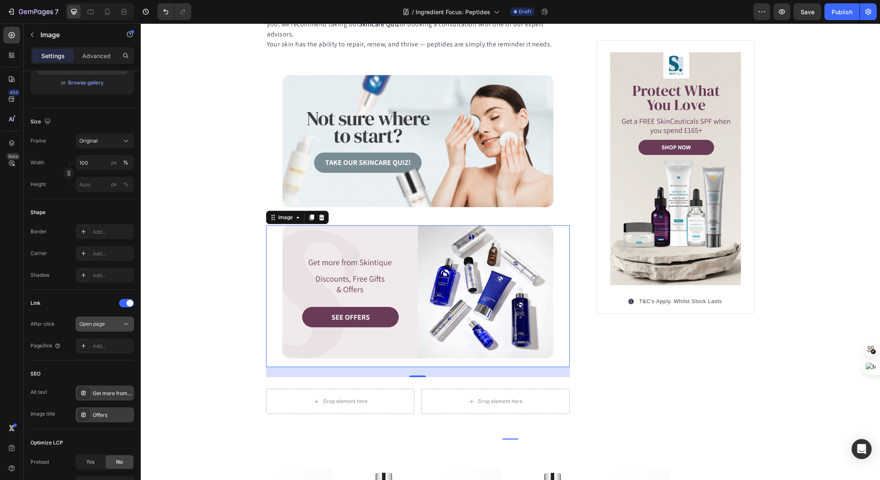
click at [124, 324] on icon at bounding box center [126, 324] width 8 height 8
click at [69, 316] on div "After click Open page" at bounding box center [82, 323] width 104 height 15
click at [91, 348] on div "Add..." at bounding box center [105, 345] width 58 height 15
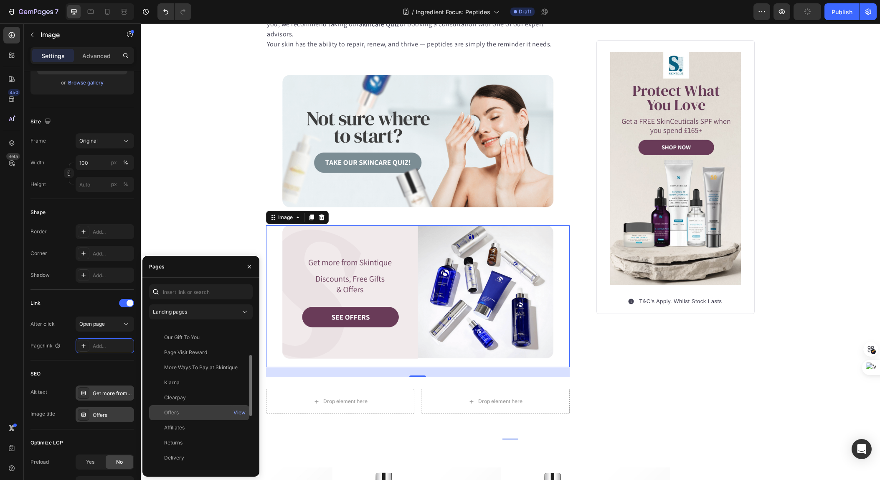
scroll to position [74, 0]
click at [211, 407] on div "Offers" at bounding box center [199, 408] width 94 height 8
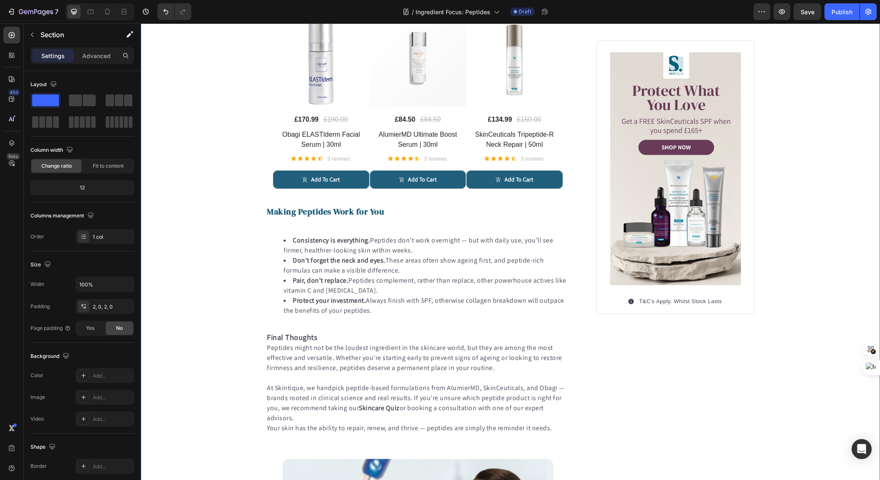
scroll to position [1326, 0]
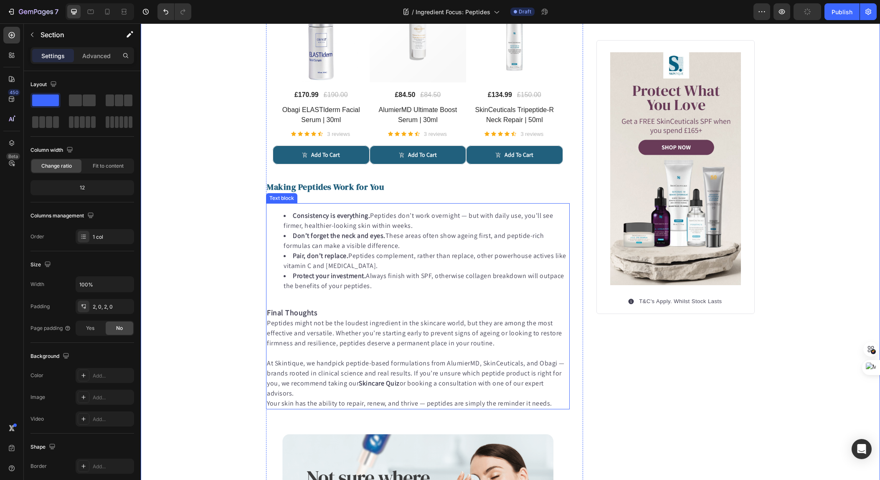
click at [303, 313] on strong "Final Thoughts" at bounding box center [292, 312] width 50 height 10
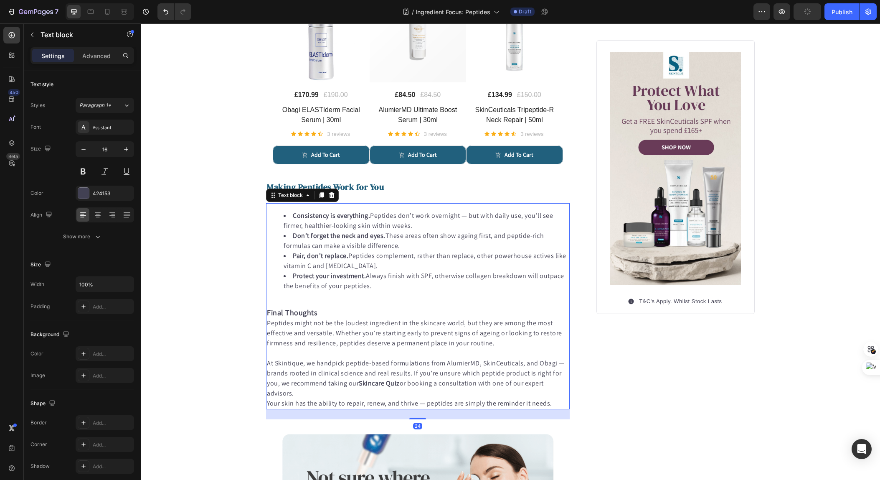
click at [303, 313] on strong "Final Thoughts" at bounding box center [292, 312] width 50 height 10
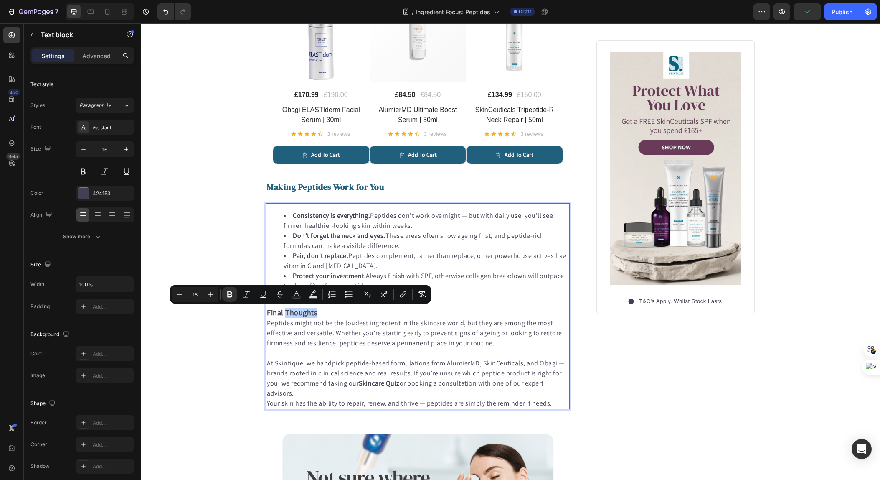
click at [316, 313] on p "Final Thoughts" at bounding box center [418, 312] width 302 height 10
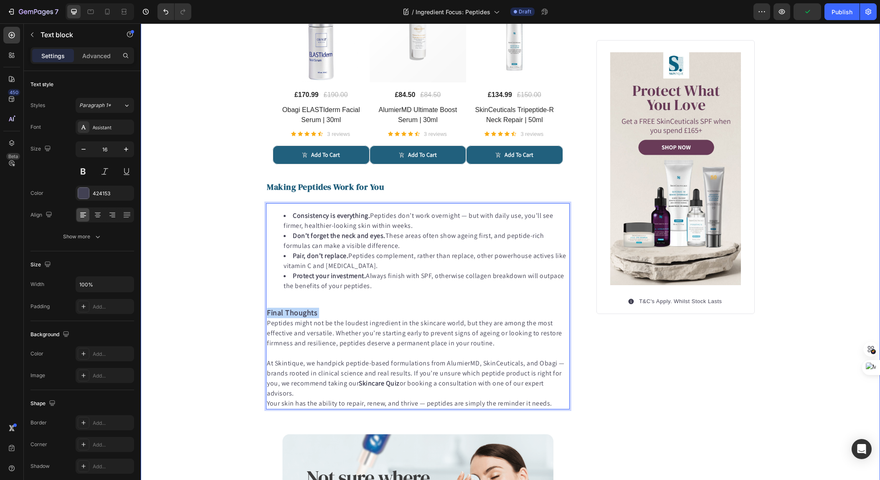
drag, startPoint x: 317, startPoint y: 313, endPoint x: 258, endPoint y: 314, distance: 58.5
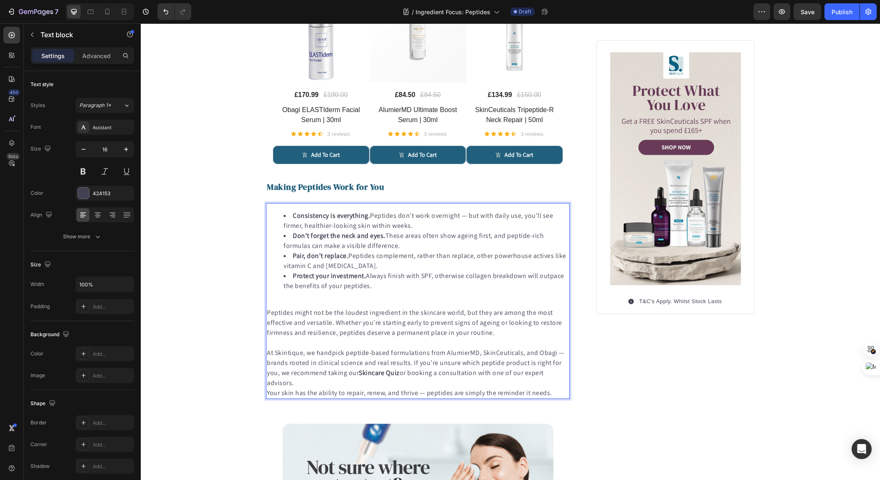
click at [311, 345] on p "Rich Text Editor. Editing area: main" at bounding box center [418, 343] width 302 height 10
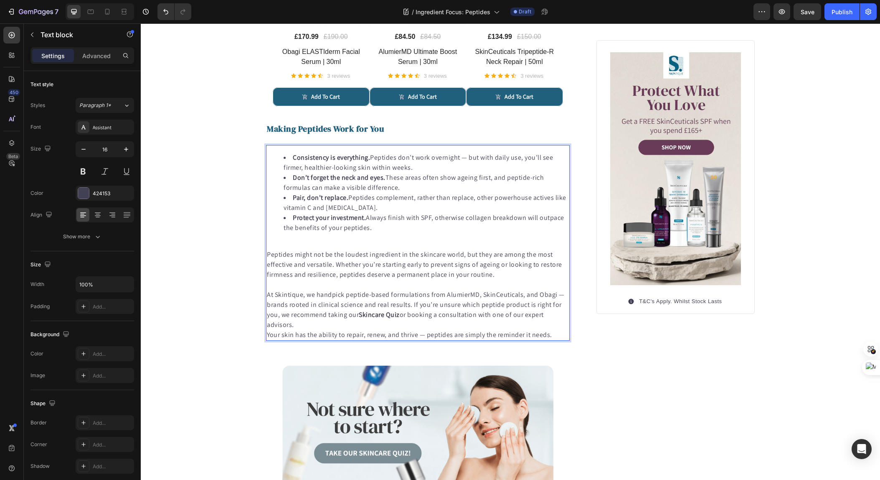
scroll to position [1384, 0]
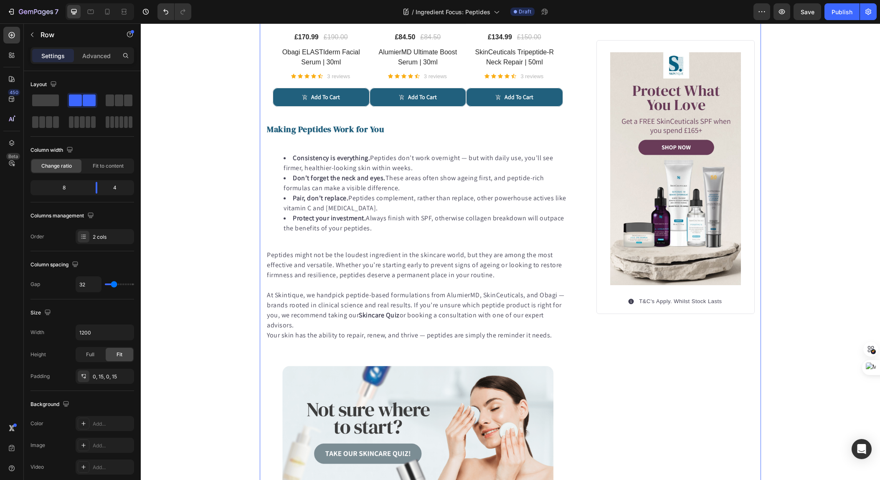
scroll to position [1385, 0]
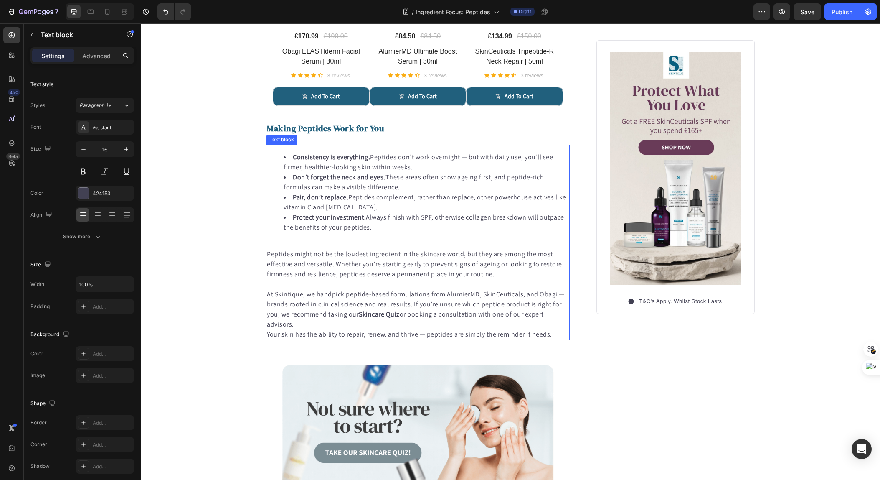
click at [437, 332] on p "Your skin has the ability to repair, renew, and thrive — peptides are simply th…" at bounding box center [418, 334] width 302 height 10
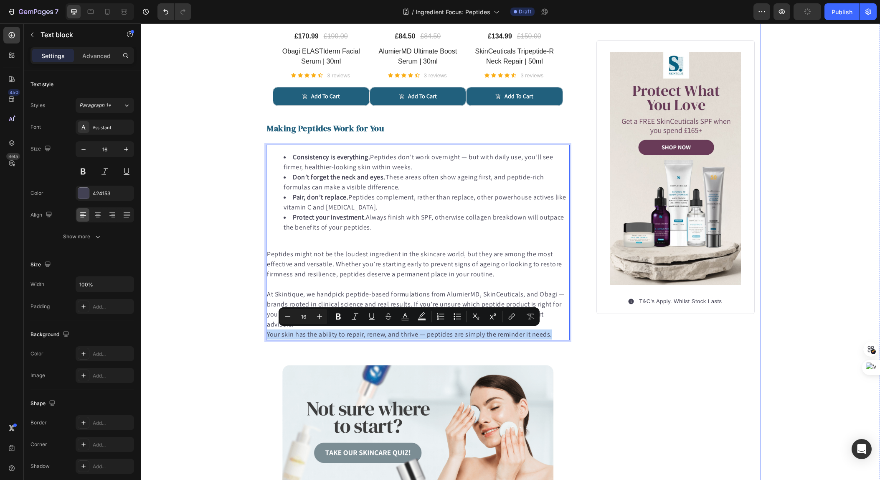
drag, startPoint x: 552, startPoint y: 334, endPoint x: 262, endPoint y: 334, distance: 289.5
click at [358, 320] on icon "Editor contextual toolbar" at bounding box center [355, 316] width 8 height 8
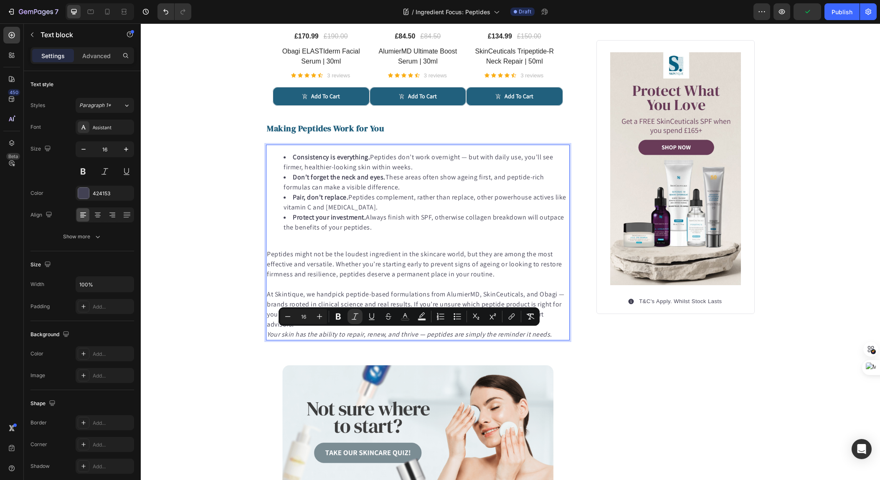
click at [312, 281] on p "Rich Text Editor. Editing area: main" at bounding box center [418, 284] width 302 height 10
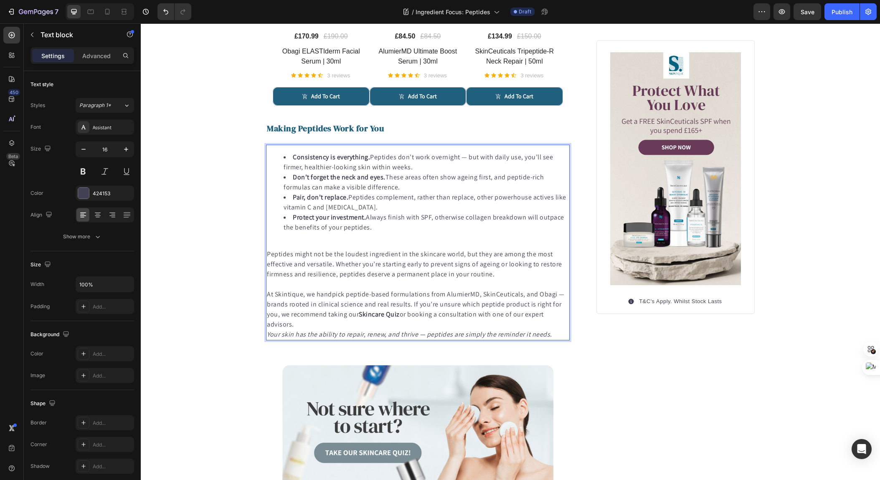
click at [307, 323] on p "At Skintique, we handpick peptide-based formulations from AlumierMD, SkinCeutic…" at bounding box center [418, 309] width 302 height 40
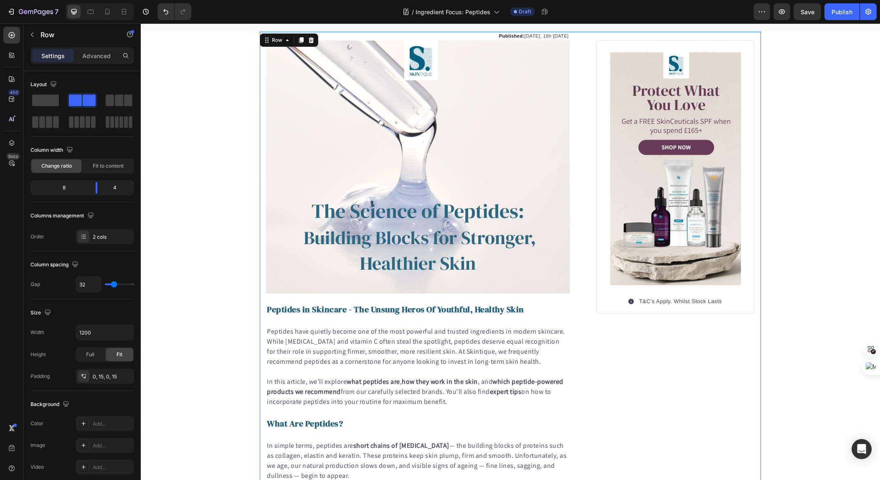
scroll to position [0, 0]
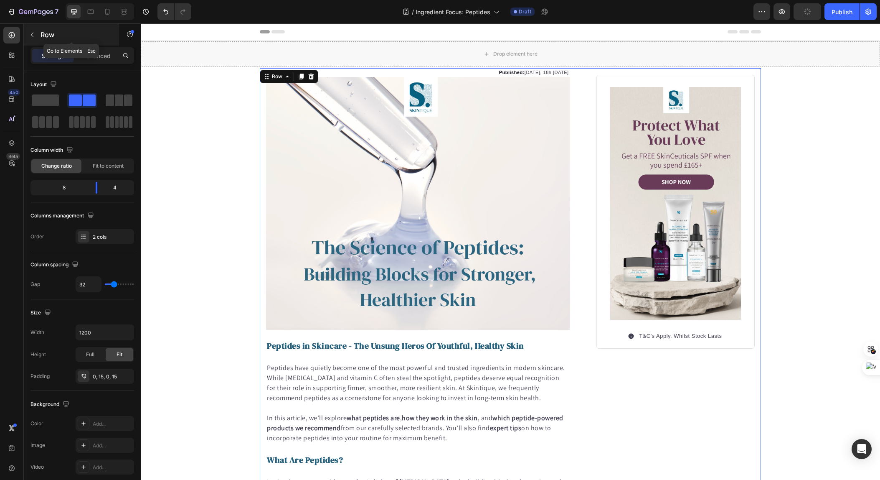
click at [32, 36] on icon "button" at bounding box center [32, 35] width 3 height 5
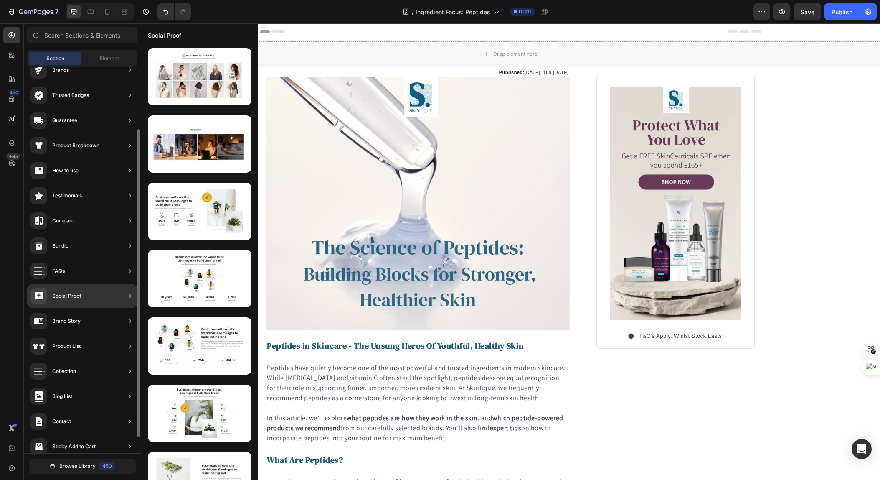
scroll to position [99, 0]
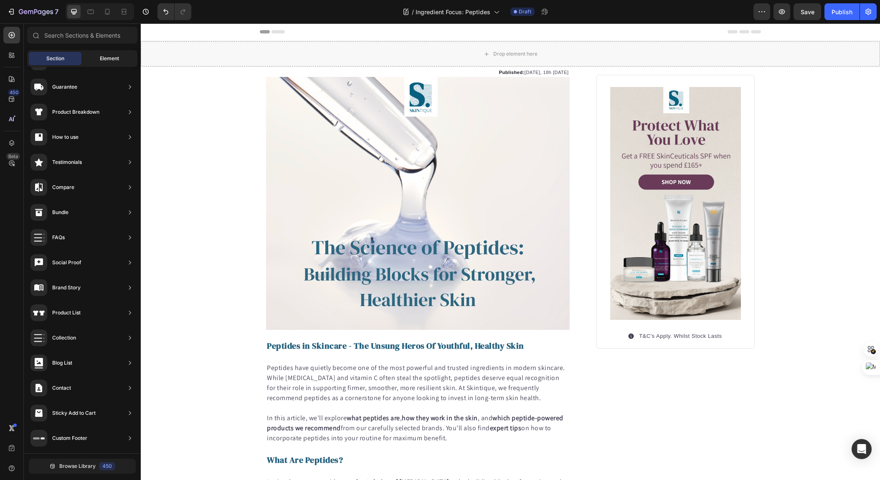
click at [102, 64] on div "Element" at bounding box center [109, 58] width 53 height 13
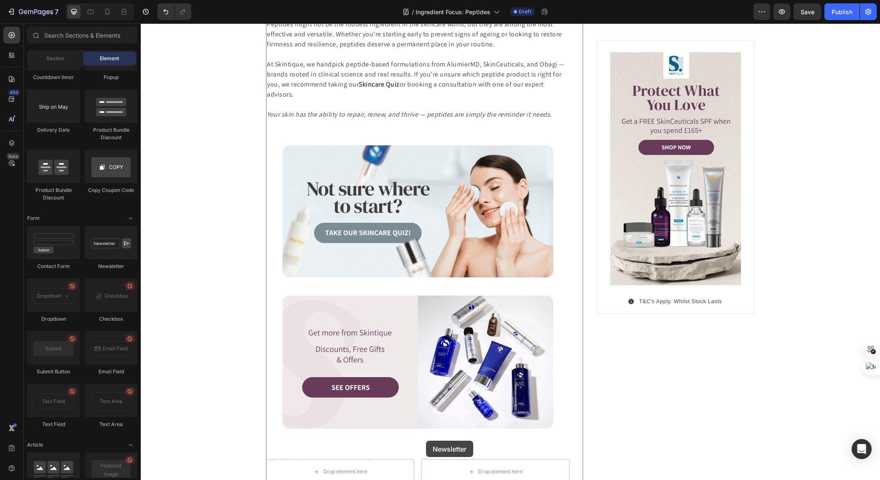
scroll to position [1644, 0]
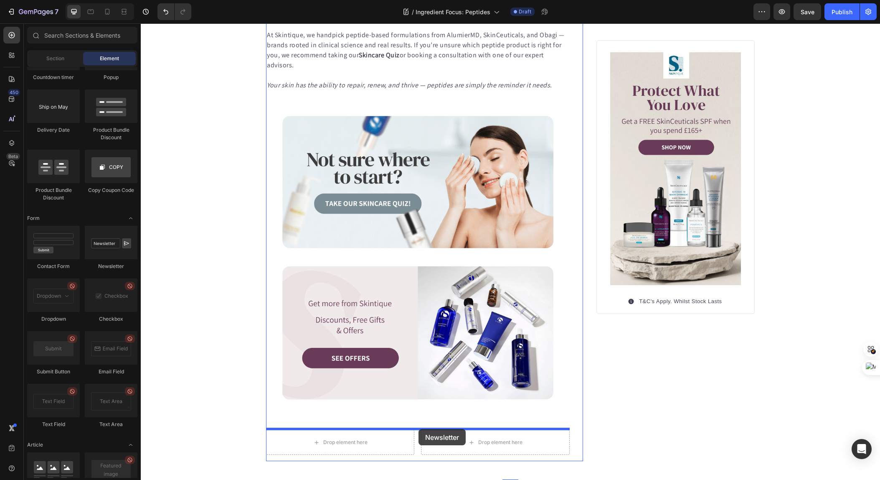
drag, startPoint x: 246, startPoint y: 256, endPoint x: 419, endPoint y: 429, distance: 244.0
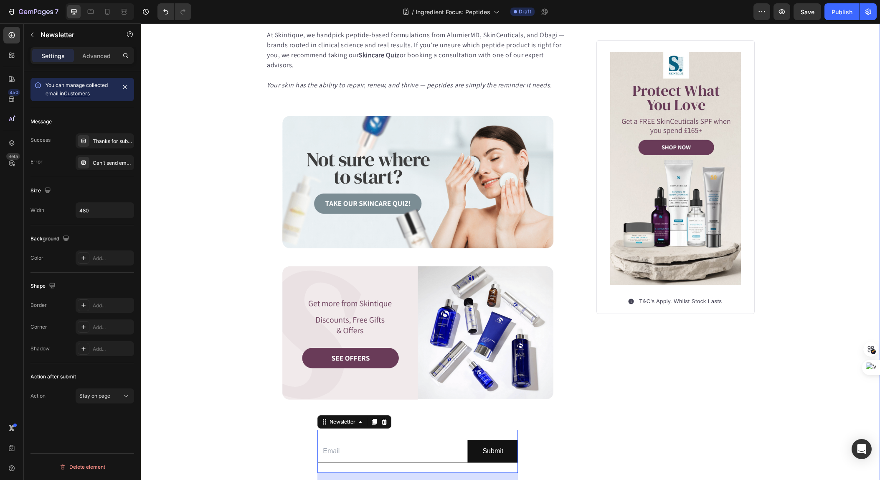
scroll to position [1708, 0]
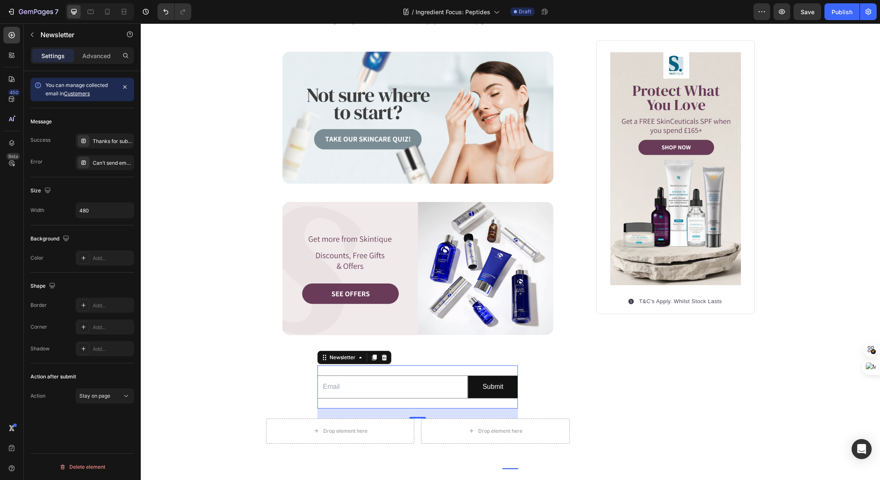
click at [78, 94] on link "Customers" at bounding box center [77, 93] width 26 height 6
click at [386, 358] on icon at bounding box center [384, 357] width 5 height 6
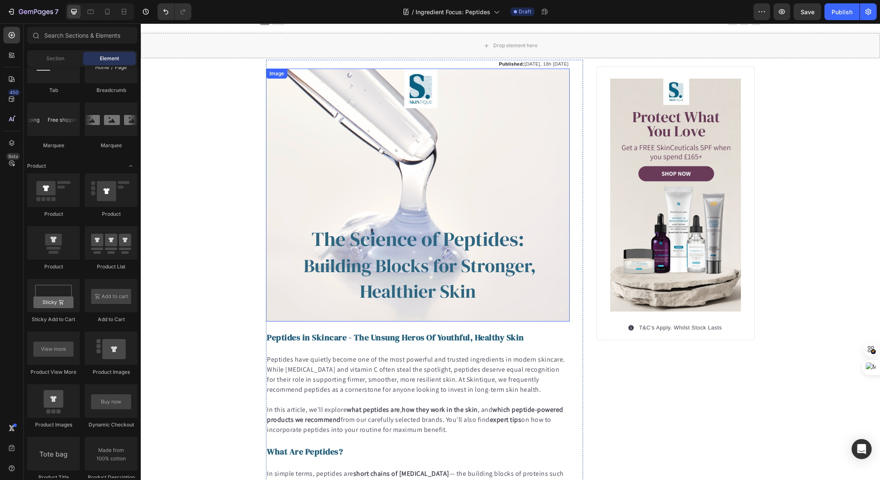
scroll to position [0, 0]
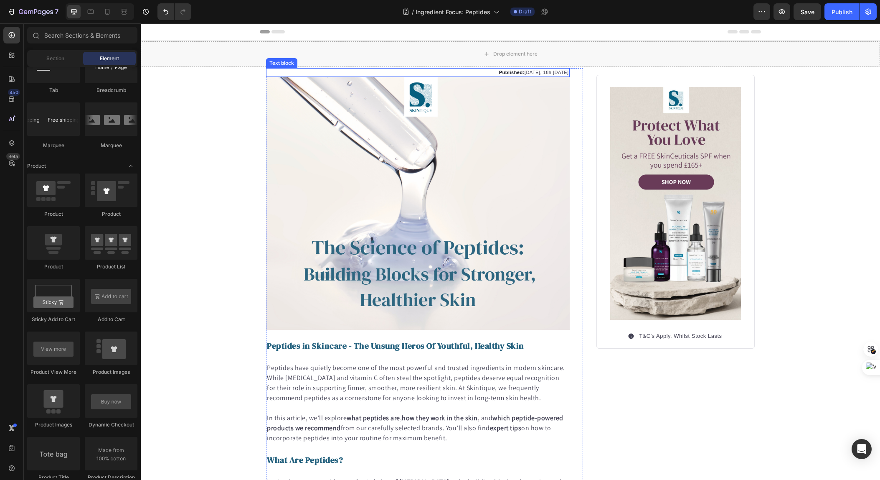
click at [522, 73] on p "Published: [DATE], 18h [DATE]" at bounding box center [418, 72] width 302 height 7
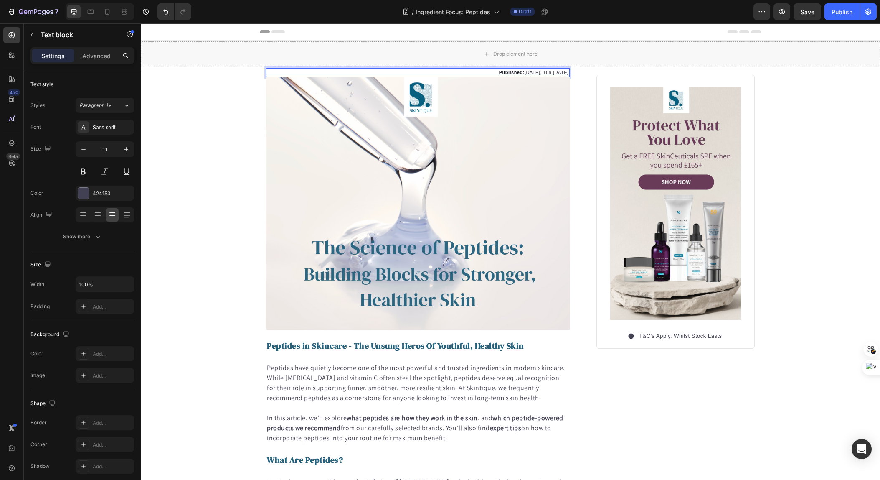
click at [529, 73] on p "Published: [DATE], 18h [DATE]" at bounding box center [418, 72] width 302 height 7
drag, startPoint x: 528, startPoint y: 73, endPoint x: 513, endPoint y: 74, distance: 15.9
click at [513, 74] on p "Published: [DATE], 18h [DATE]" at bounding box center [418, 72] width 302 height 7
click at [534, 73] on p "Published: [DATE], 18h [DATE]" at bounding box center [418, 72] width 302 height 7
click at [837, 14] on div "Publish" at bounding box center [842, 12] width 21 height 9
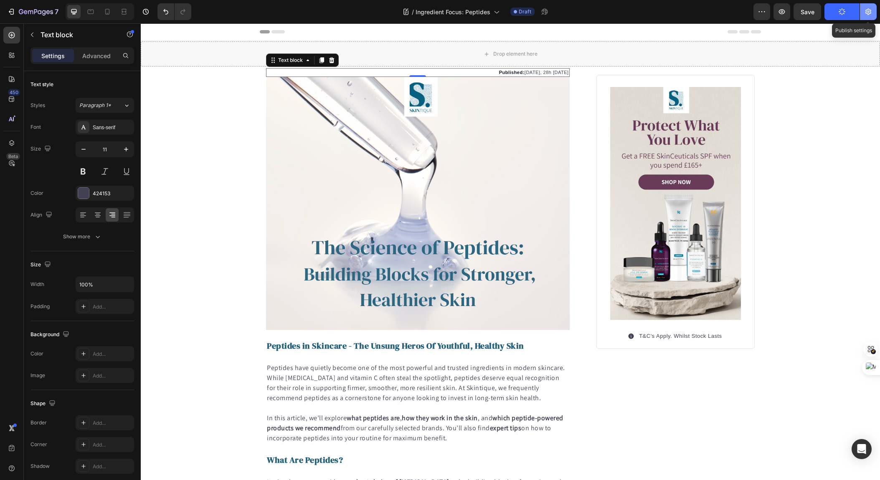
click at [870, 11] on icon "button" at bounding box center [868, 12] width 8 height 8
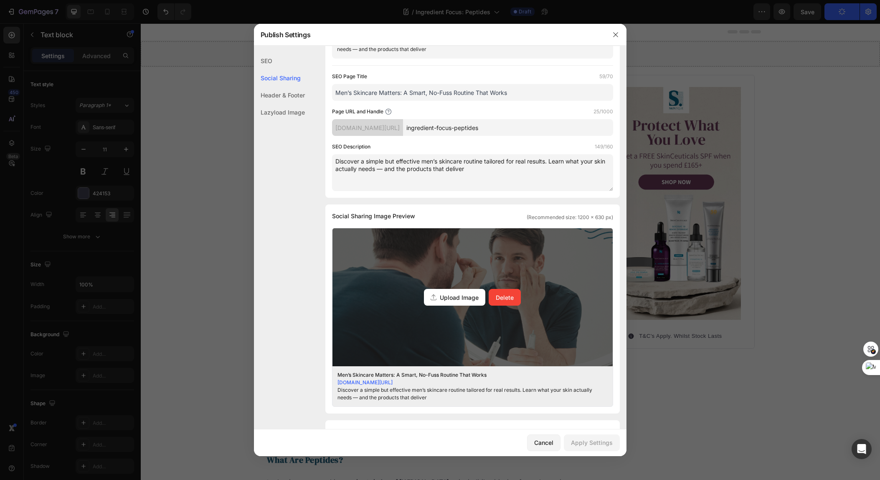
scroll to position [56, 0]
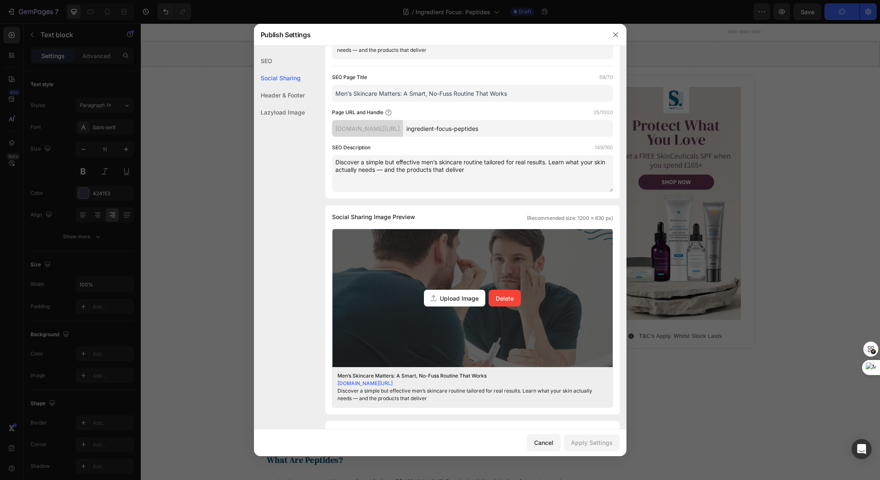
click at [470, 299] on span "Upload Image" at bounding box center [459, 298] width 39 height 9
click at [0, 0] on input "Upload Image Delete" at bounding box center [0, 0] width 0 height 0
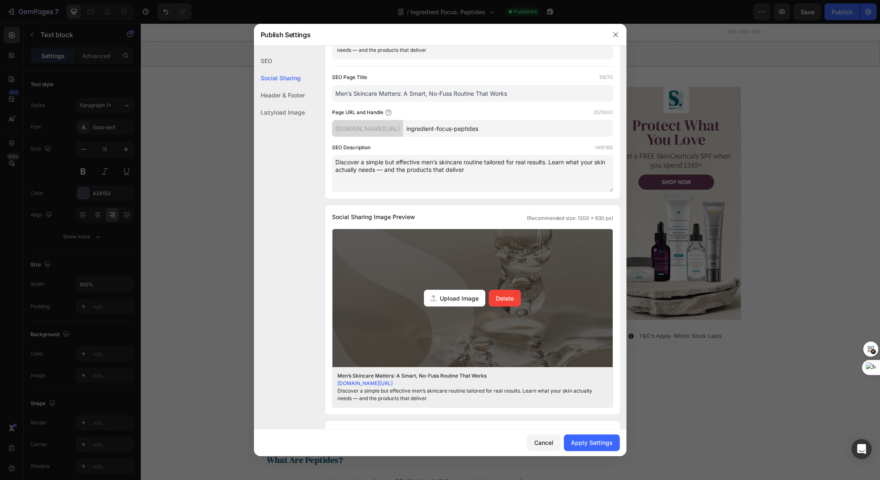
scroll to position [119, 0]
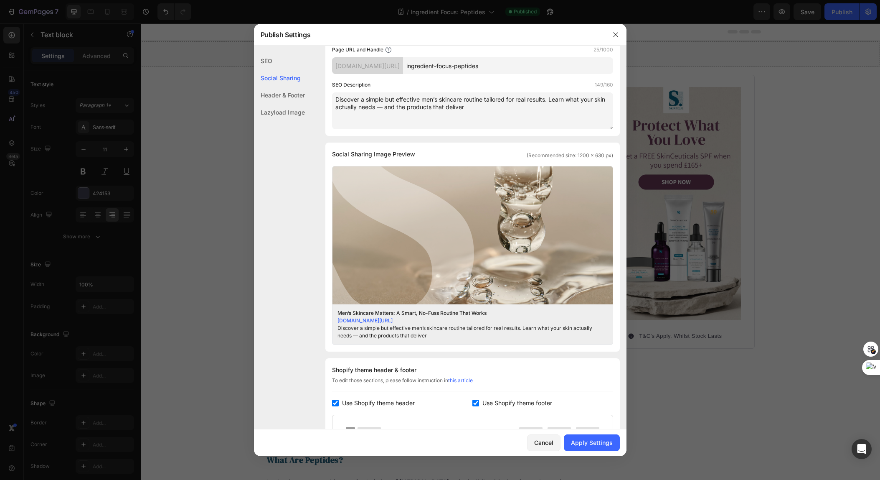
drag, startPoint x: 468, startPoint y: 110, endPoint x: 288, endPoint y: 88, distance: 181.4
click at [285, 88] on div "SEO Social Sharing Header & Footer Lazyload Image SEO Search Result Preview Men…" at bounding box center [440, 273] width 373 height 681
paste textarea "the power of peptides in skincare. Learn how they boost collagen, smooth fine l…"
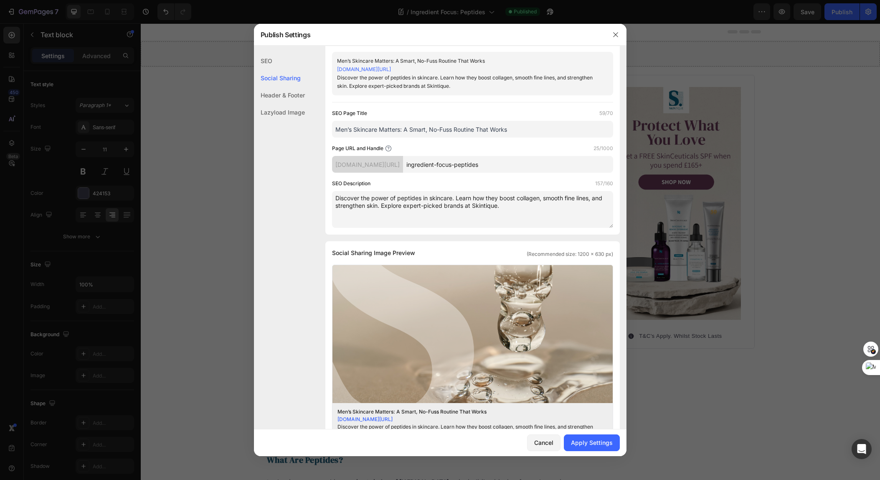
scroll to position [0, 0]
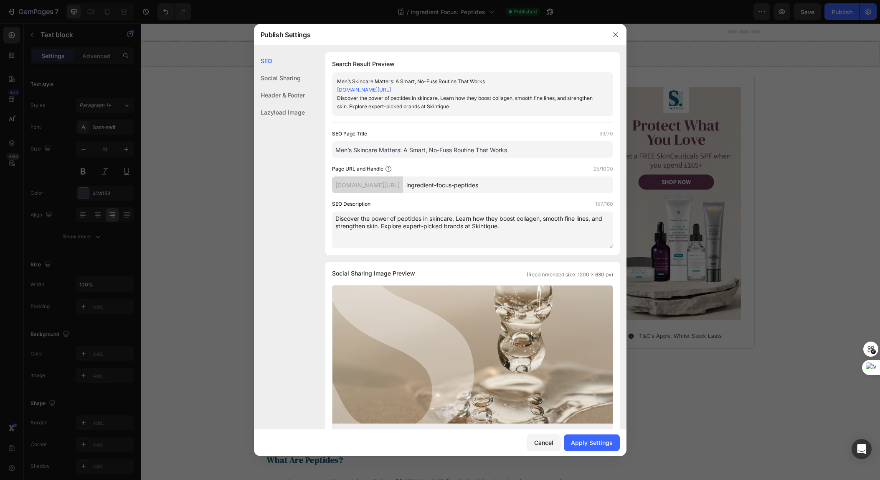
type textarea "Discover the power of peptides in skincare. Learn how they boost collagen, smoo…"
drag, startPoint x: 513, startPoint y: 152, endPoint x: 321, endPoint y: 148, distance: 192.6
click at [321, 148] on div "SEO Search Result Preview Men’s Skincare Matters: A Smart, No-Fuss Routine That…" at bounding box center [440, 392] width 373 height 681
paste input "Peptides in Skincare: How They Firm, Repair & Protect Your Skin"
click at [391, 150] on input "Peptides in Skincare: How They Firm, Repair & Protect Your Skin" at bounding box center [472, 149] width 281 height 17
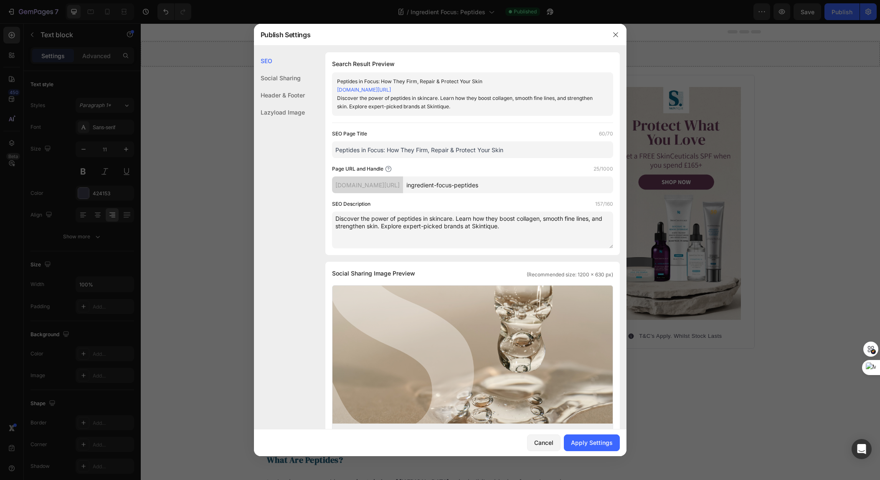
click at [540, 147] on input "Peptides in Focus: How They Firm, Repair & Protect Your Skin" at bounding box center [472, 149] width 281 height 17
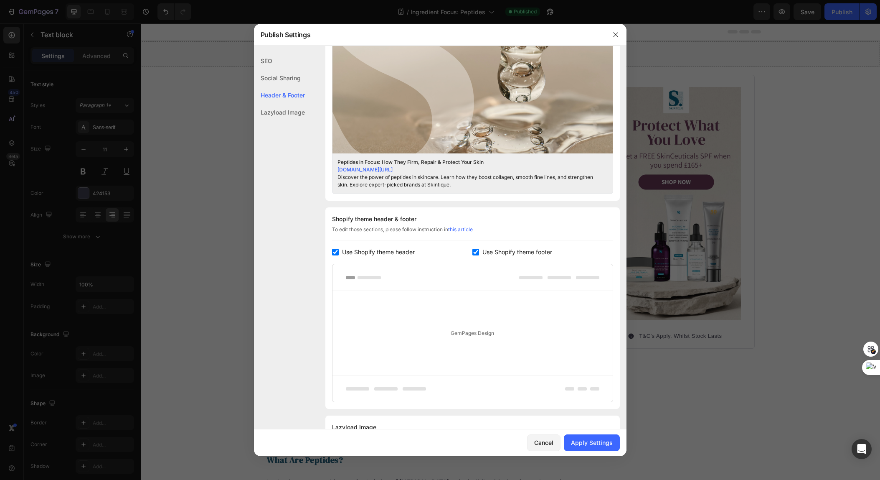
scroll to position [270, 0]
type input "Peptides in Focus: How They Firm, Repair & Protect Your Skin"
click at [586, 444] on div "Apply Settings" at bounding box center [592, 442] width 42 height 9
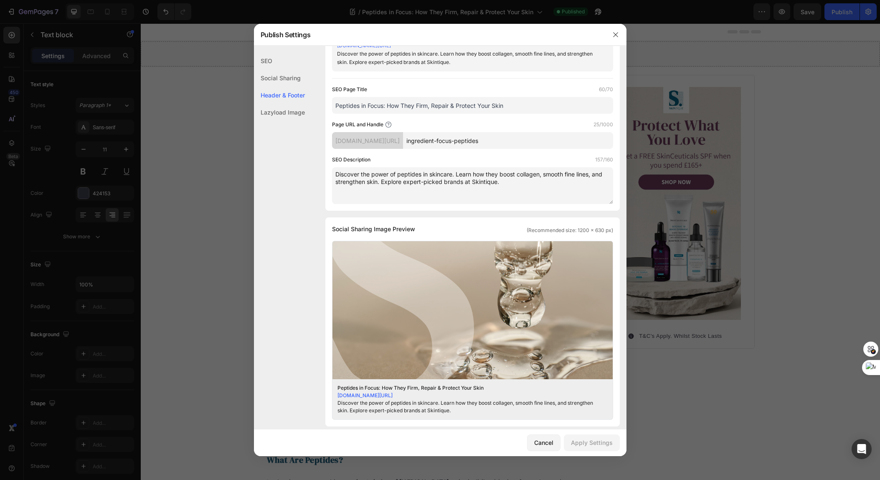
scroll to position [0, 0]
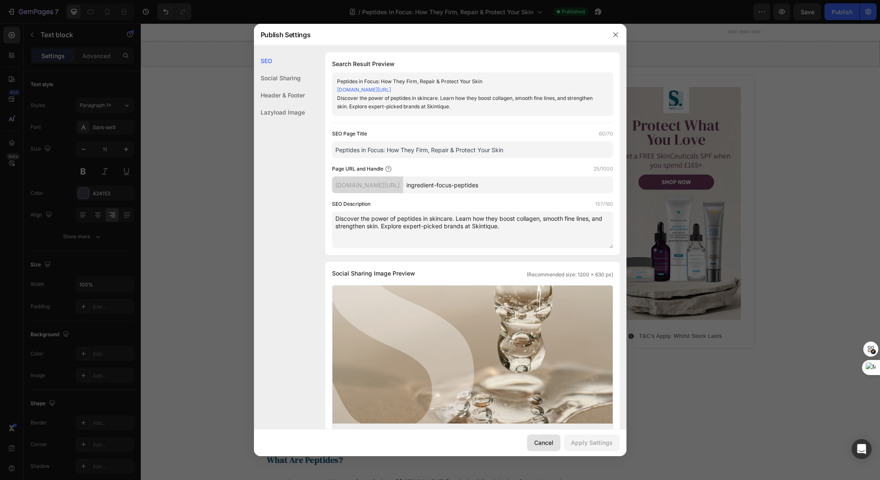
click at [539, 443] on div "Cancel" at bounding box center [543, 442] width 19 height 9
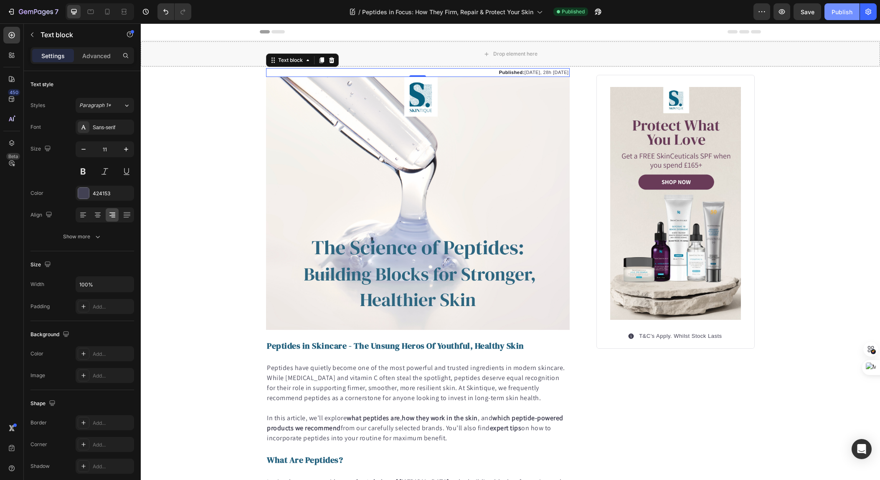
click at [834, 12] on div "Publish" at bounding box center [842, 12] width 21 height 9
click at [21, 13] on icon "button" at bounding box center [36, 12] width 34 height 7
